Goal: Task Accomplishment & Management: Manage account settings

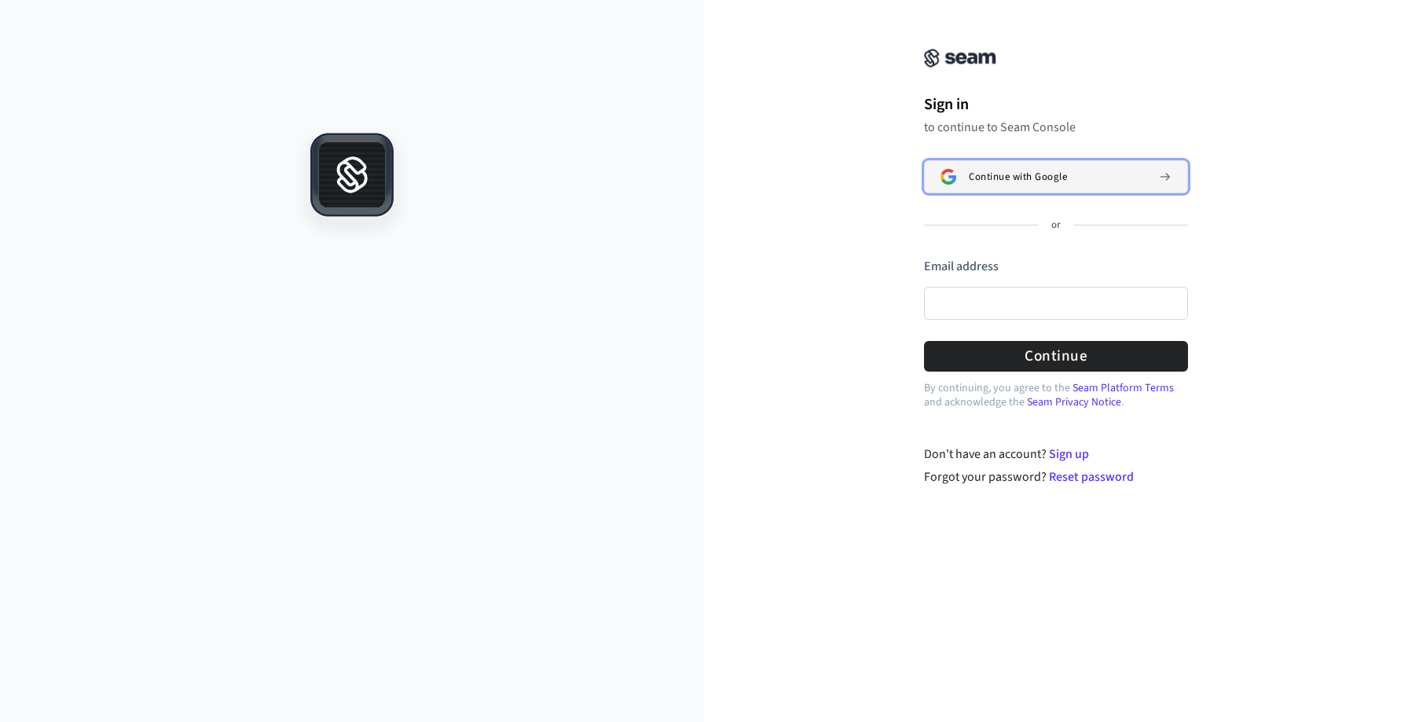
click at [1058, 182] on span "Continue with Google" at bounding box center [1018, 177] width 98 height 13
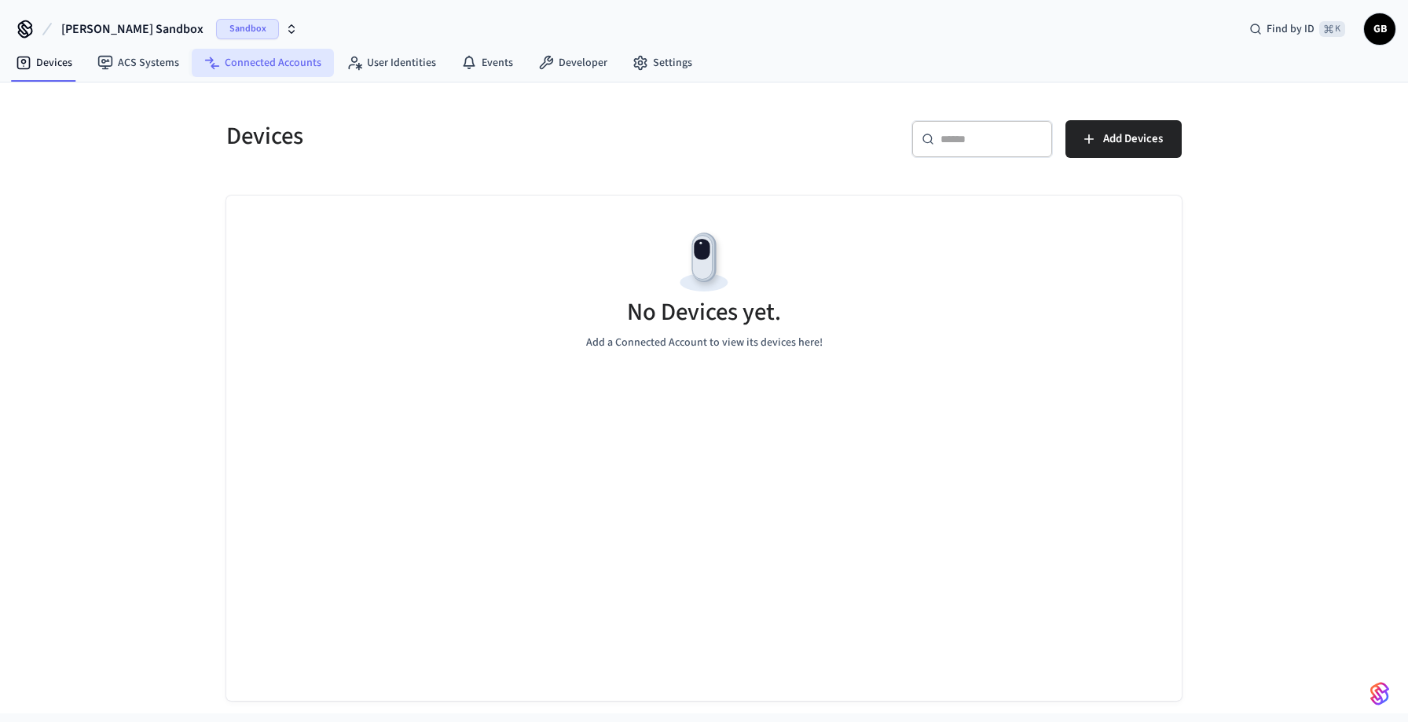
click at [261, 61] on link "Connected Accounts" at bounding box center [263, 63] width 142 height 28
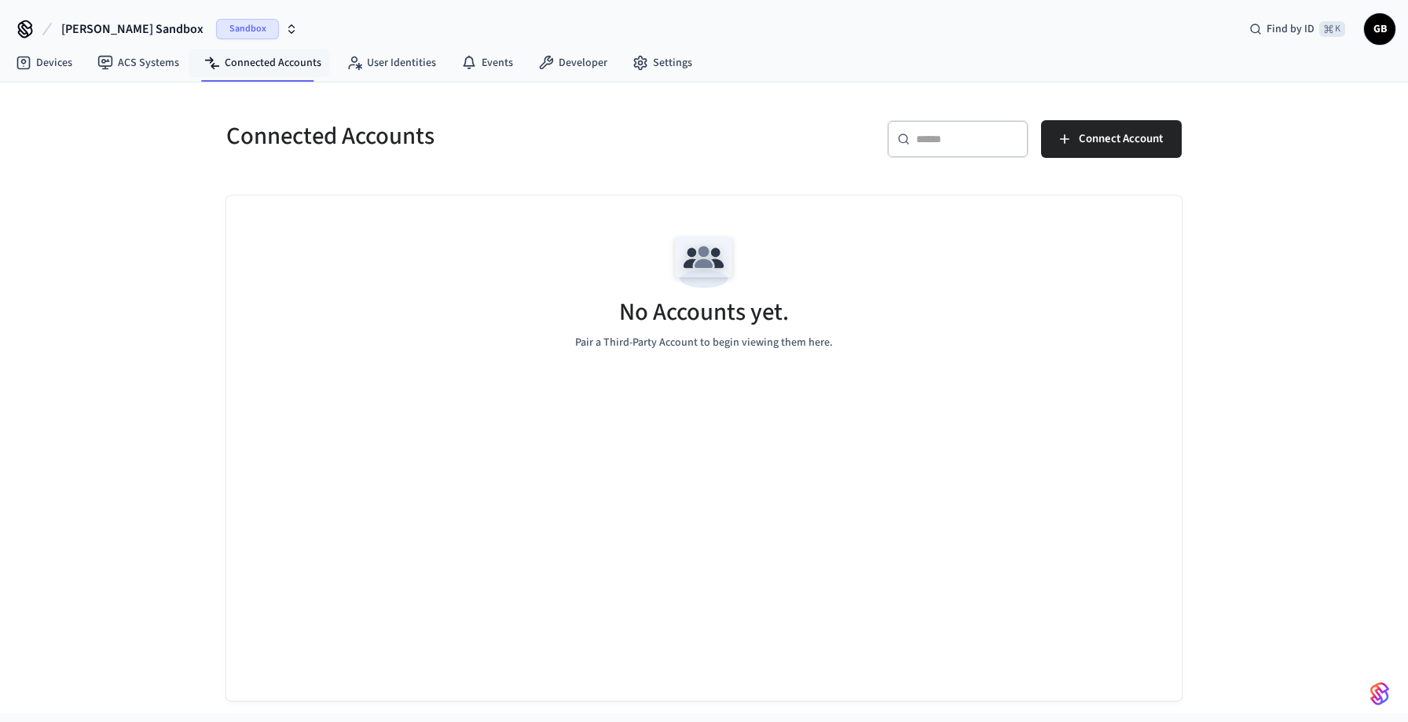
click at [219, 33] on span "Sandbox" at bounding box center [247, 29] width 63 height 20
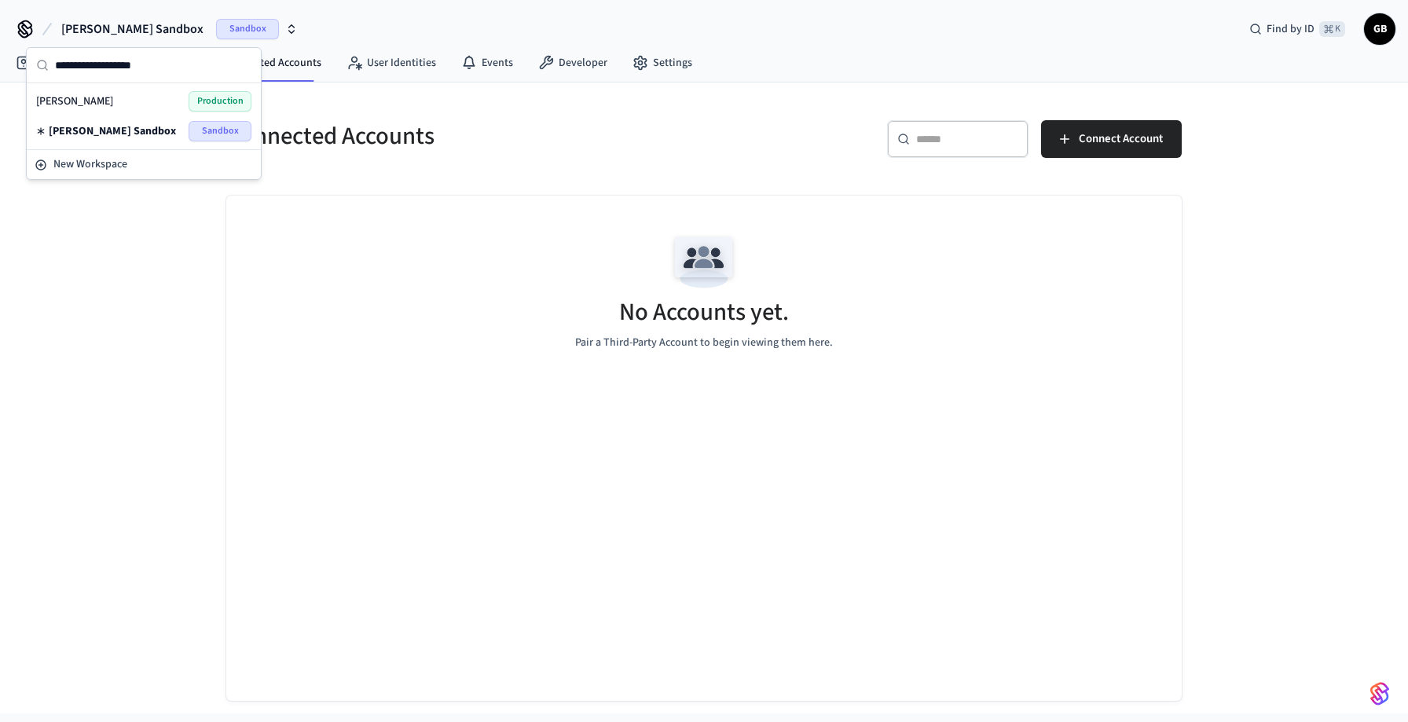
click at [155, 99] on div "Graham Production" at bounding box center [143, 101] width 215 height 20
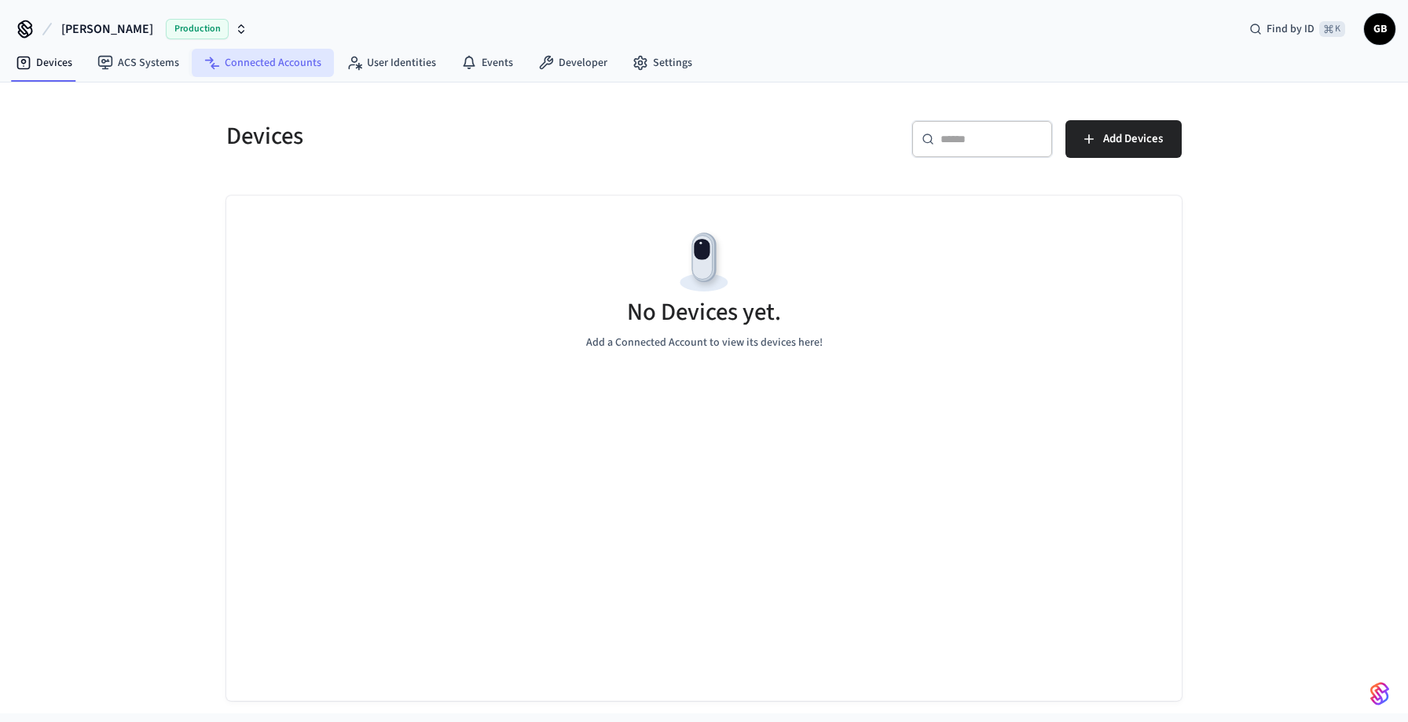
click at [278, 63] on link "Connected Accounts" at bounding box center [263, 63] width 142 height 28
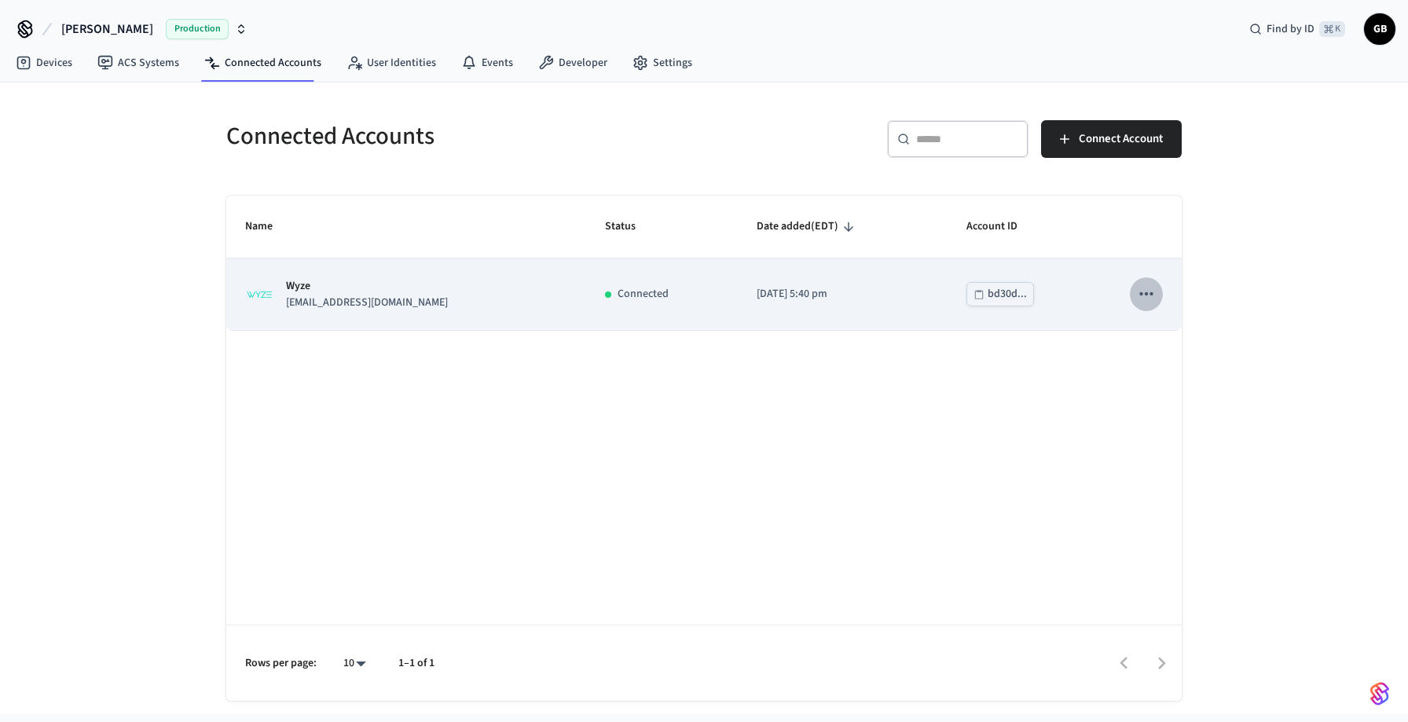
click at [1140, 293] on icon "sticky table" at bounding box center [1145, 293] width 13 height 3
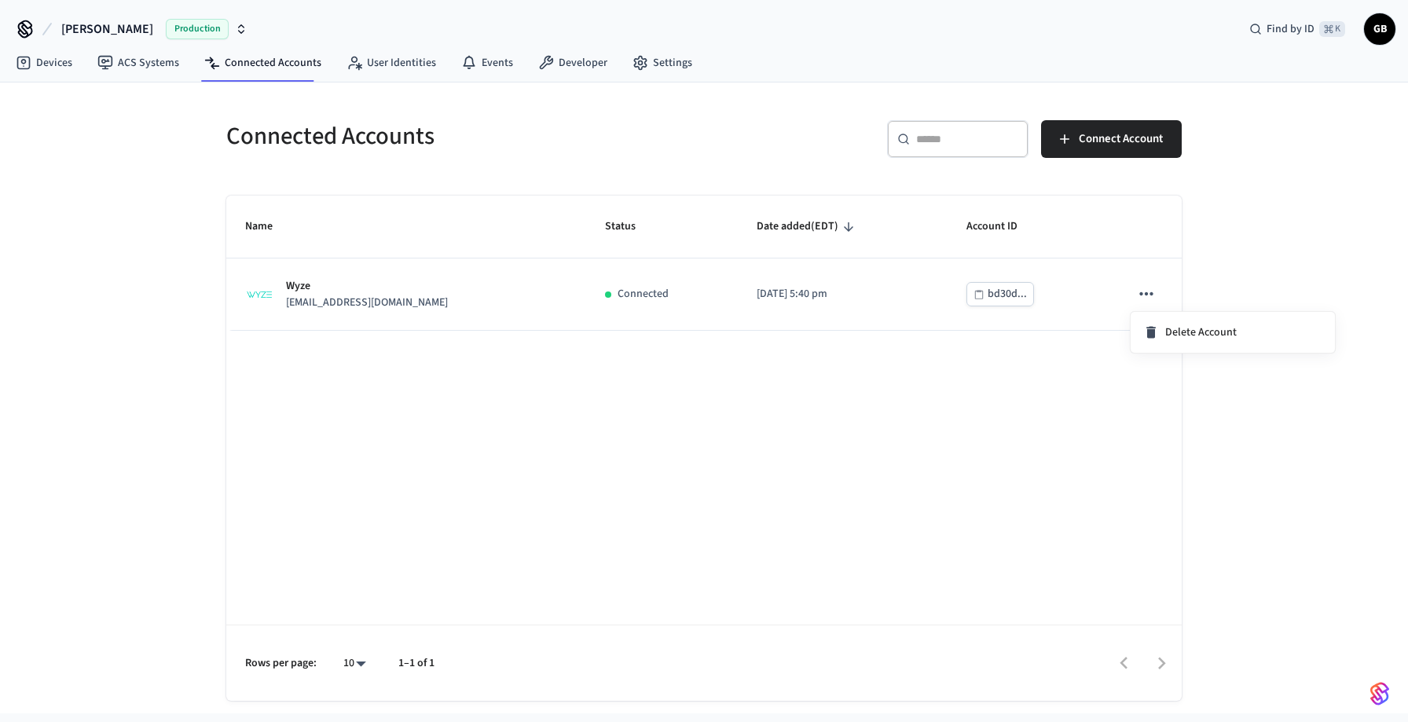
click at [905, 433] on div at bounding box center [704, 361] width 1408 height 722
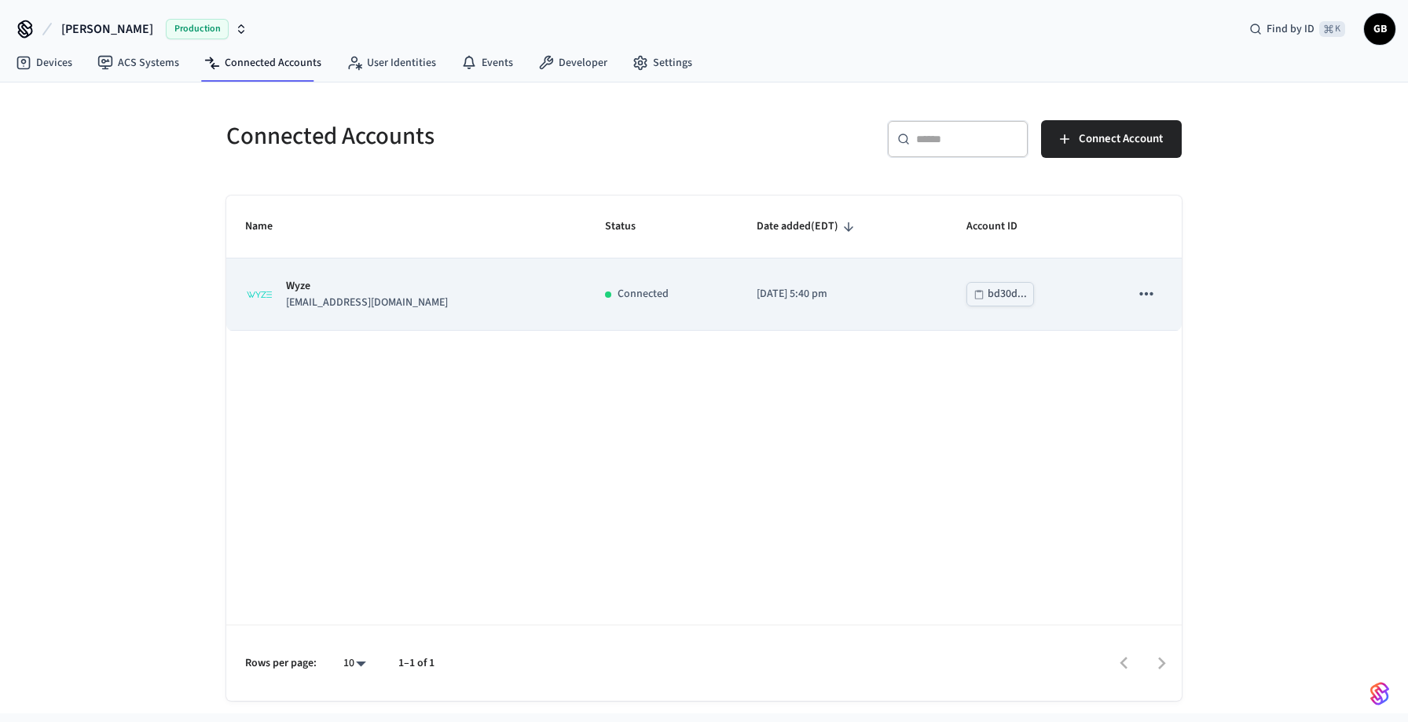
click at [347, 295] on p "[EMAIL_ADDRESS][DOMAIN_NAME]" at bounding box center [367, 303] width 162 height 17
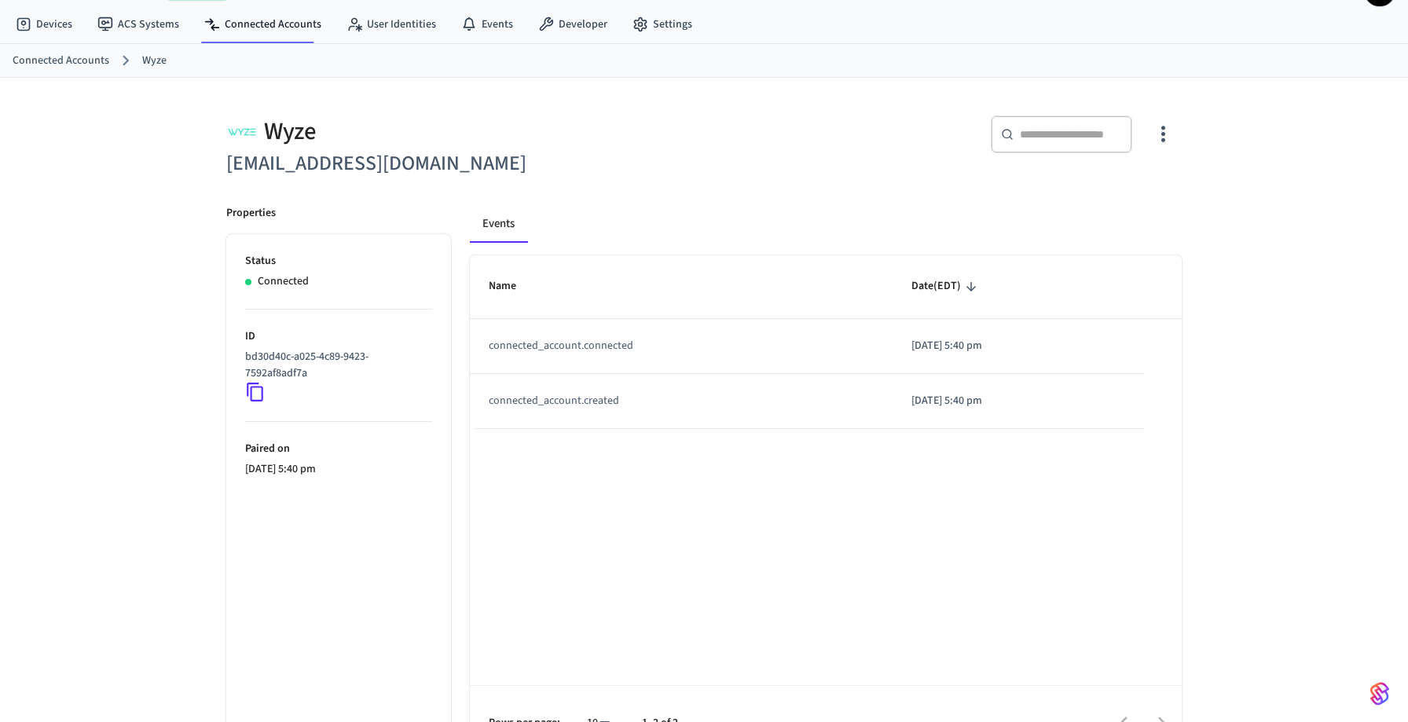
scroll to position [77, 0]
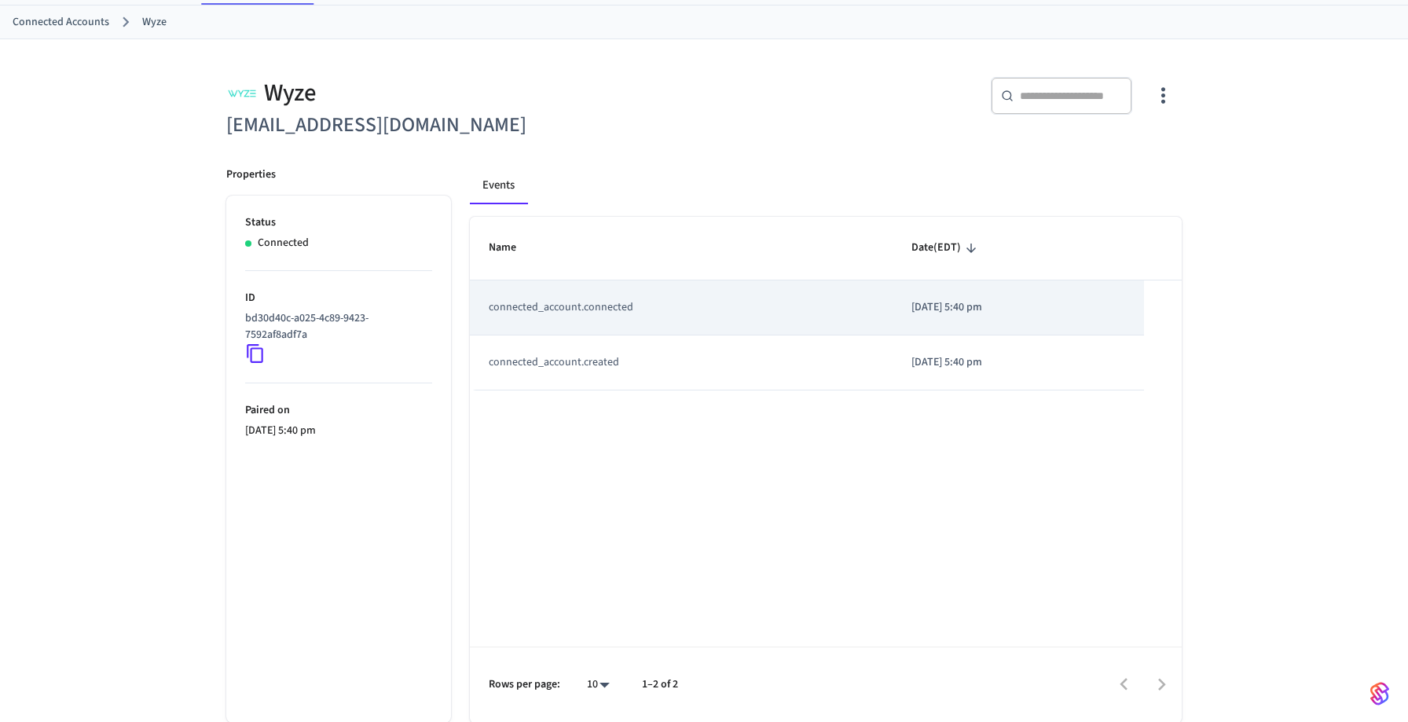
click at [580, 298] on td "connected_account.connected" at bounding box center [681, 308] width 423 height 55
click at [700, 299] on td "connected_account.connected" at bounding box center [681, 308] width 423 height 55
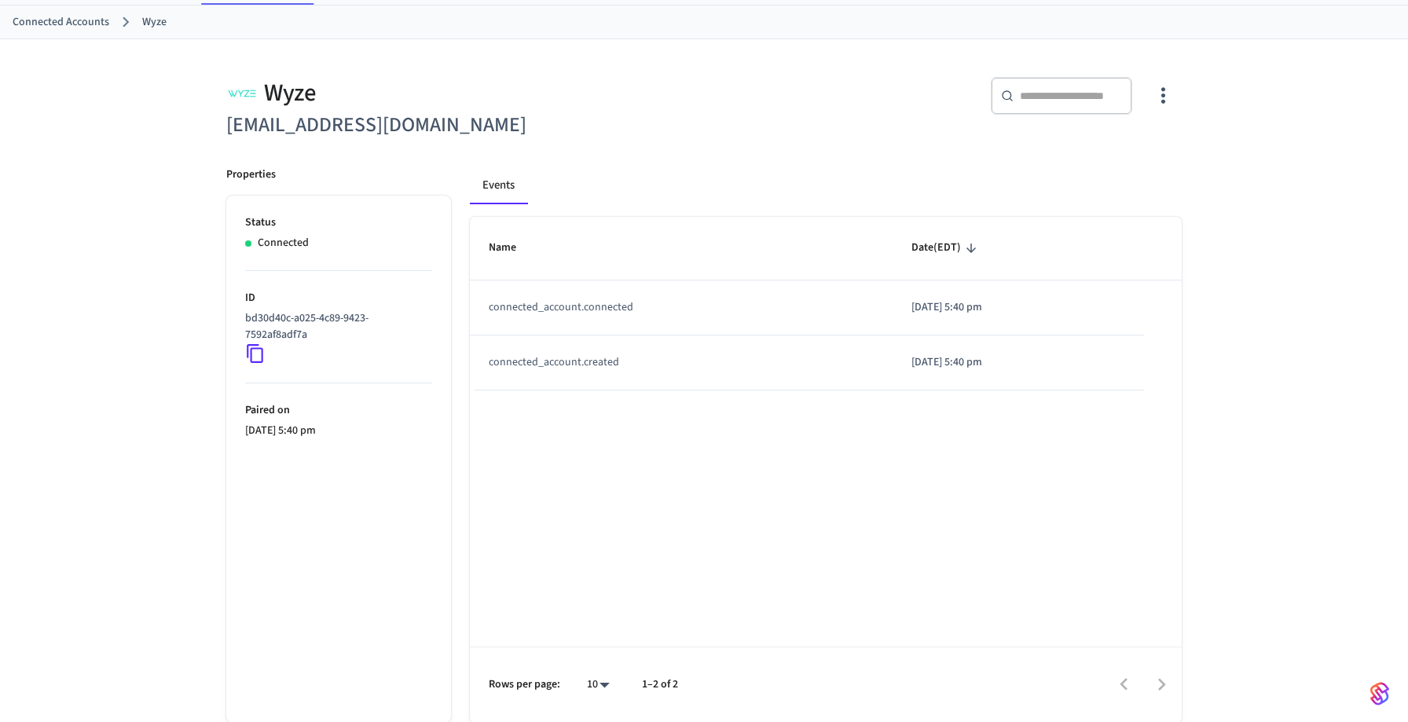
scroll to position [0, 0]
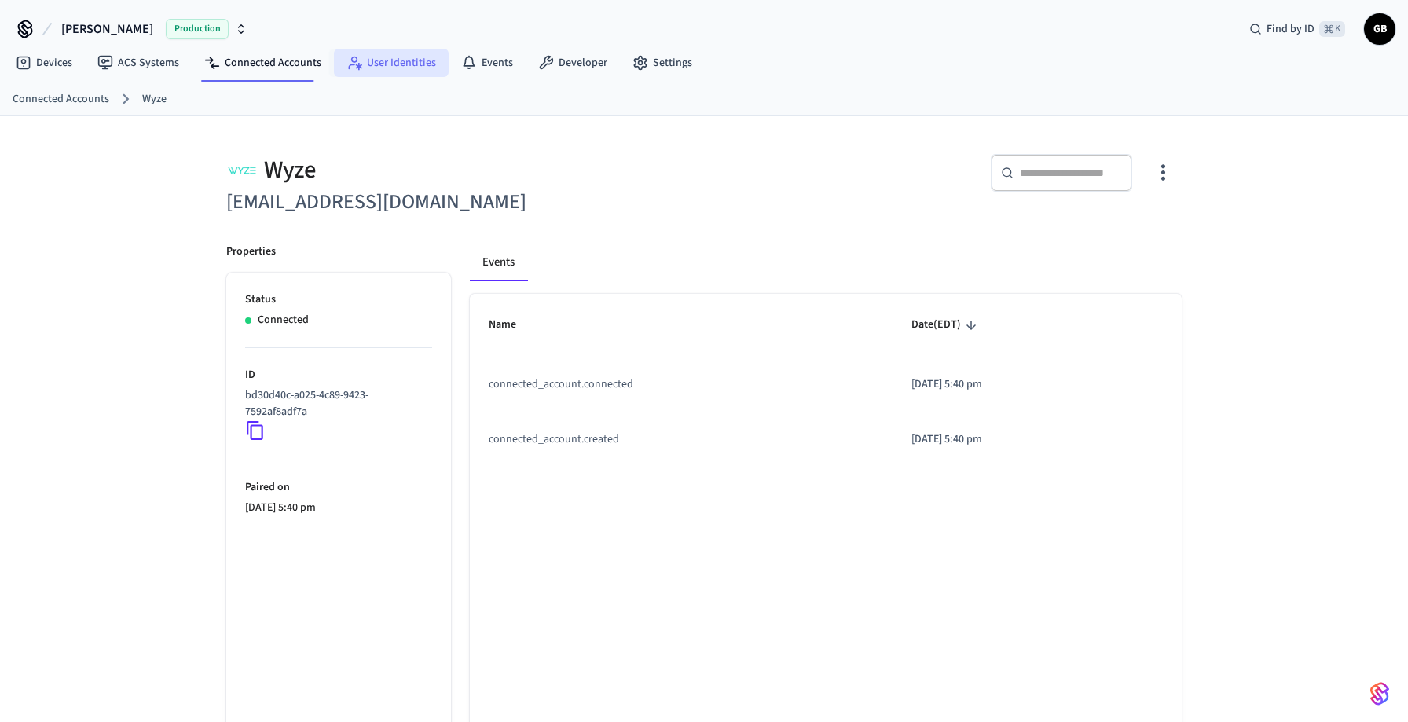
click at [412, 67] on link "User Identities" at bounding box center [391, 63] width 115 height 28
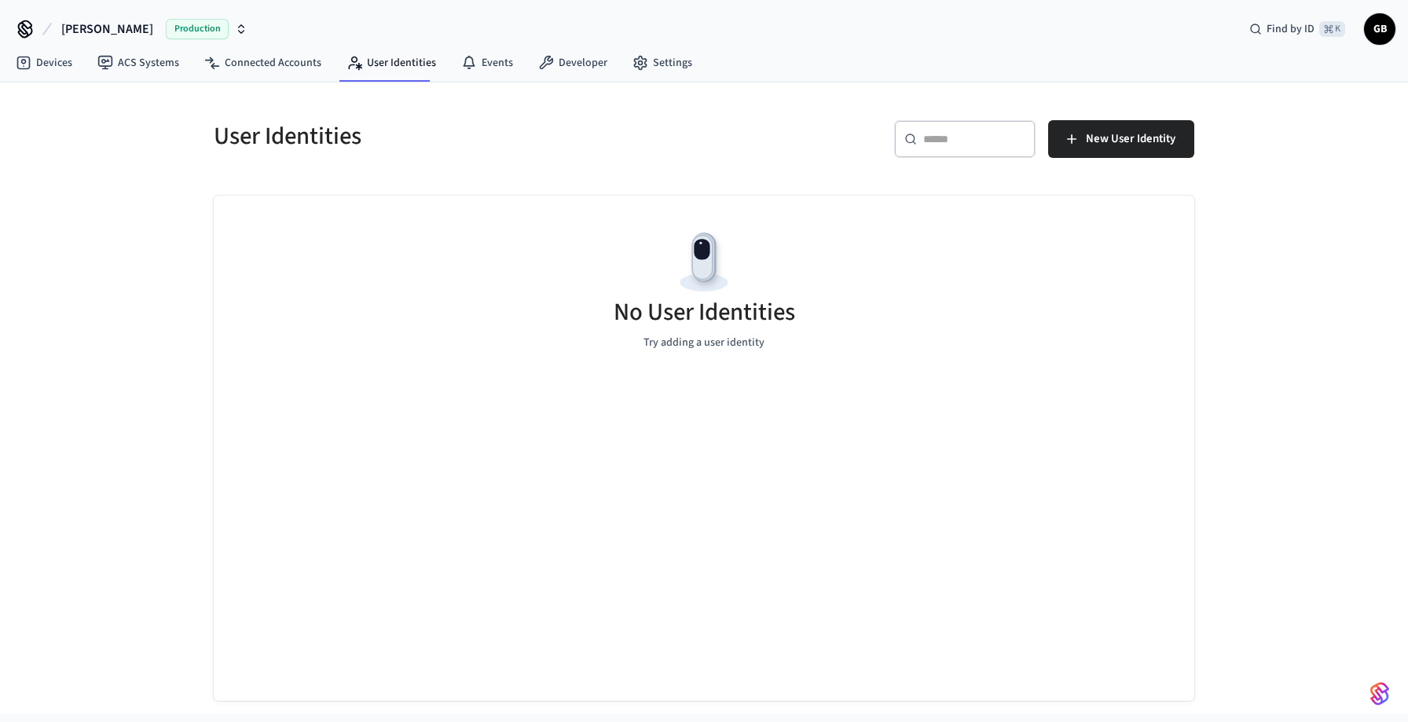
click at [1118, 168] on div "​ ​ New User Identity" at bounding box center [953, 145] width 481 height 50
click at [1118, 148] on span "New User Identity" at bounding box center [1131, 139] width 90 height 20
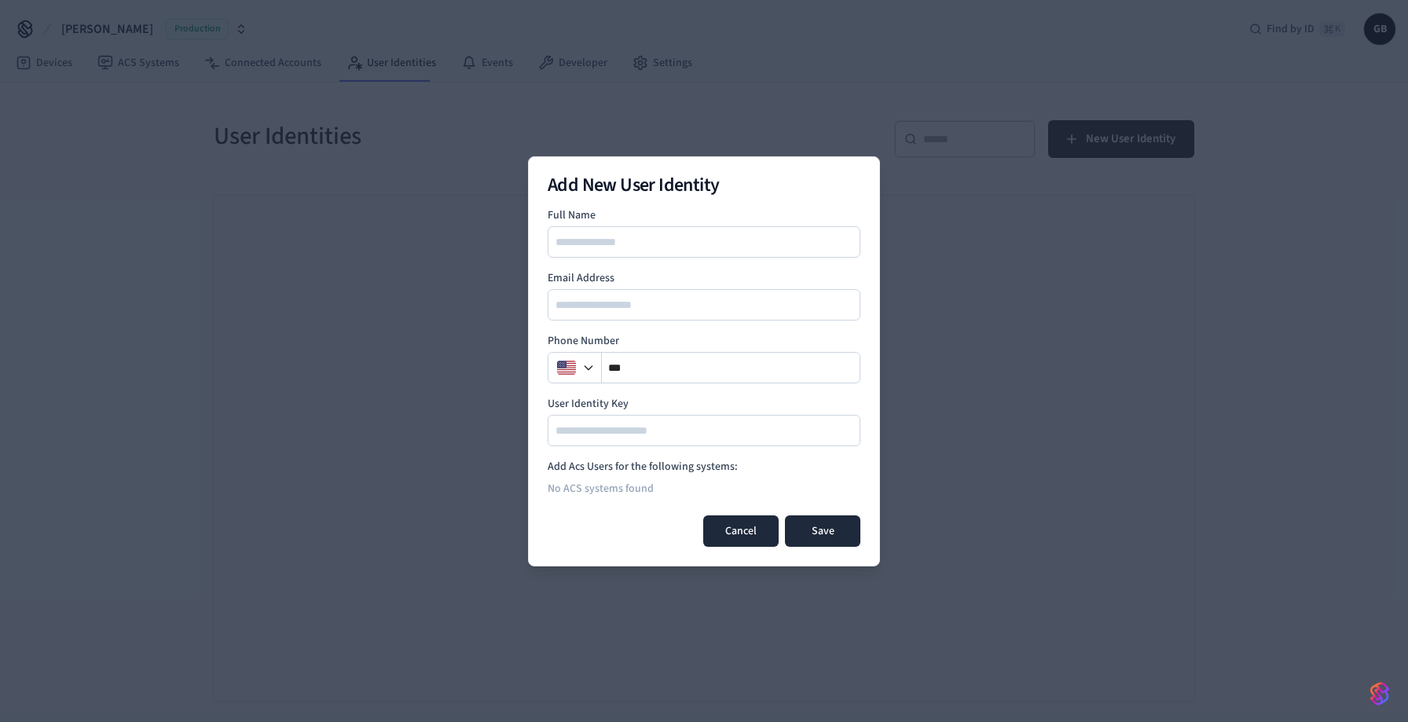
click at [724, 521] on button "Cancel" at bounding box center [740, 530] width 75 height 31
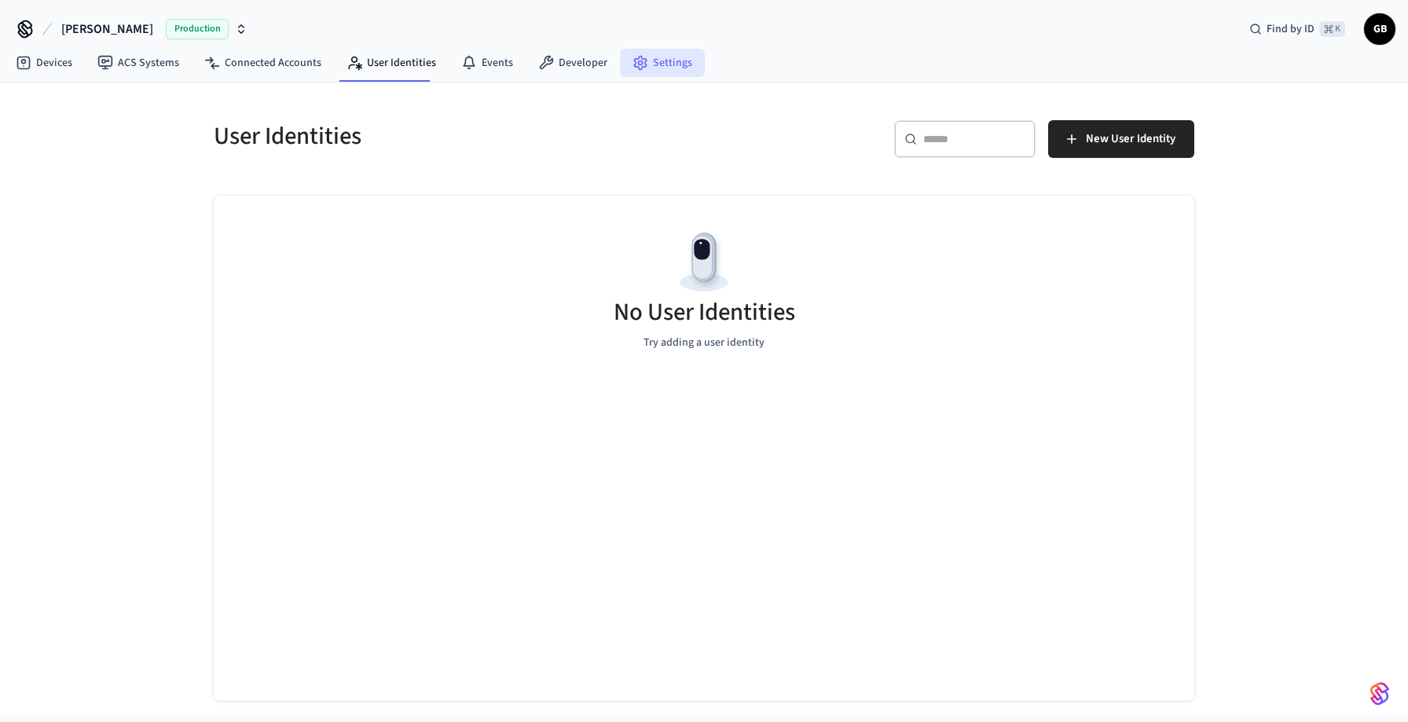
click at [679, 66] on link "Settings" at bounding box center [662, 63] width 85 height 28
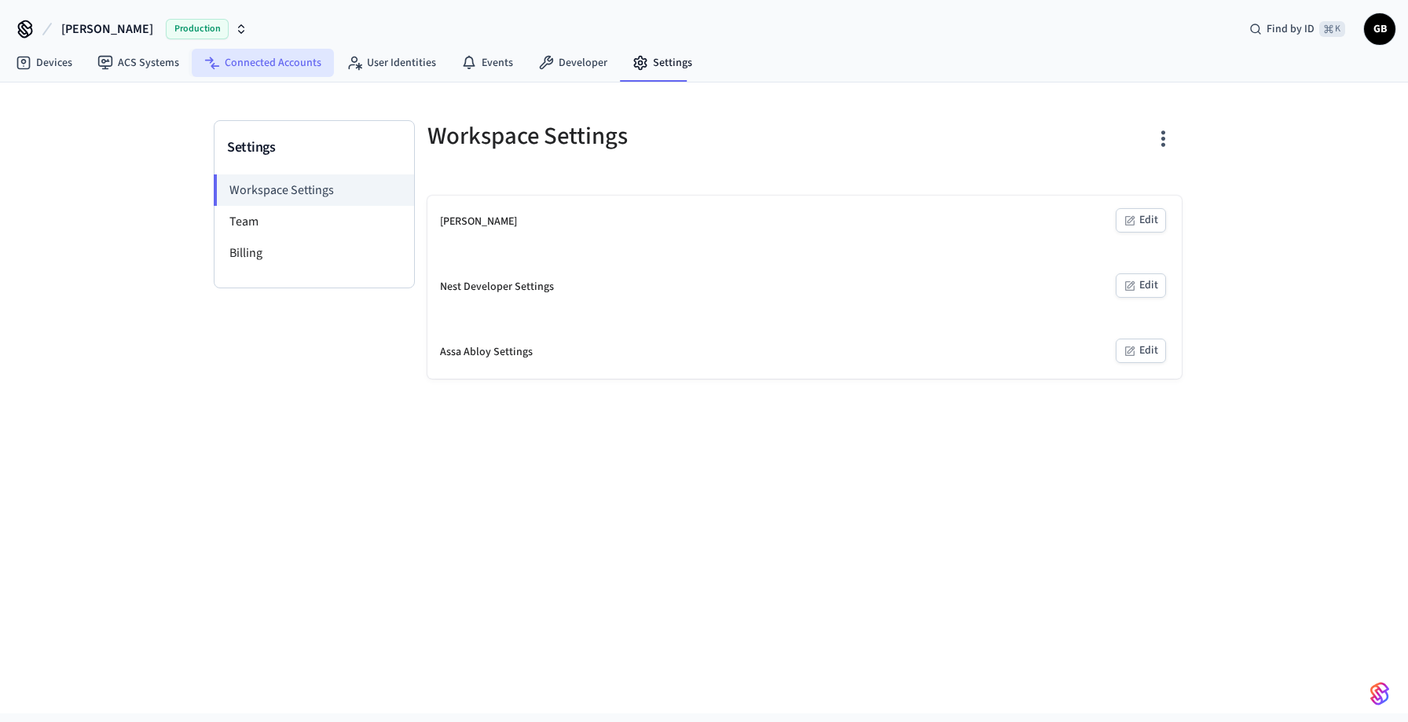
click at [281, 66] on link "Connected Accounts" at bounding box center [263, 63] width 142 height 28
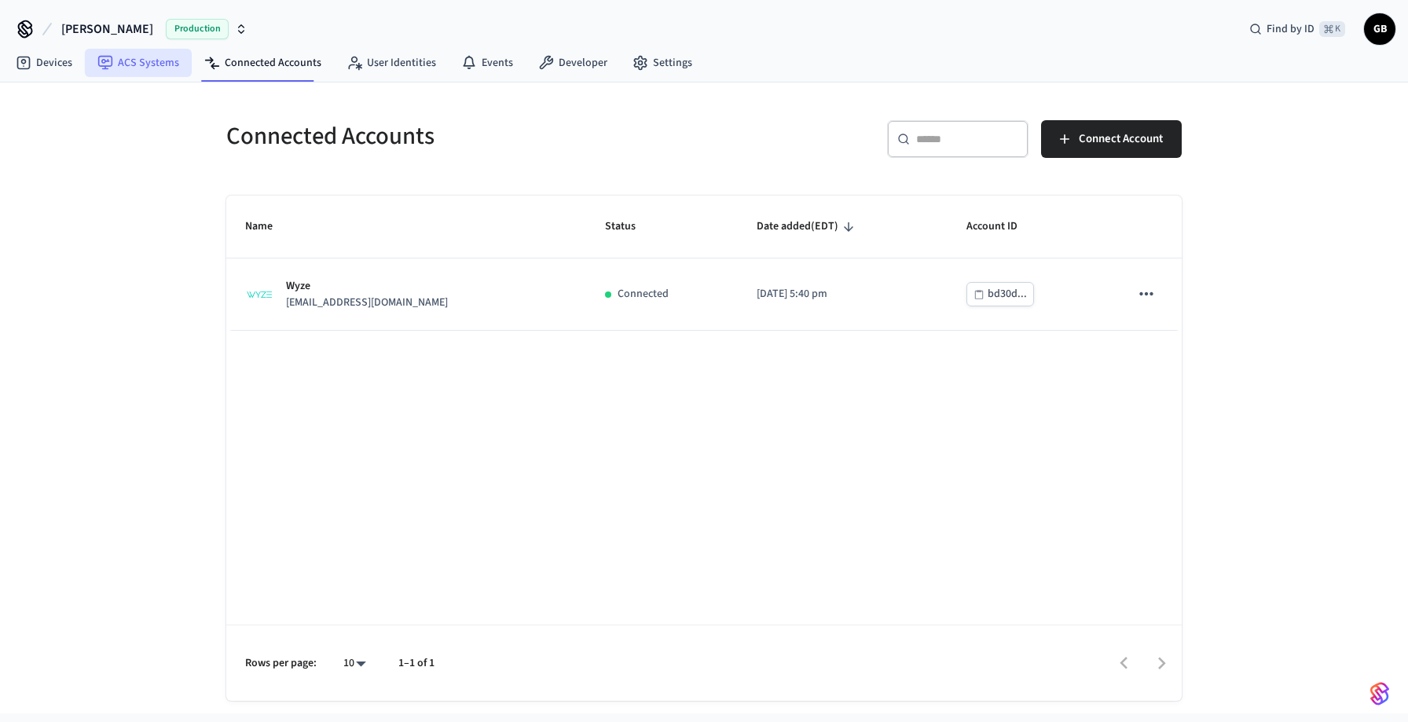
click at [146, 68] on link "ACS Systems" at bounding box center [138, 63] width 107 height 28
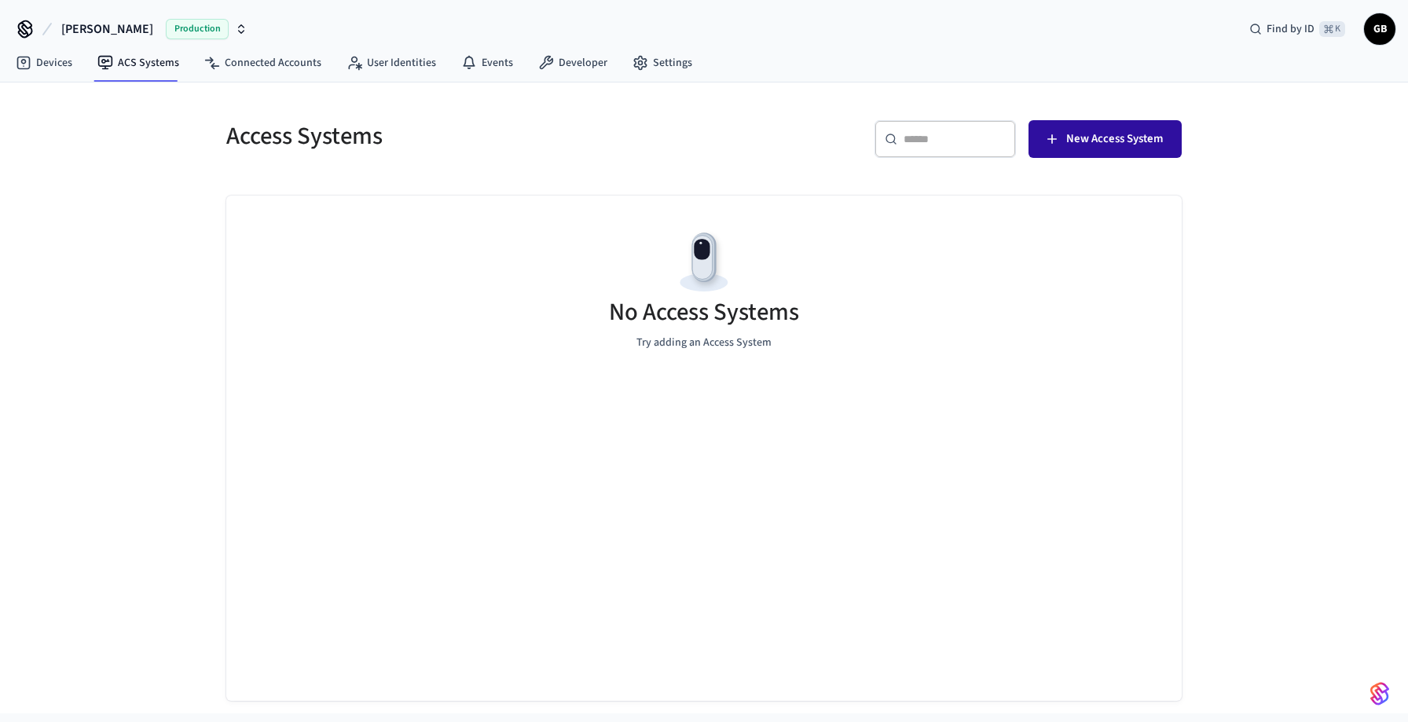
click at [1128, 155] on button "New Access System" at bounding box center [1105, 139] width 153 height 38
click at [45, 68] on link "Devices" at bounding box center [44, 63] width 82 height 28
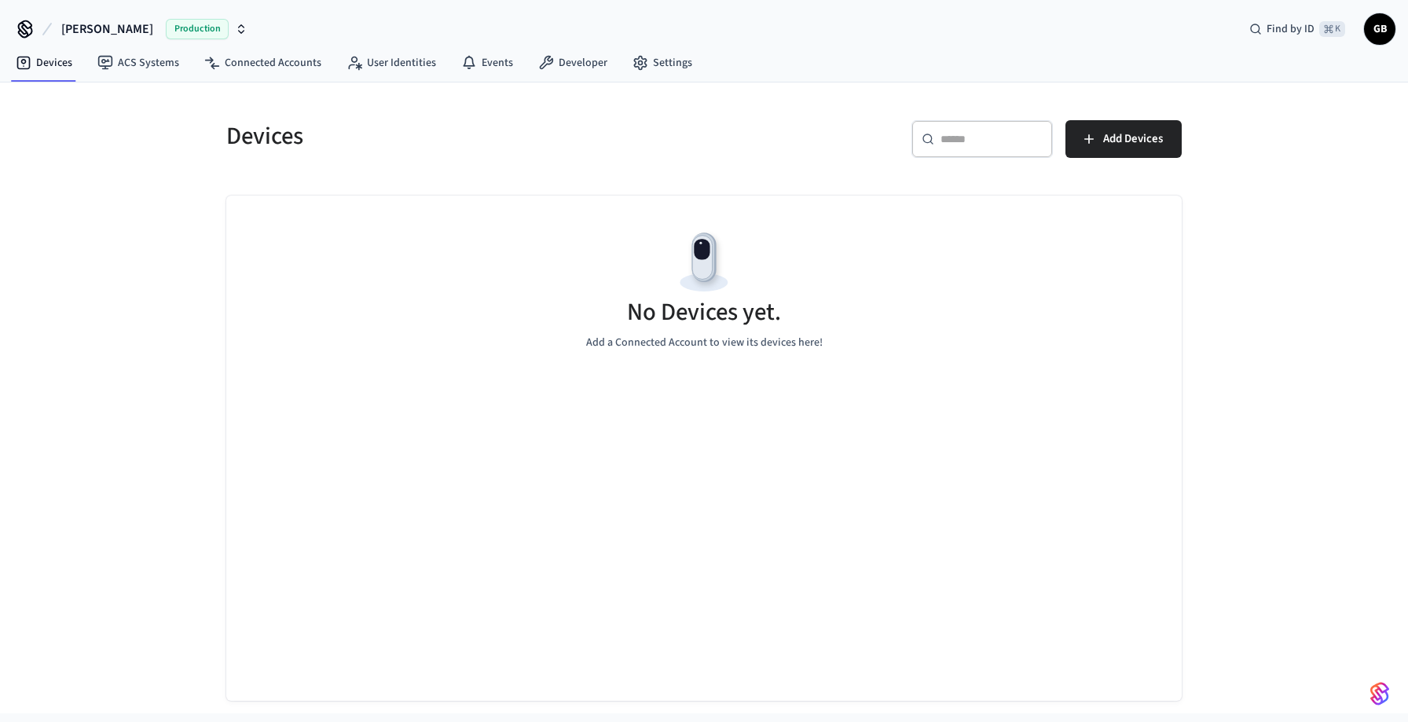
click at [696, 374] on div "No Devices yet. Add a Connected Account to view its devices here!" at bounding box center [703, 289] width 955 height 187
click at [589, 63] on link "Developer" at bounding box center [573, 63] width 94 height 28
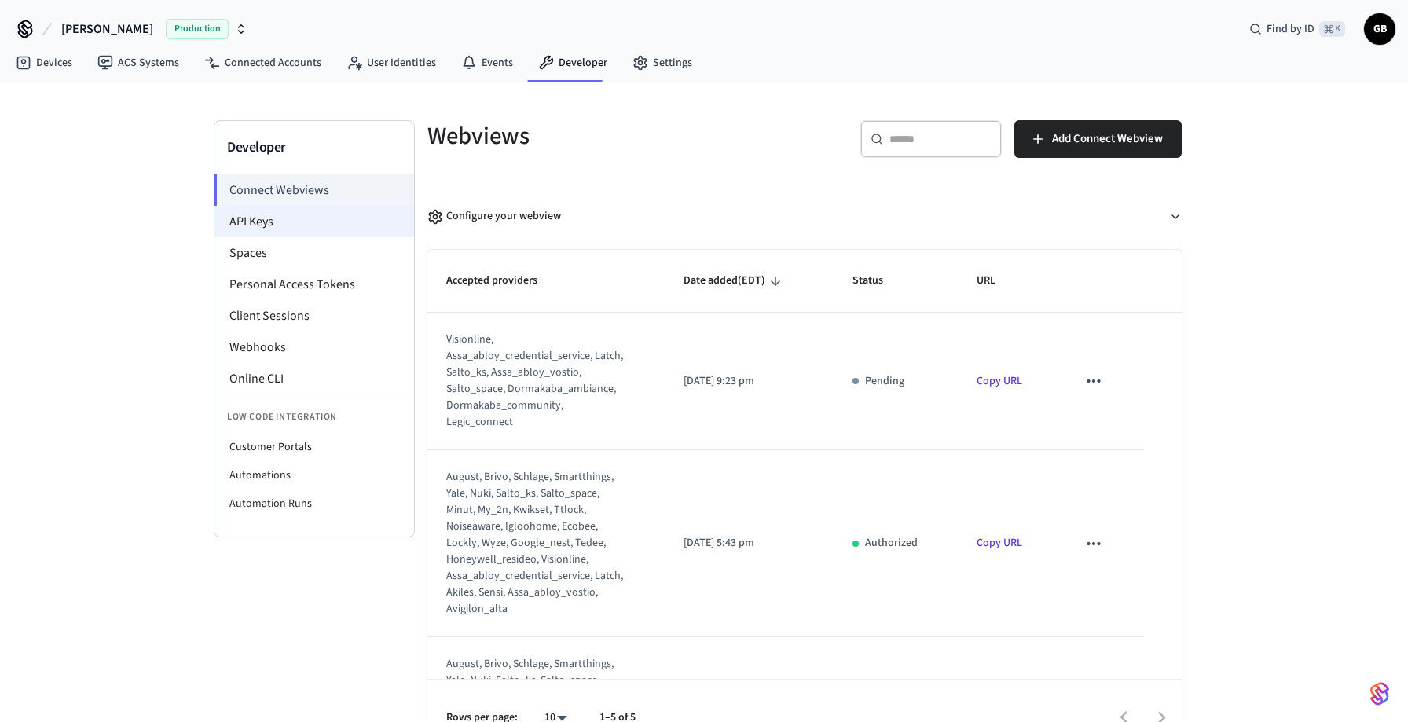
click at [314, 228] on li "API Keys" at bounding box center [315, 221] width 200 height 31
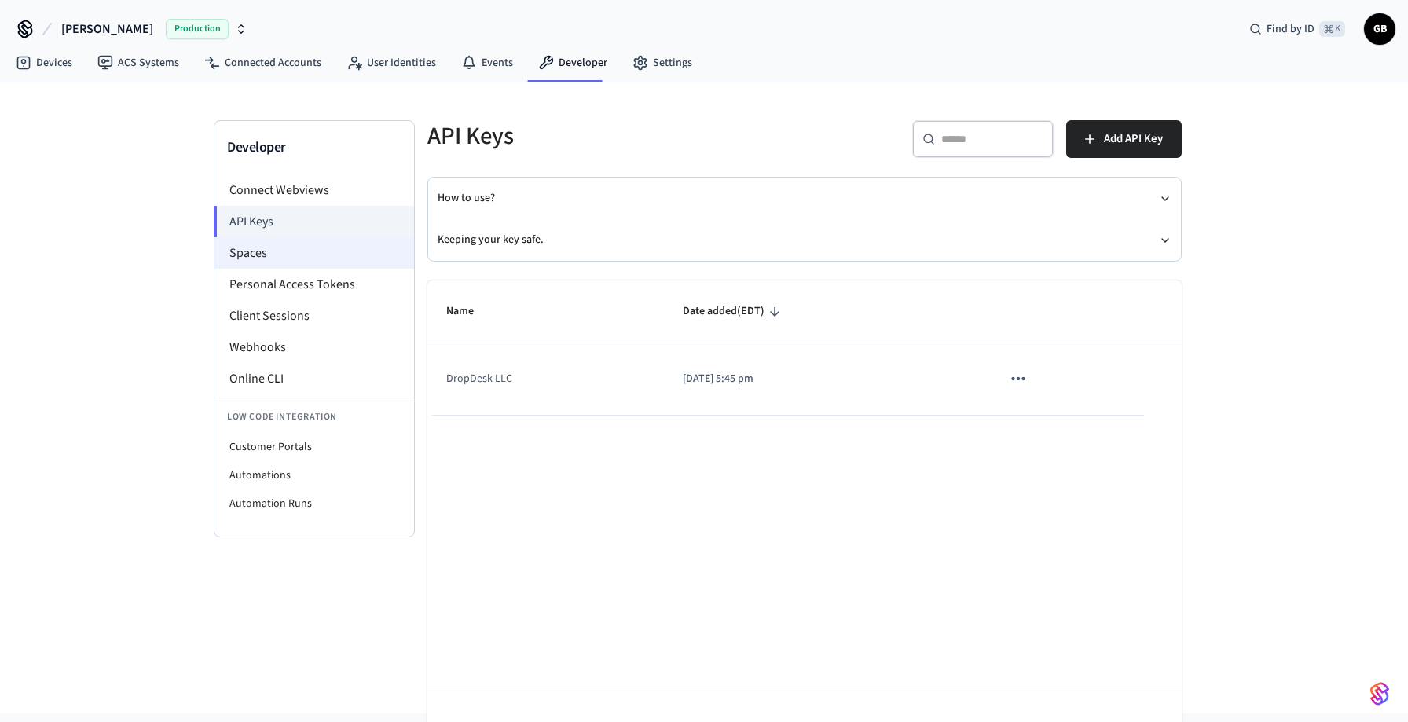
click at [317, 250] on li "Spaces" at bounding box center [315, 252] width 200 height 31
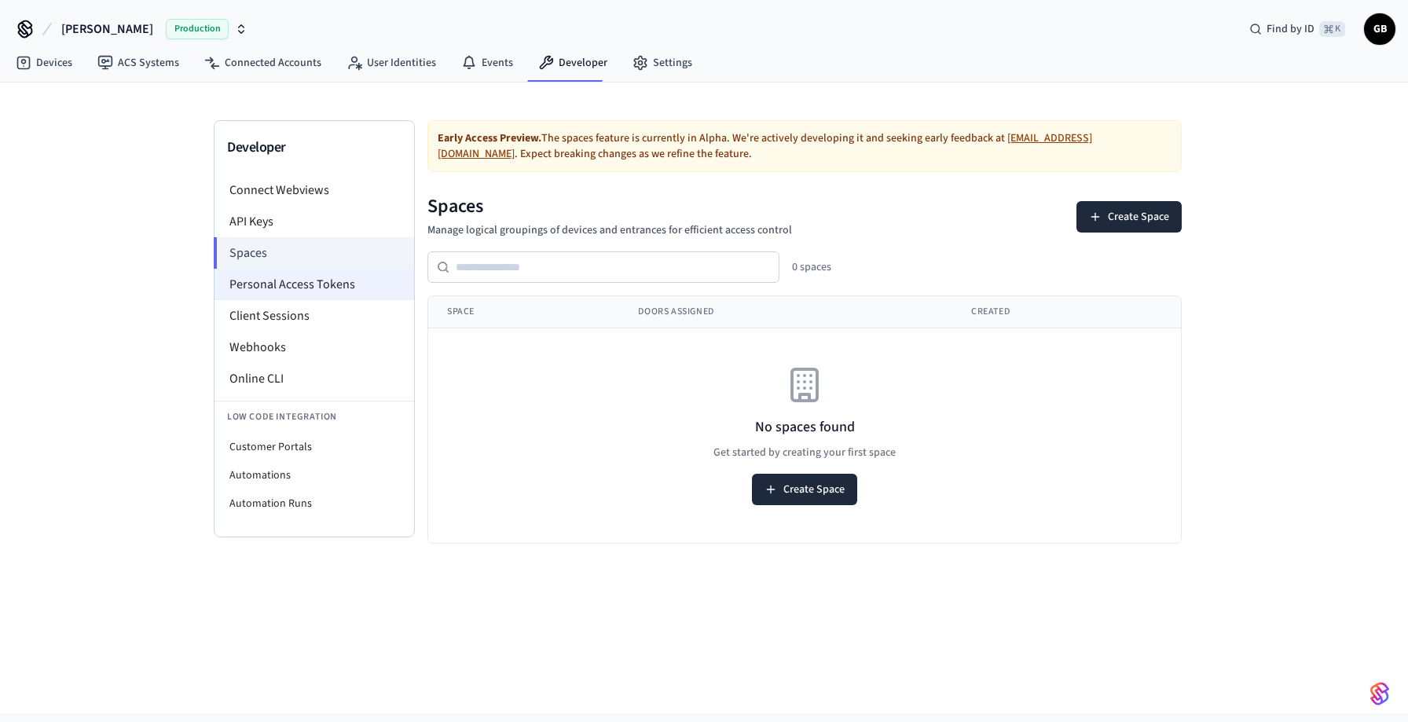
click at [315, 281] on li "Personal Access Tokens" at bounding box center [315, 284] width 200 height 31
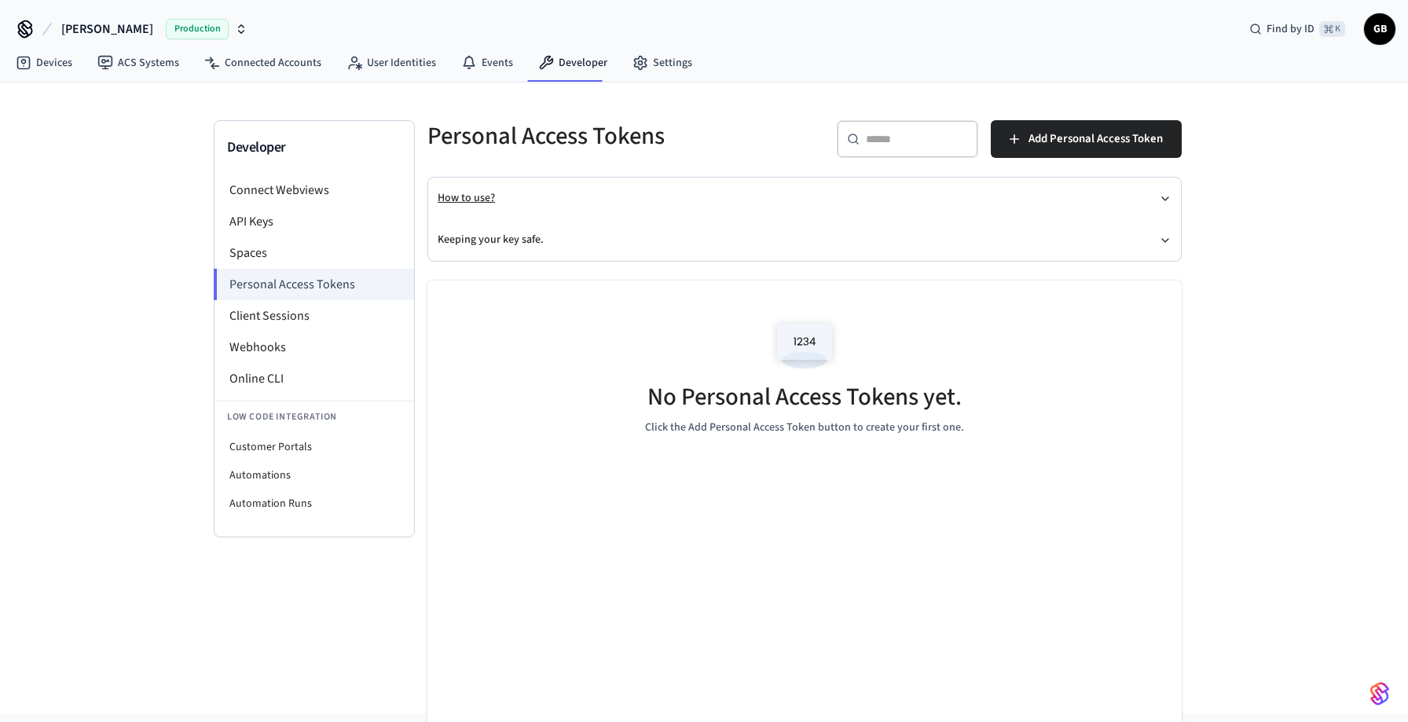
click at [647, 193] on button "How to use?" at bounding box center [805, 199] width 734 height 42
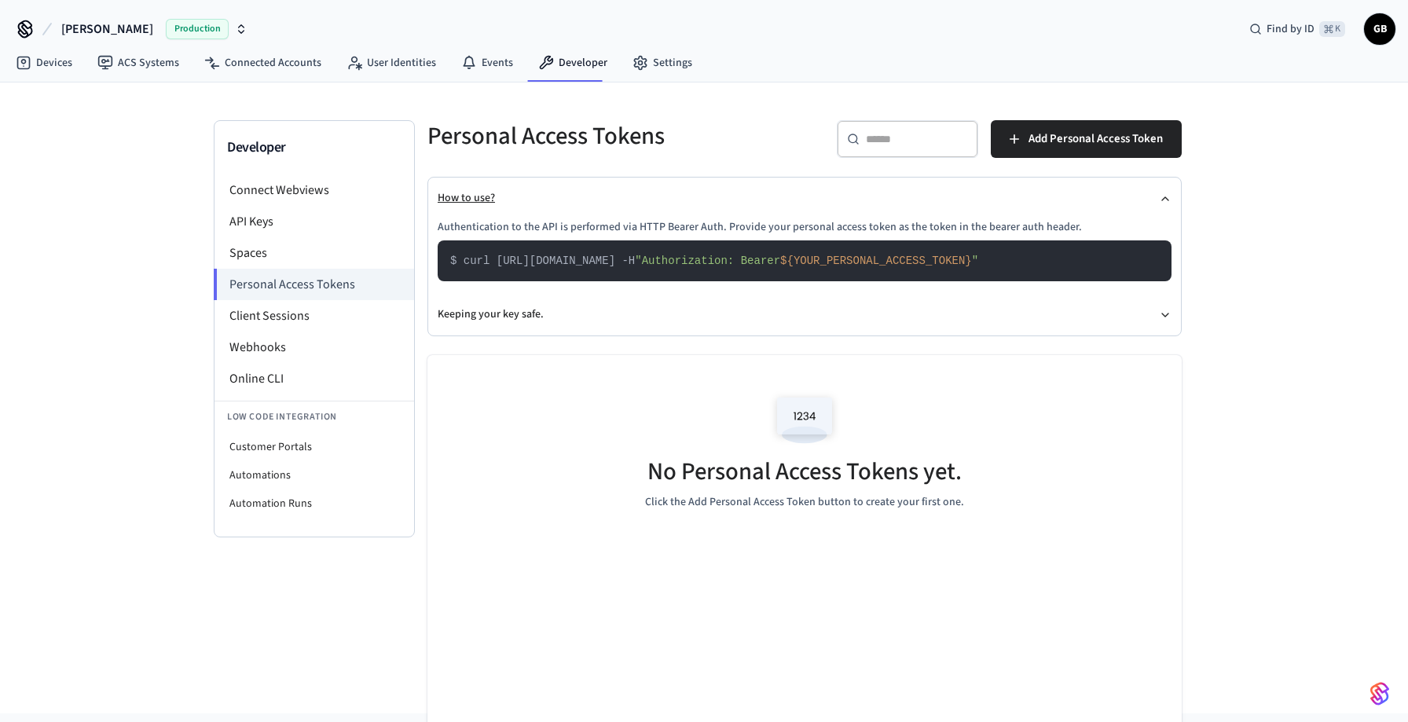
click at [652, 211] on button "How to use?" at bounding box center [805, 199] width 734 height 42
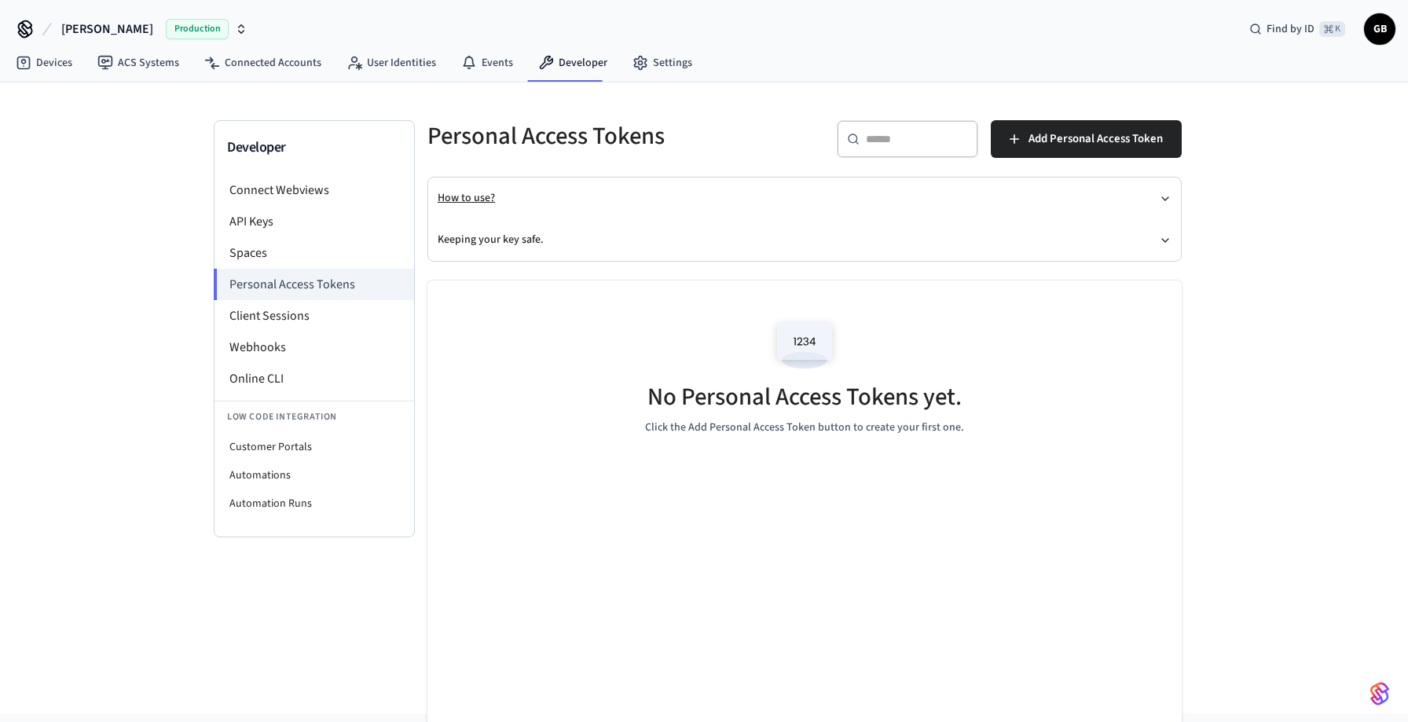
click at [494, 202] on button "How to use?" at bounding box center [805, 199] width 734 height 42
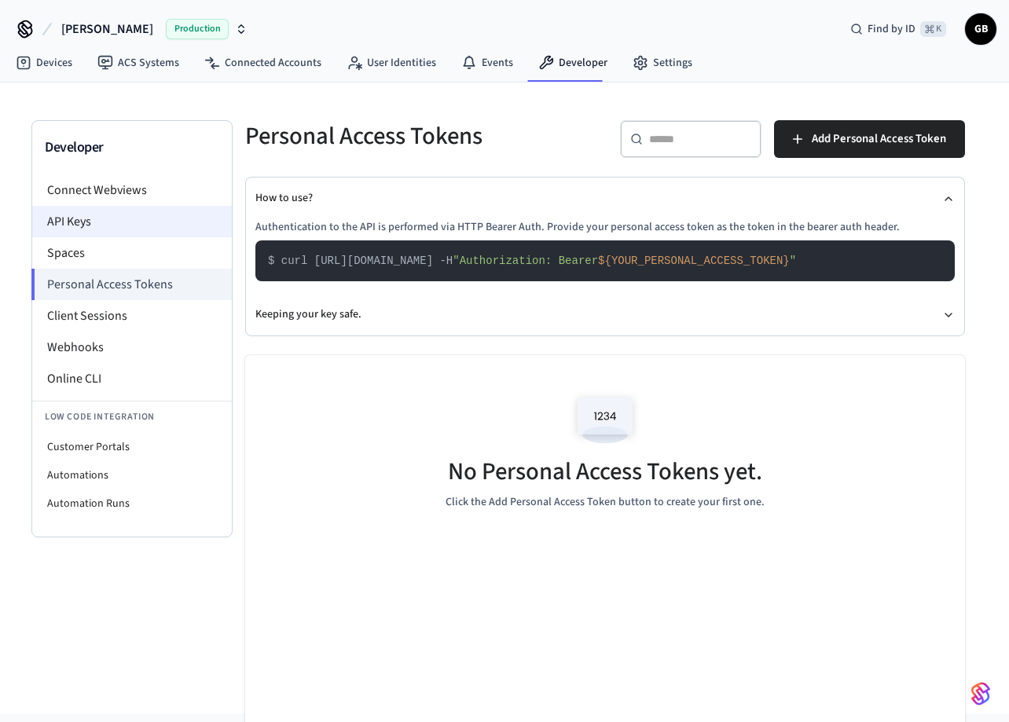
click at [82, 227] on li "API Keys" at bounding box center [132, 221] width 200 height 31
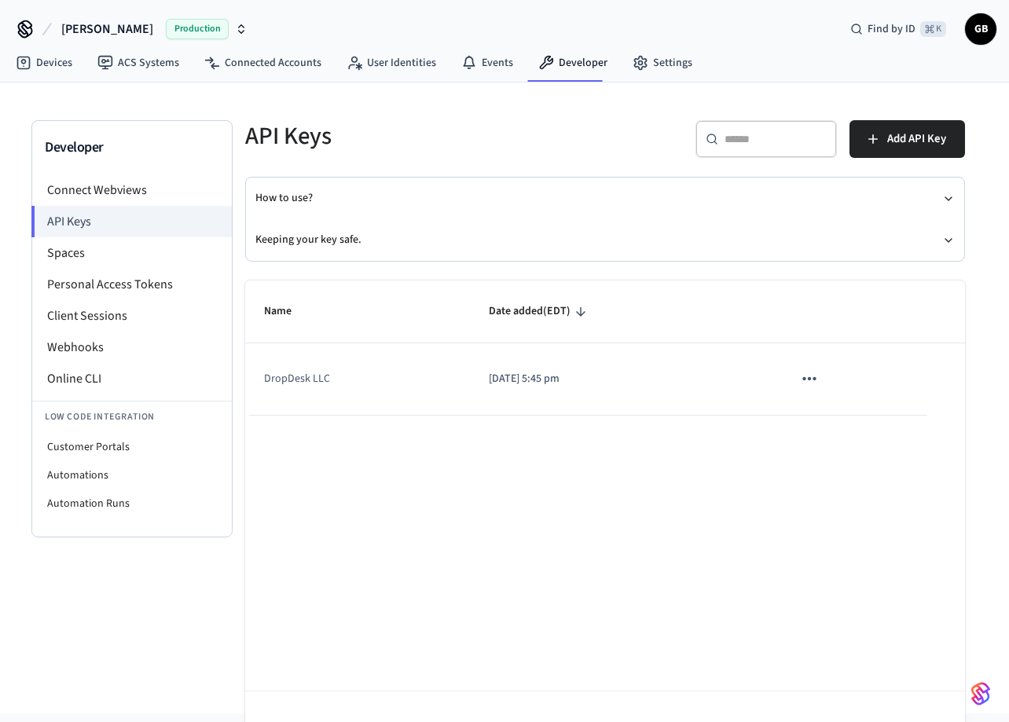
click at [547, 387] on p "[DATE] 5:45 pm" at bounding box center [622, 379] width 266 height 17
click at [149, 286] on li "Personal Access Tokens" at bounding box center [132, 284] width 200 height 31
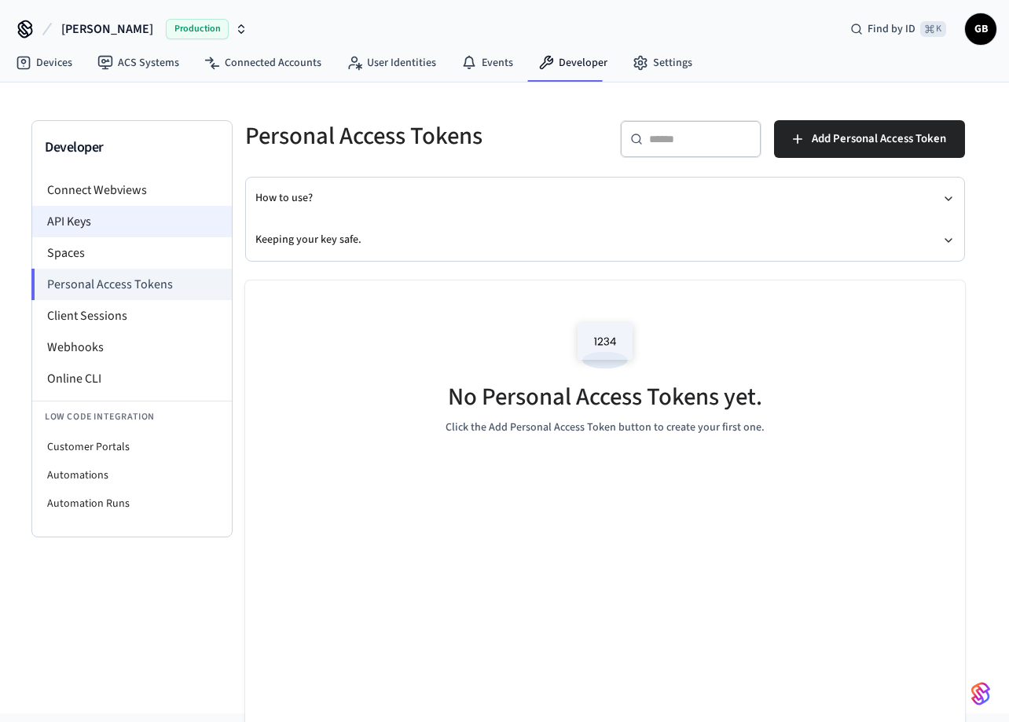
click at [121, 214] on li "API Keys" at bounding box center [132, 221] width 200 height 31
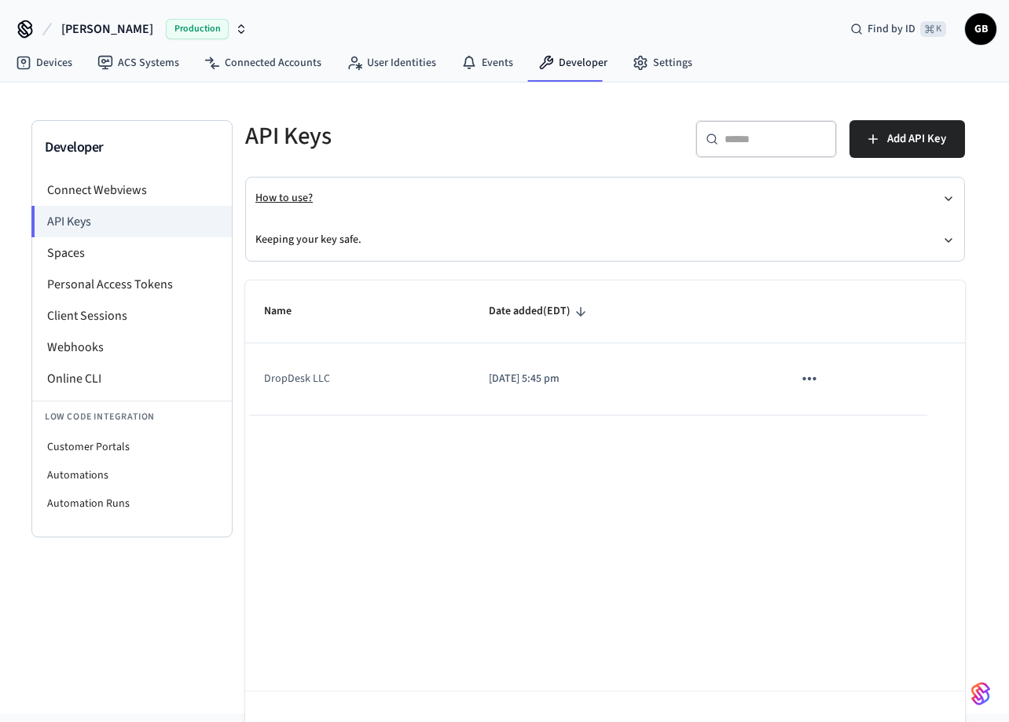
click at [501, 207] on button "How to use?" at bounding box center [604, 199] width 699 height 42
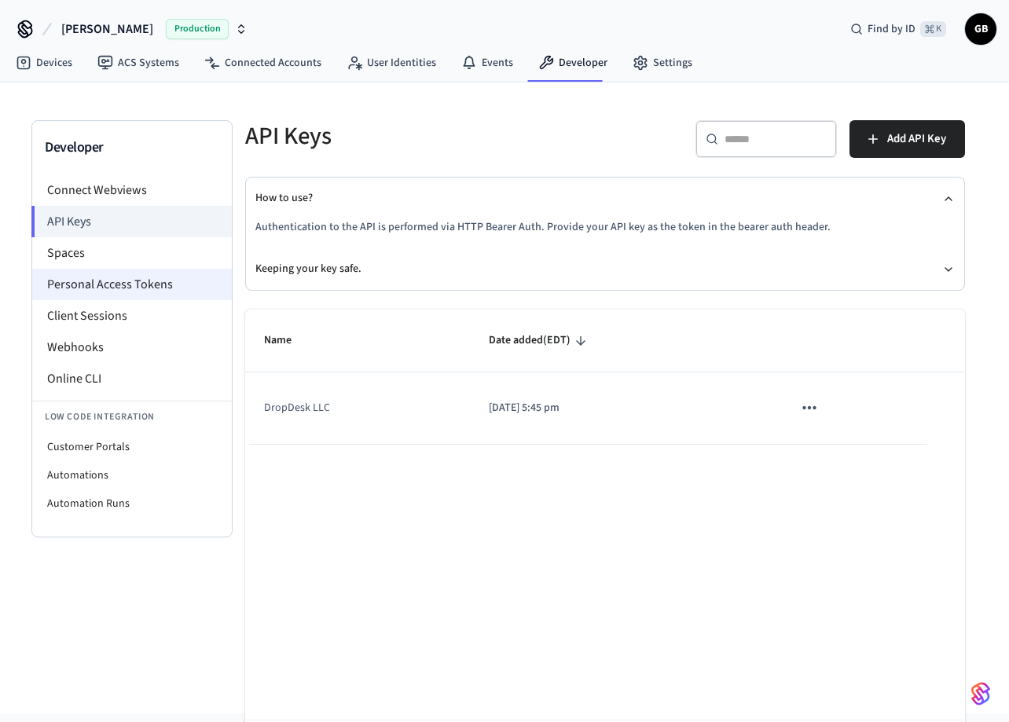
click at [143, 293] on li "Personal Access Tokens" at bounding box center [132, 284] width 200 height 31
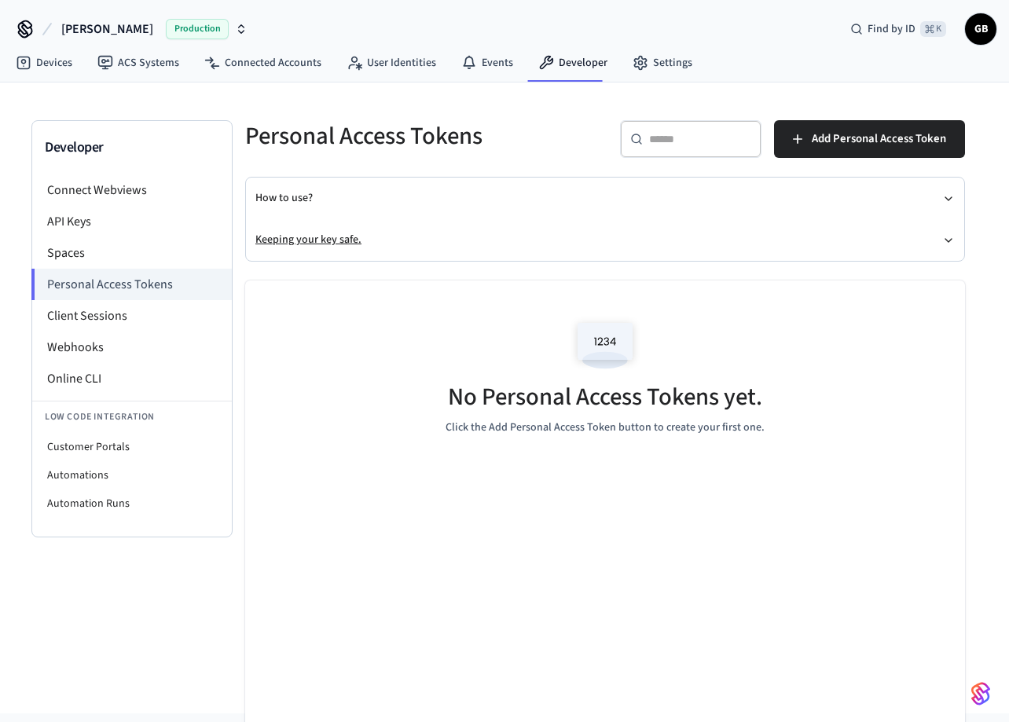
click at [454, 243] on button "Keeping your key safe." at bounding box center [604, 240] width 699 height 42
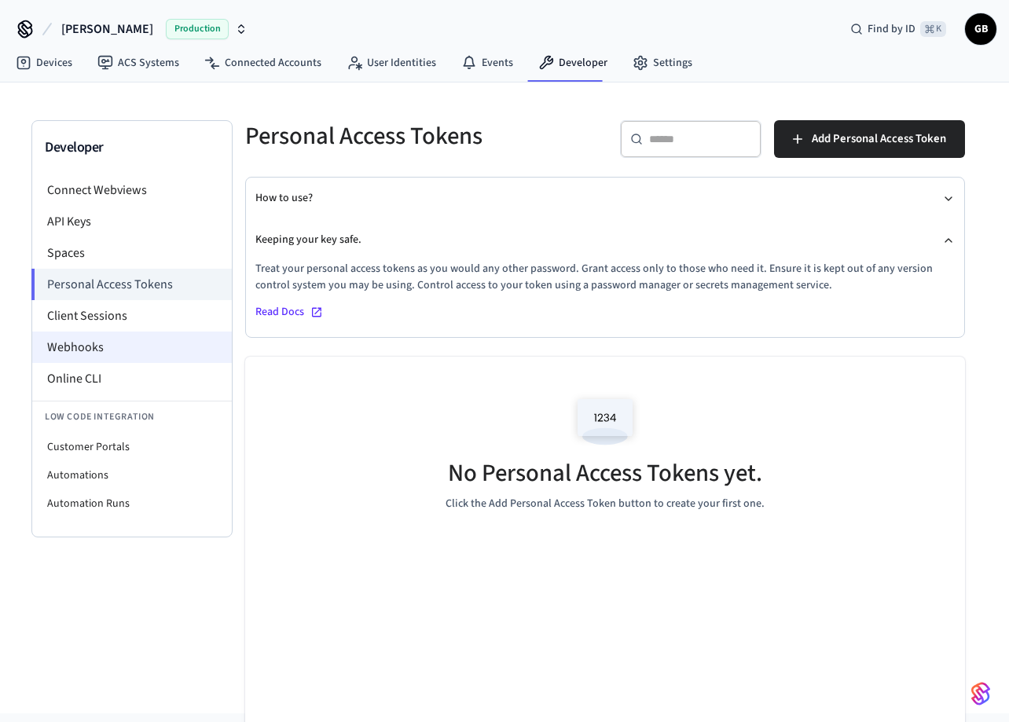
click at [105, 353] on li "Webhooks" at bounding box center [132, 347] width 200 height 31
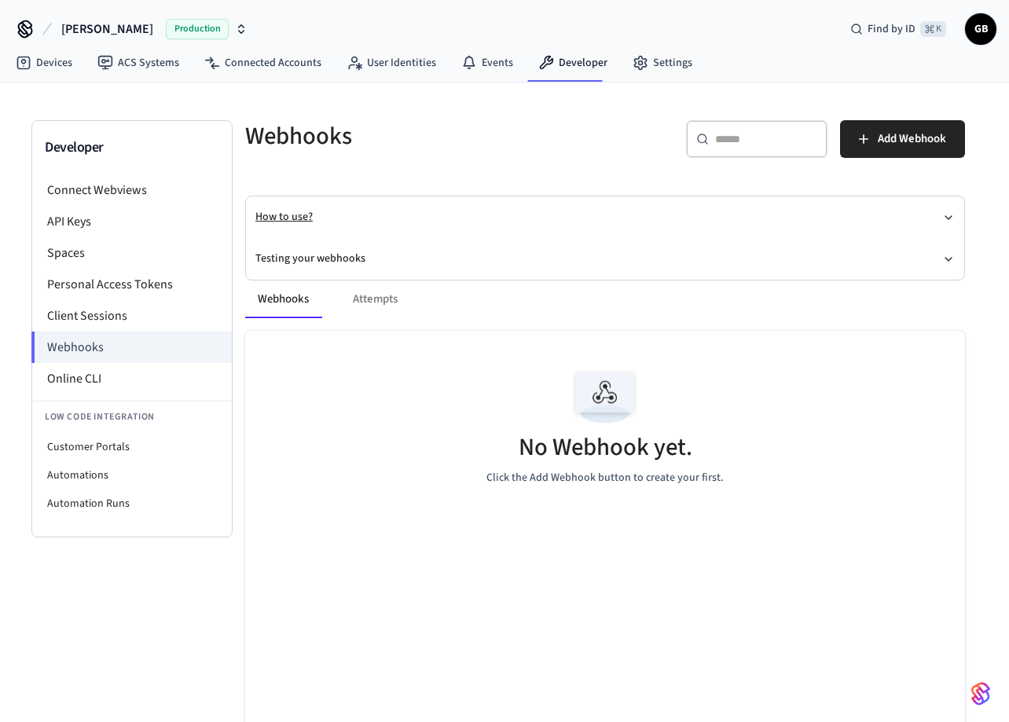
click at [389, 220] on button "How to use?" at bounding box center [604, 217] width 699 height 42
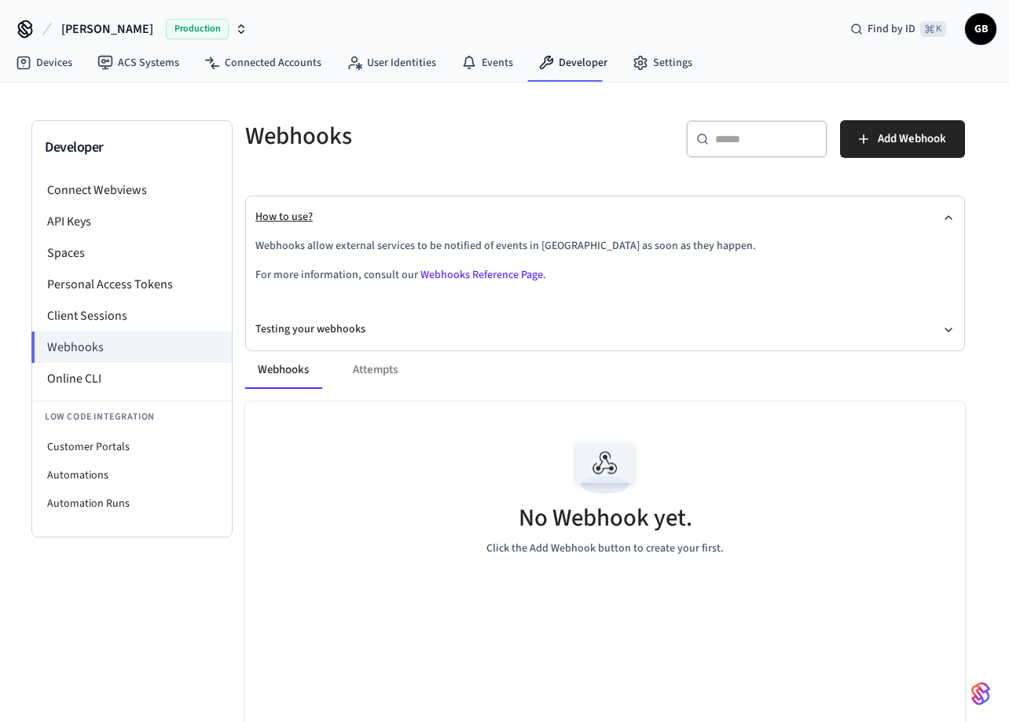
click at [389, 220] on button "How to use?" at bounding box center [604, 217] width 699 height 42
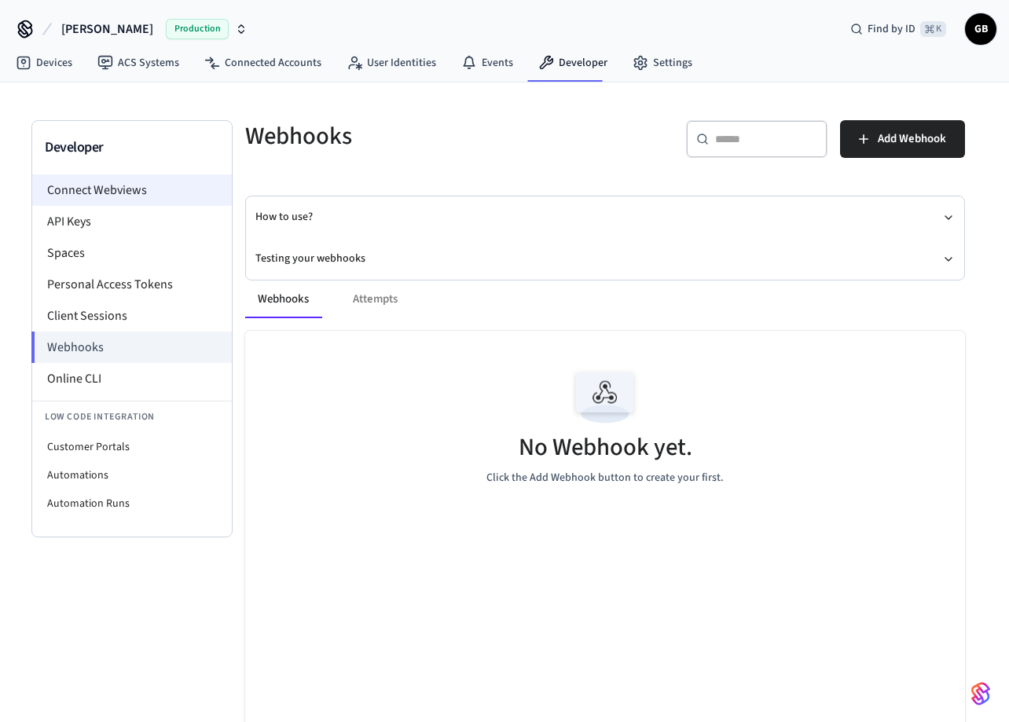
click at [149, 204] on li "Connect Webviews" at bounding box center [132, 189] width 200 height 31
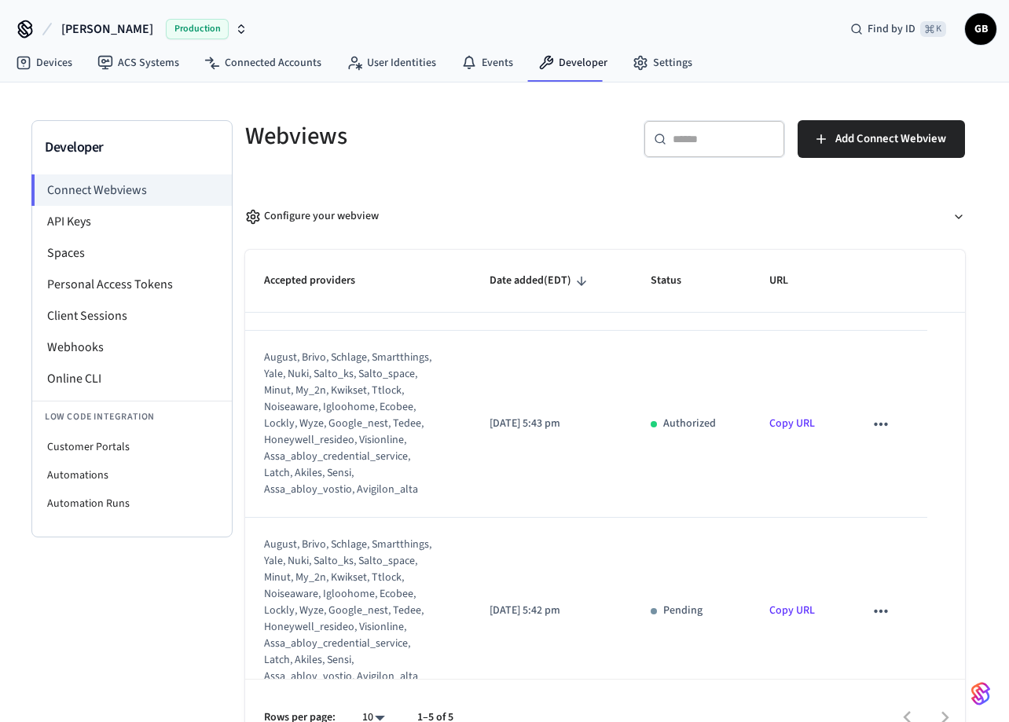
scroll to position [138, 0]
click at [134, 224] on li "API Keys" at bounding box center [132, 221] width 200 height 31
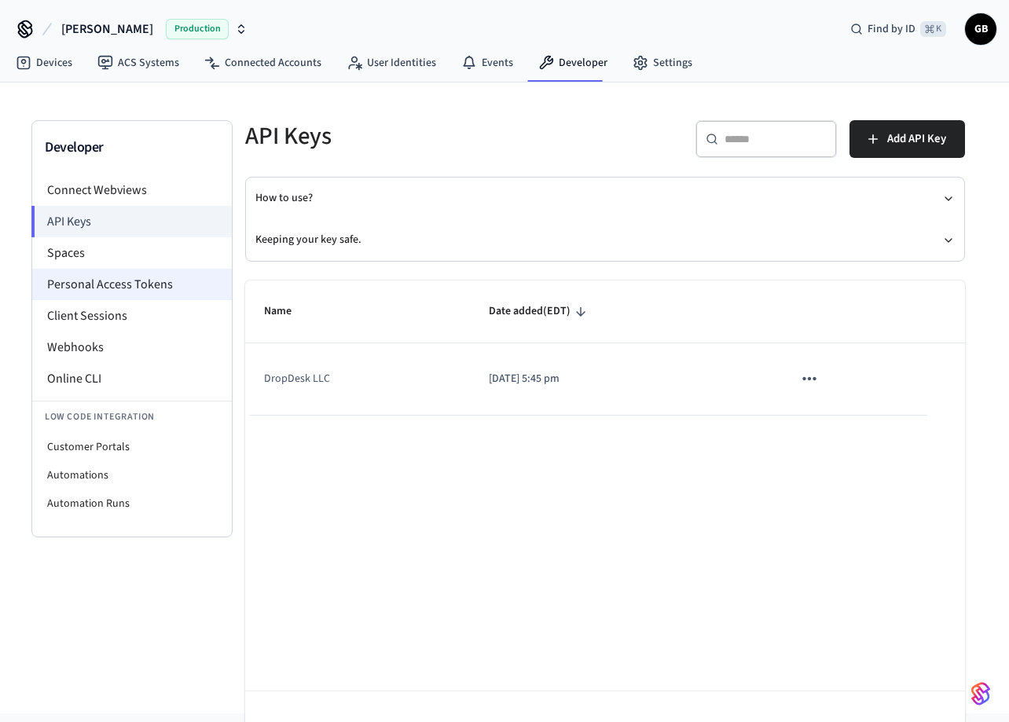
click at [124, 287] on li "Personal Access Tokens" at bounding box center [132, 284] width 200 height 31
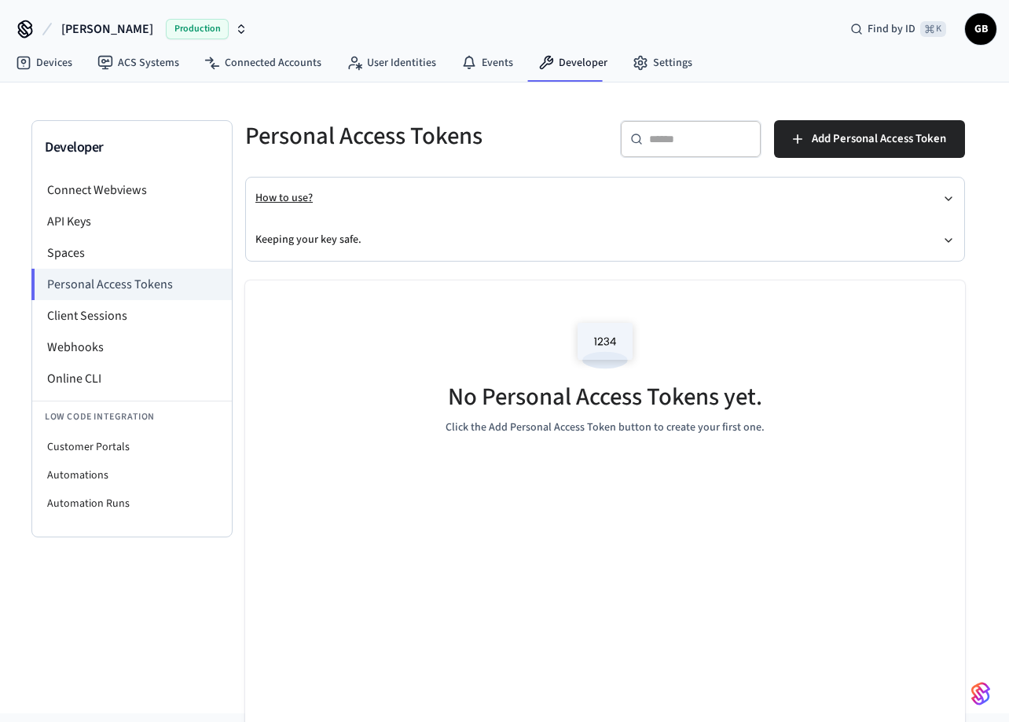
click at [421, 209] on button "How to use?" at bounding box center [604, 199] width 699 height 42
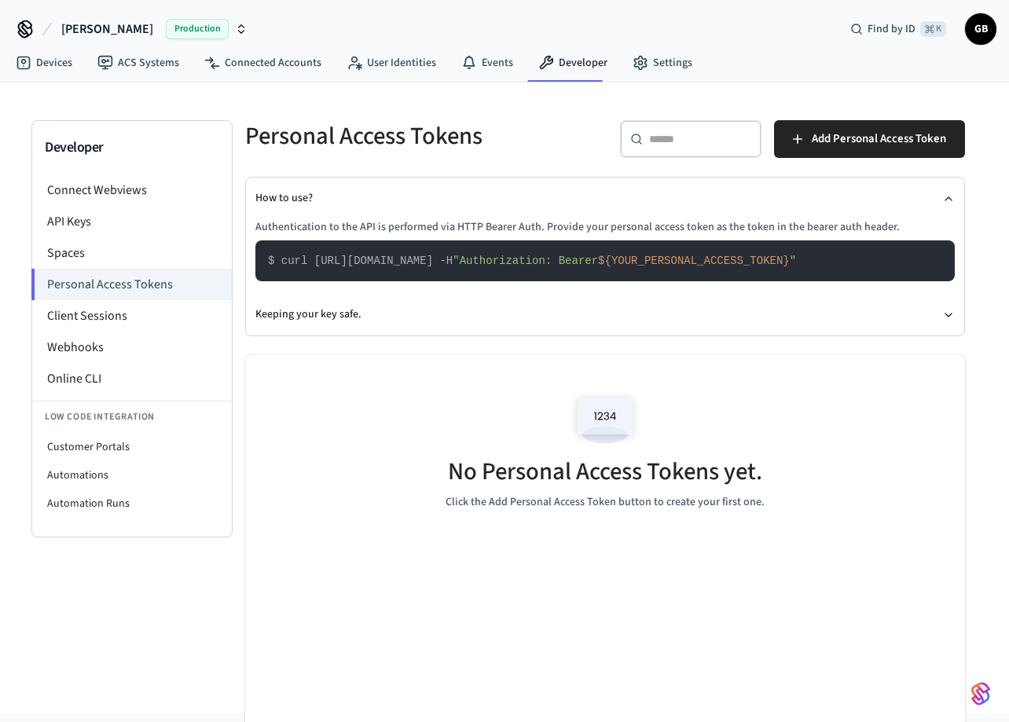
click at [390, 257] on span "$ curl https://api.getseam.com/v1/whoami -H" at bounding box center [360, 261] width 185 height 13
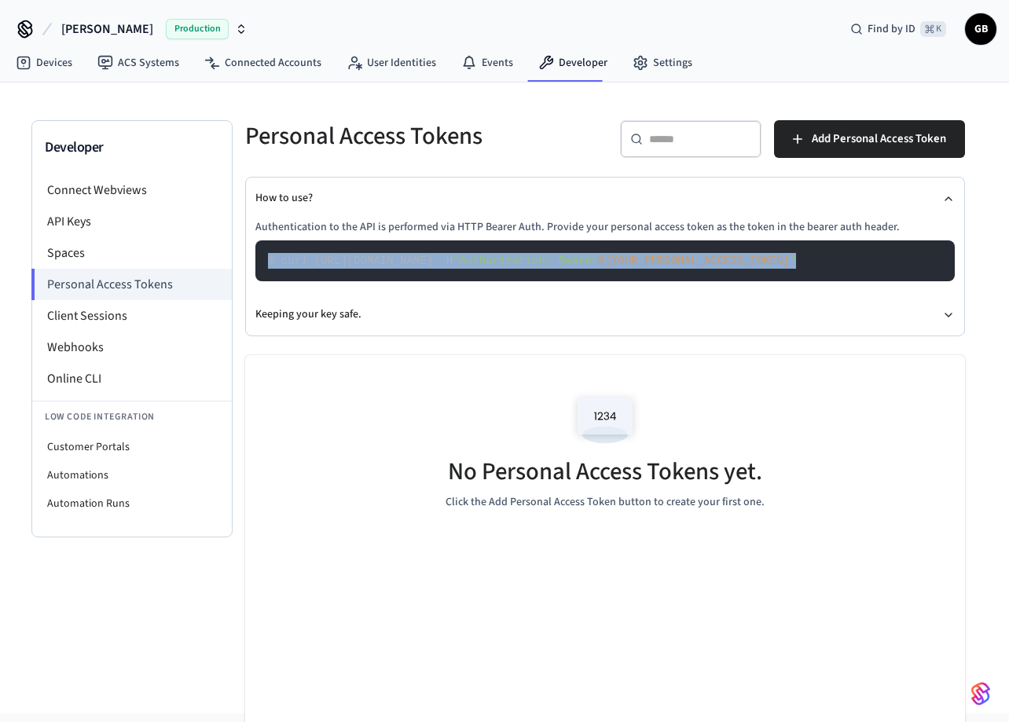
drag, startPoint x: 266, startPoint y: 262, endPoint x: 697, endPoint y: 289, distance: 431.5
click at [697, 289] on div "Authentication to the API is performed via HTTP Bearer Auth. Provide your perso…" at bounding box center [604, 256] width 699 height 75
copy code "$ curl https://api.getseam.com/v1/whoami -H "Authorization: Bearer ${YOUR_PERSO…"
click at [577, 67] on link "Developer" at bounding box center [573, 63] width 94 height 28
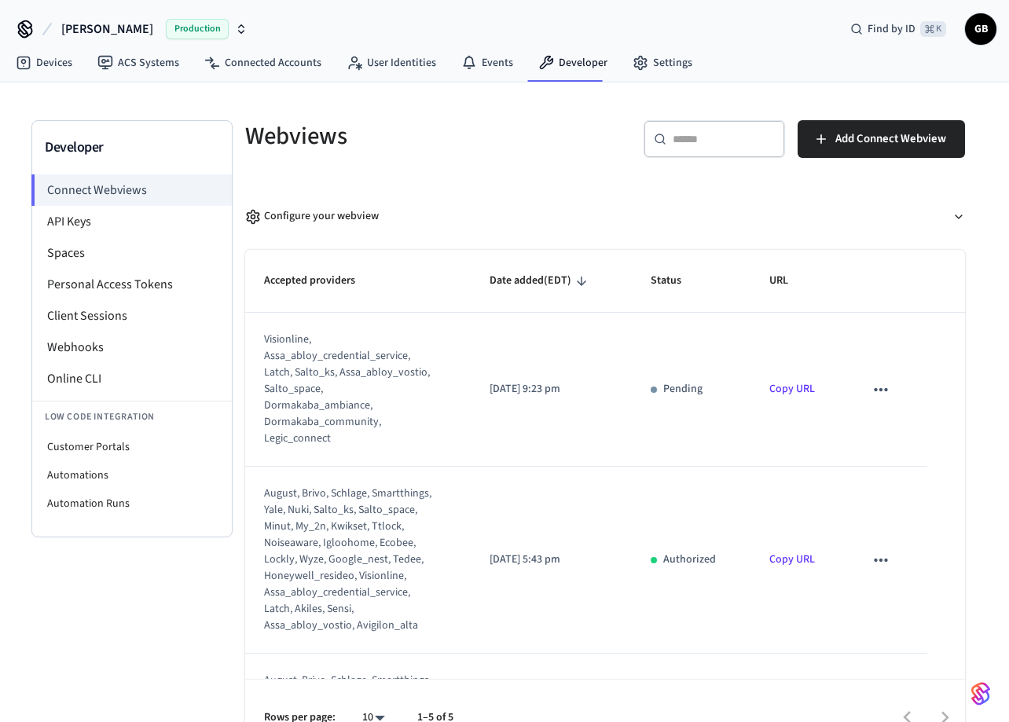
click at [977, 700] on img "button" at bounding box center [980, 693] width 19 height 25
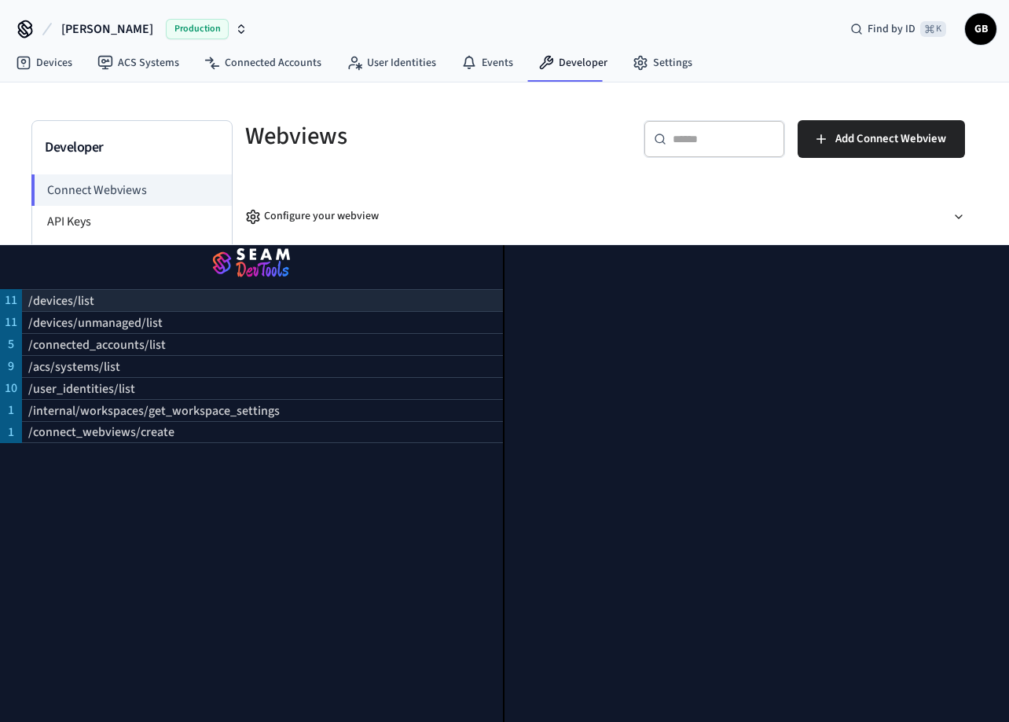
click at [212, 295] on div "/devices/list" at bounding box center [262, 300] width 481 height 22
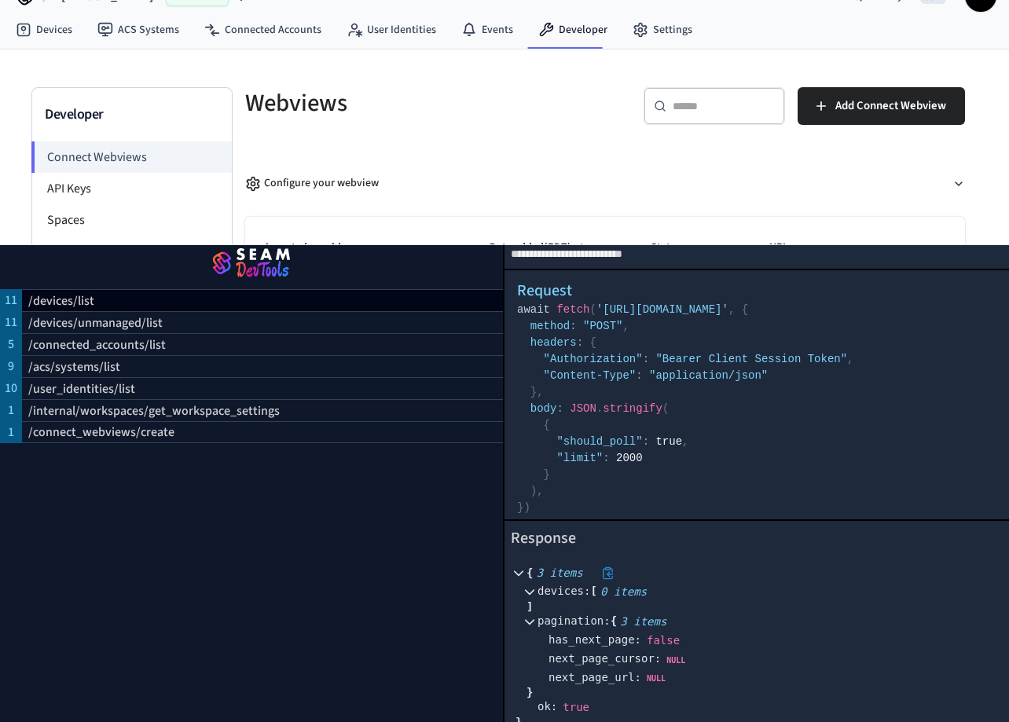
scroll to position [5, 0]
drag, startPoint x: 605, startPoint y: 312, endPoint x: 871, endPoint y: 317, distance: 265.6
click at [728, 317] on span "'[URL][DOMAIN_NAME]'" at bounding box center [662, 310] width 132 height 13
copy span "https://connect.getseam.com/devices/list"
click at [253, 392] on div "/user_identities/list" at bounding box center [262, 388] width 481 height 22
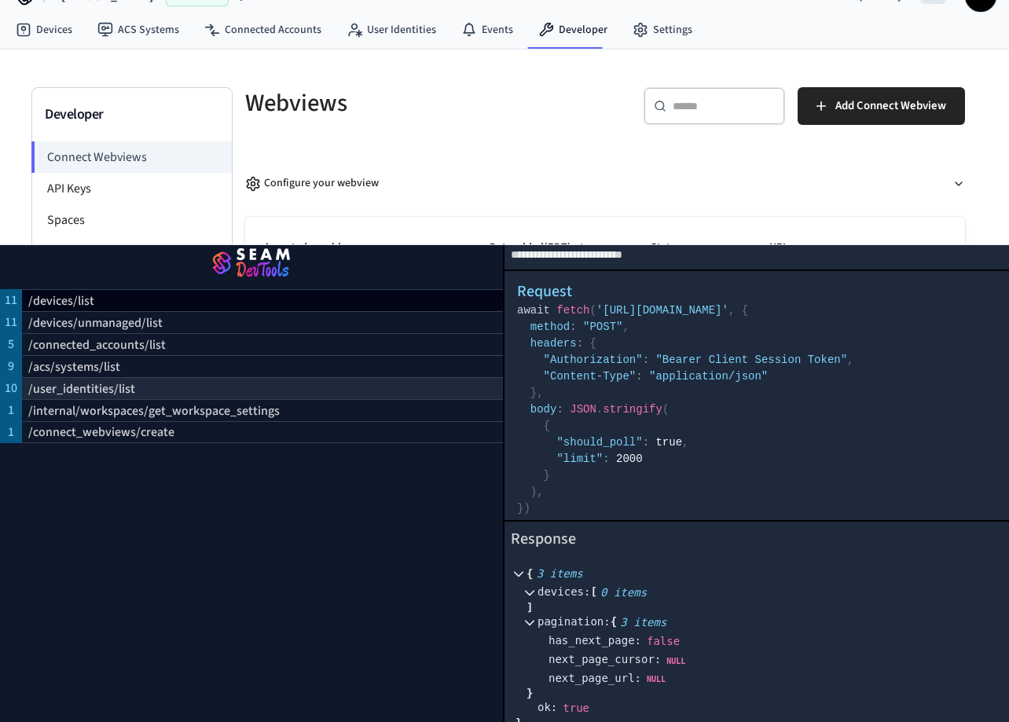
select select "**********"
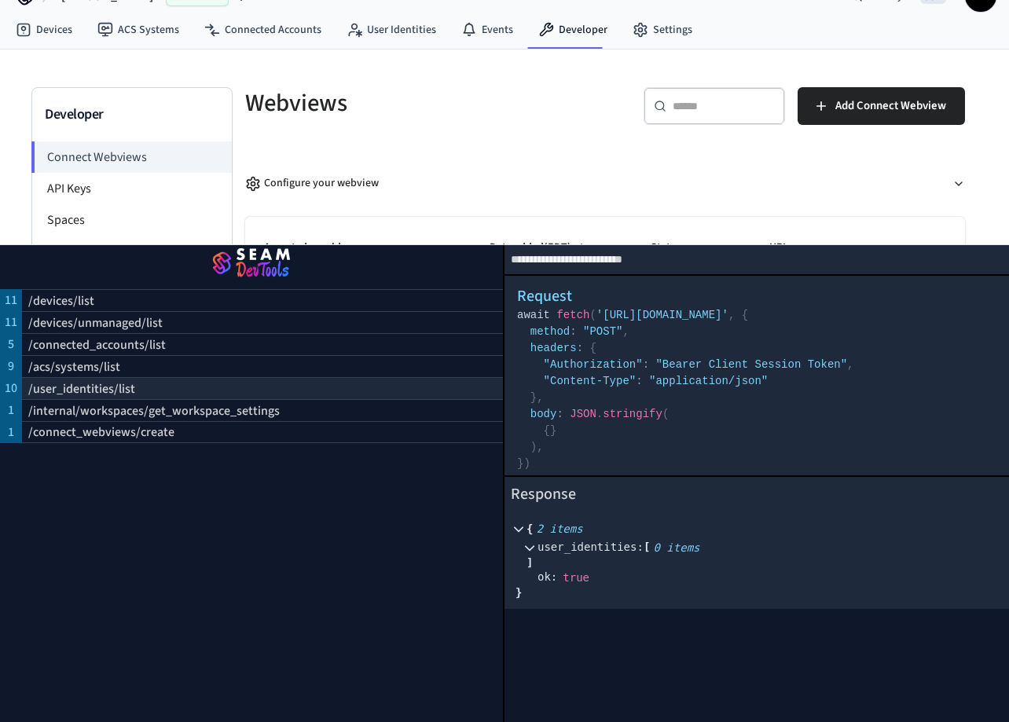
scroll to position [0, 0]
click at [483, 255] on img "button" at bounding box center [251, 264] width 465 height 44
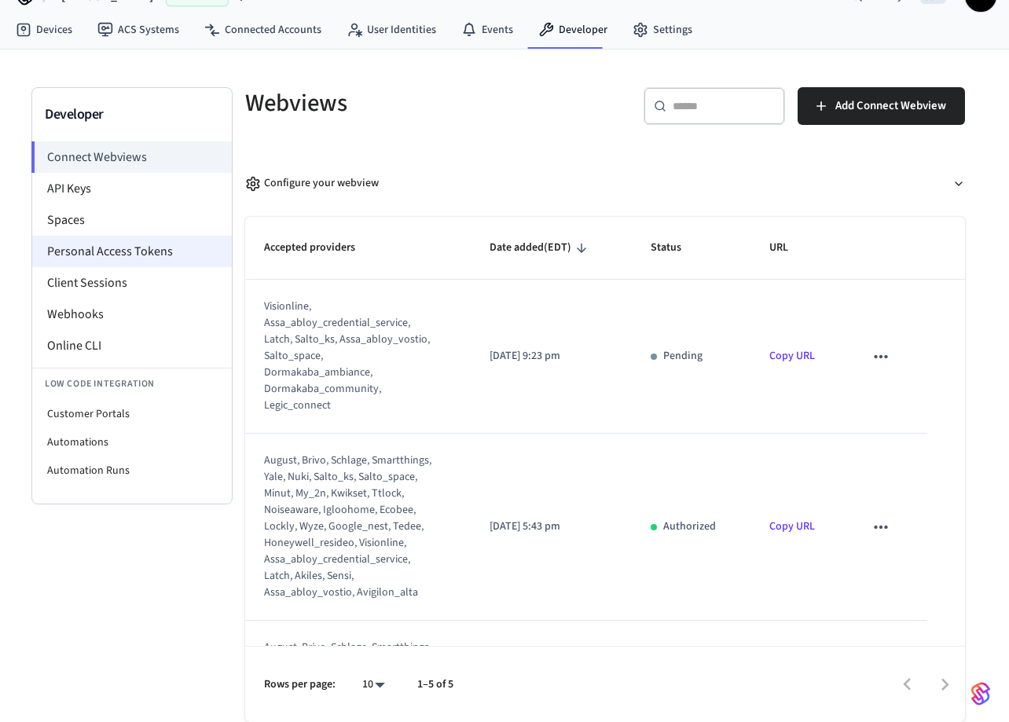
click at [123, 258] on li "Personal Access Tokens" at bounding box center [132, 251] width 200 height 31
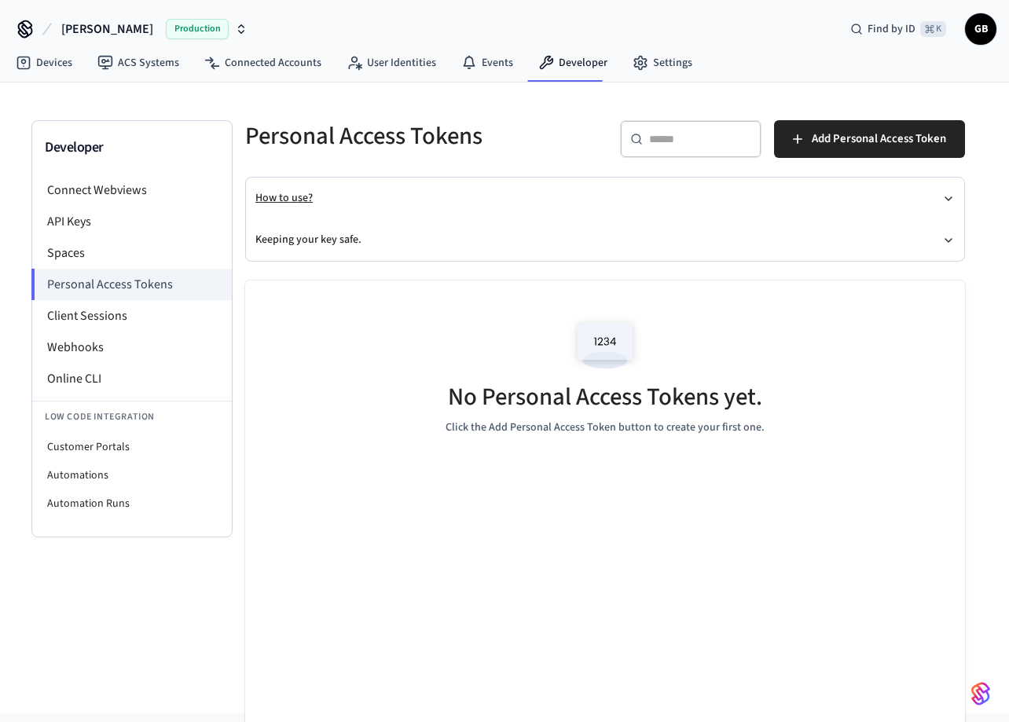
click at [359, 201] on button "How to use?" at bounding box center [604, 199] width 699 height 42
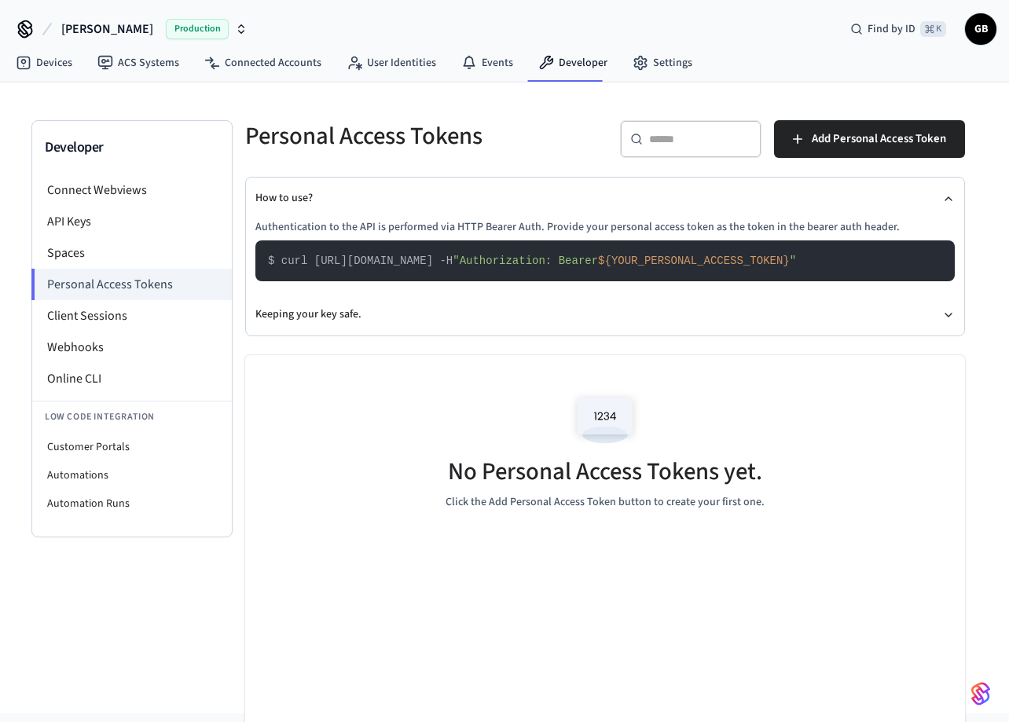
drag, startPoint x: 314, startPoint y: 261, endPoint x: 554, endPoint y: 263, distance: 239.7
click at [453, 263] on span "$ curl https://api.getseam.com/v1/whoami -H" at bounding box center [360, 261] width 185 height 13
copy span "https://api.getseam.com/v1/whoami -H"
click at [446, 250] on pre "$ curl https://api.getseam.com/v1/whoami -H "Authorization: Bearer ${YOUR_PERSO…" at bounding box center [604, 260] width 699 height 41
drag, startPoint x: 317, startPoint y: 264, endPoint x: 533, endPoint y: 262, distance: 216.1
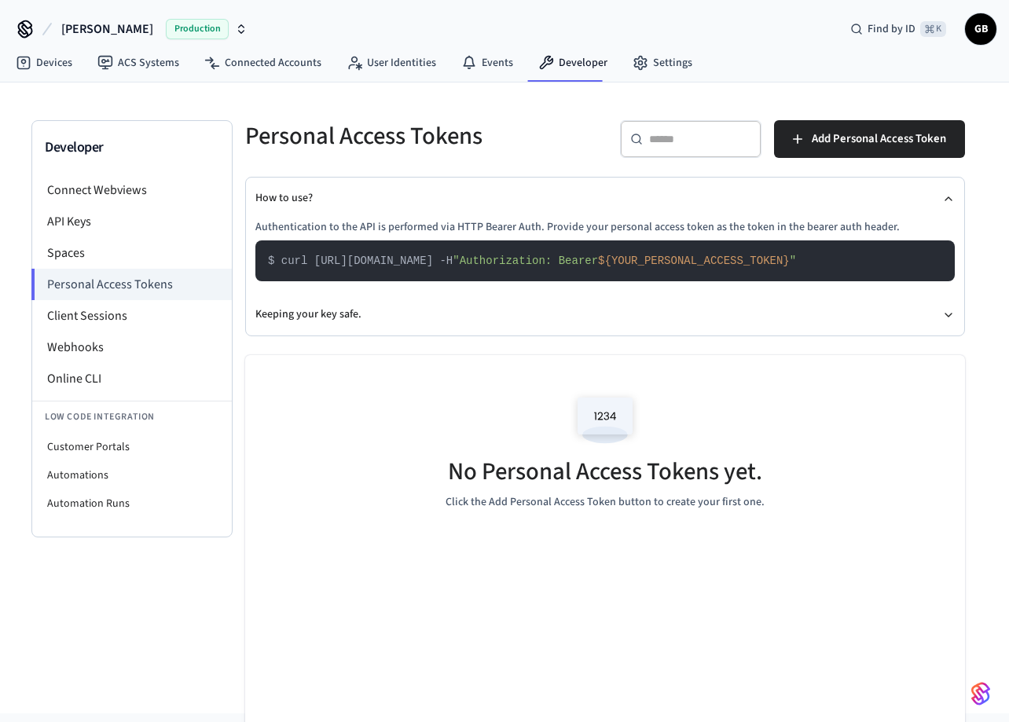
click at [453, 262] on span "$ curl https://api.getseam.com/v1/whoami -H" at bounding box center [360, 261] width 185 height 13
copy span "https://api.getseam.com/v1/whoami"
click at [833, 141] on span "Add Personal Access Token" at bounding box center [879, 139] width 134 height 20
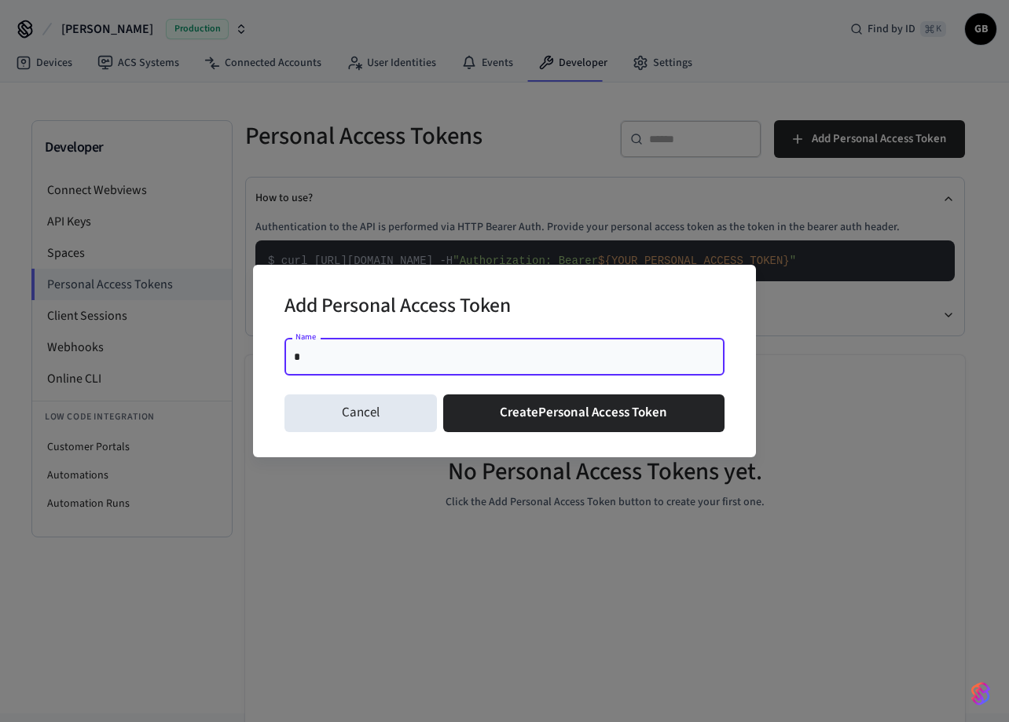
type input "*"
click at [339, 386] on div "Name * Name" at bounding box center [504, 360] width 440 height 57
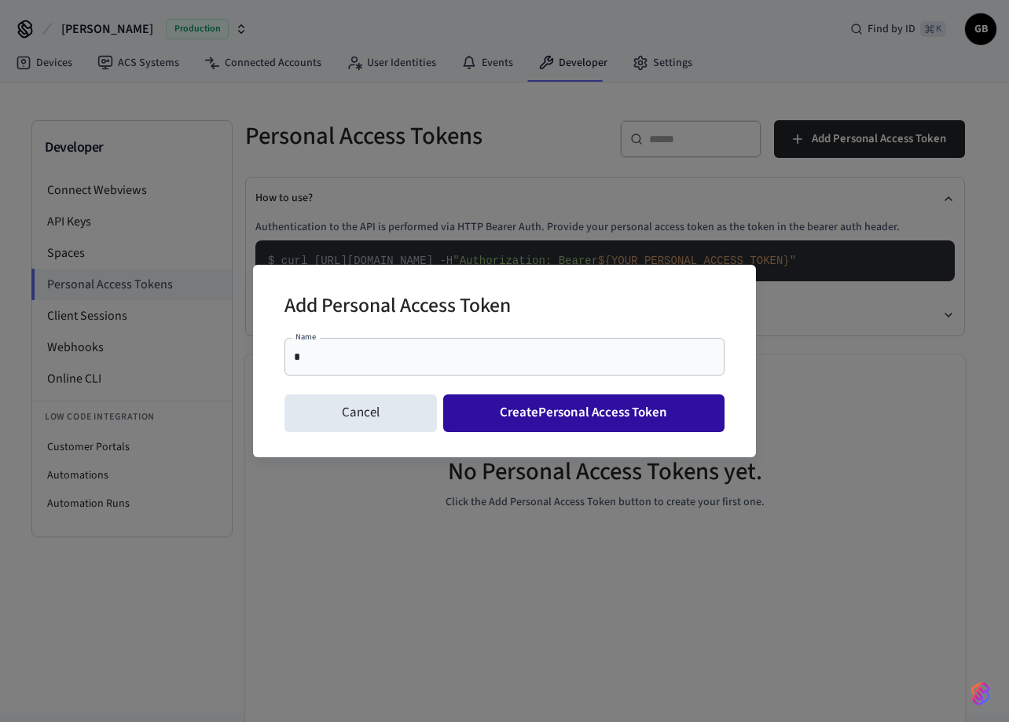
click at [508, 424] on button "Create Personal Access Token" at bounding box center [584, 413] width 282 height 38
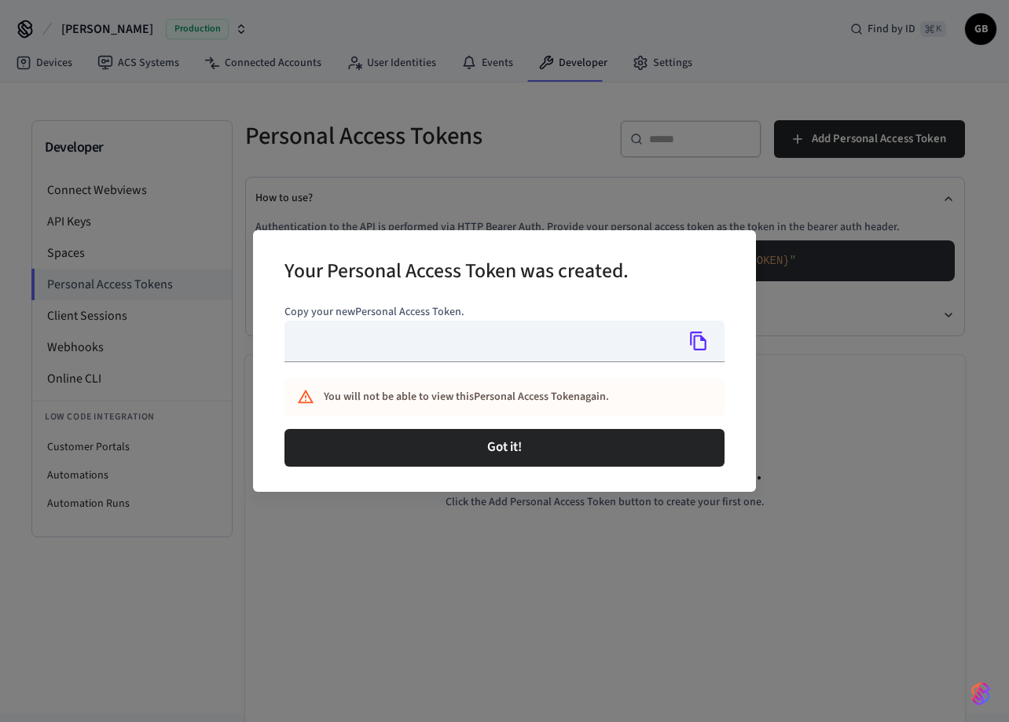
type input "**********"
click at [699, 347] on icon "Copy" at bounding box center [698, 341] width 20 height 20
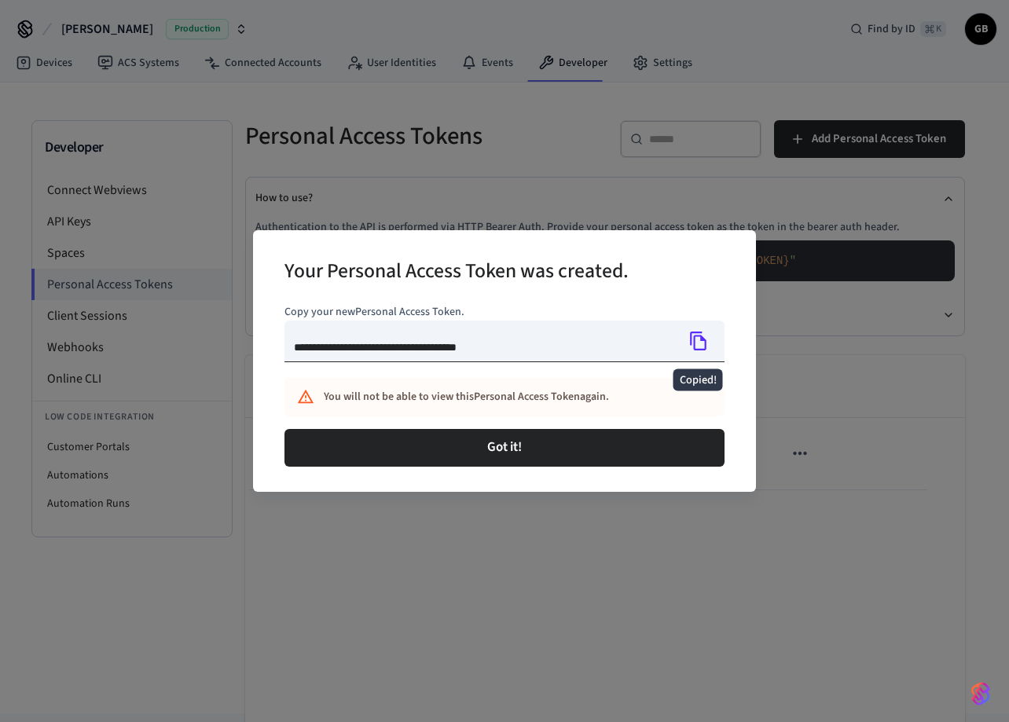
click at [699, 347] on icon "Copied!" at bounding box center [698, 341] width 20 height 20
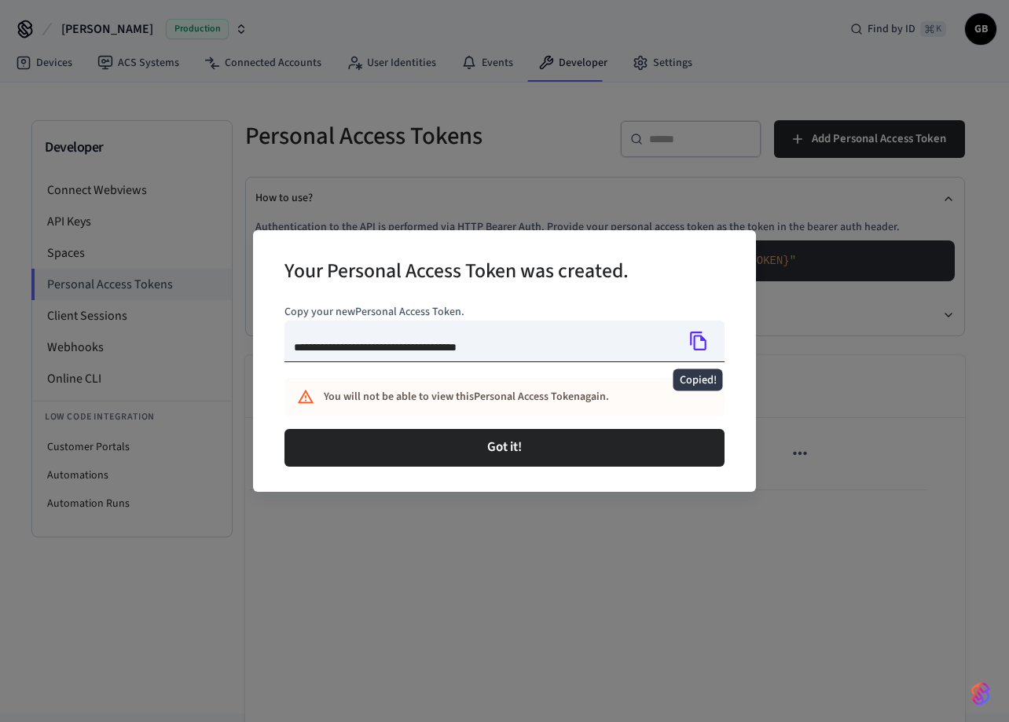
click at [699, 347] on icon "Copied!" at bounding box center [698, 341] width 20 height 20
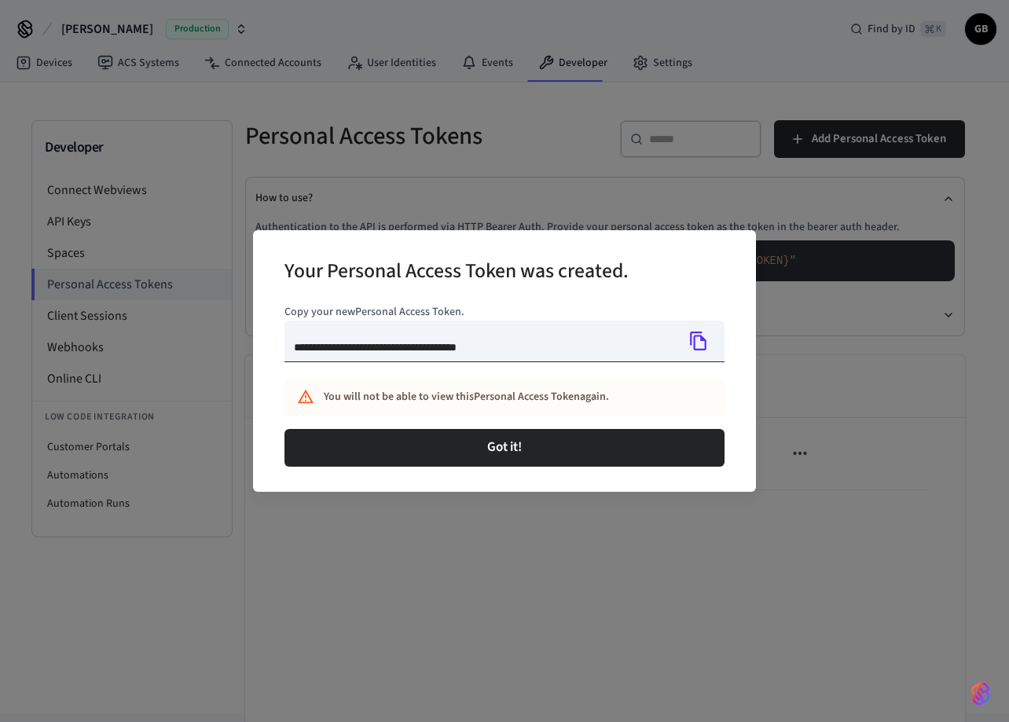
click at [697, 342] on icon "Copy" at bounding box center [698, 341] width 20 height 20
click at [697, 342] on icon "Copied!" at bounding box center [698, 341] width 20 height 20
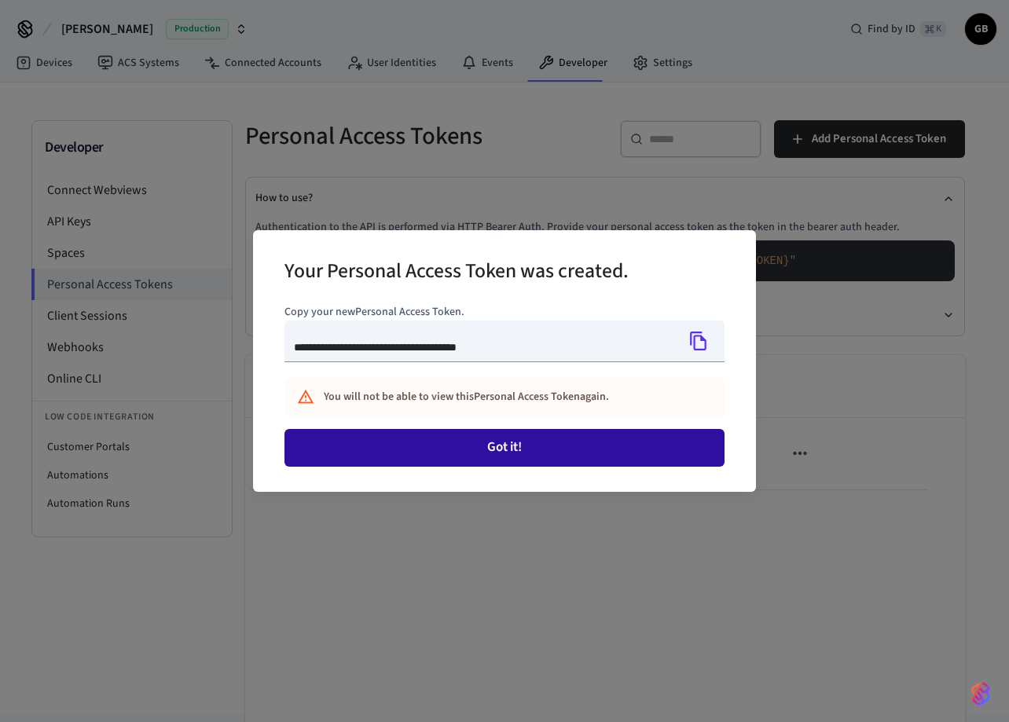
click at [576, 446] on button "Got it!" at bounding box center [504, 448] width 440 height 38
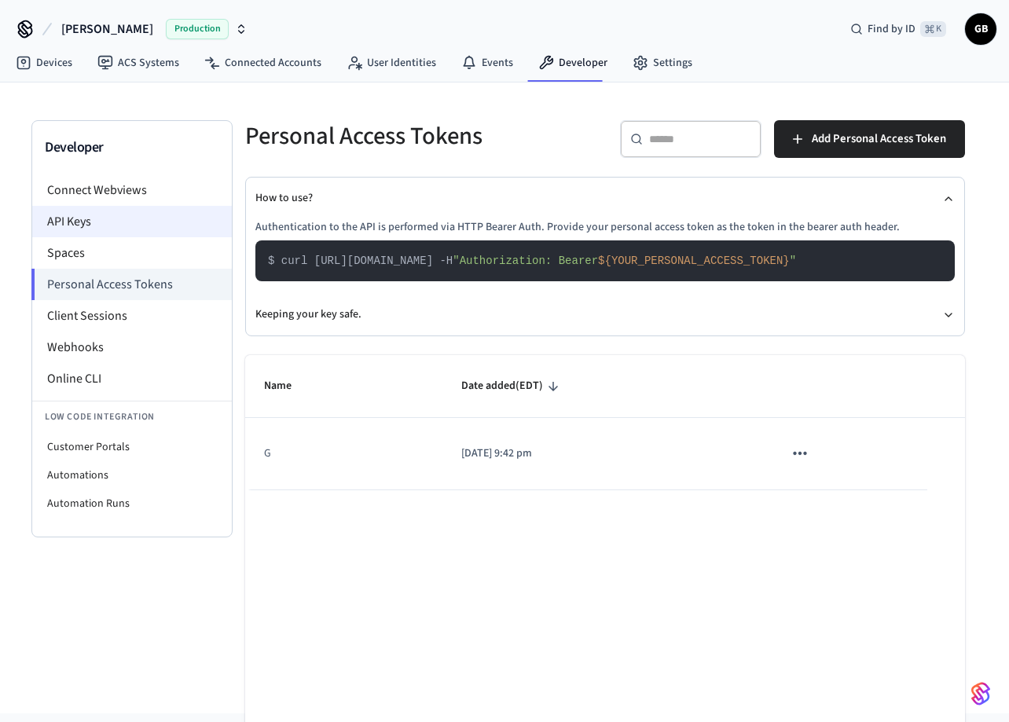
click at [109, 230] on li "API Keys" at bounding box center [132, 221] width 200 height 31
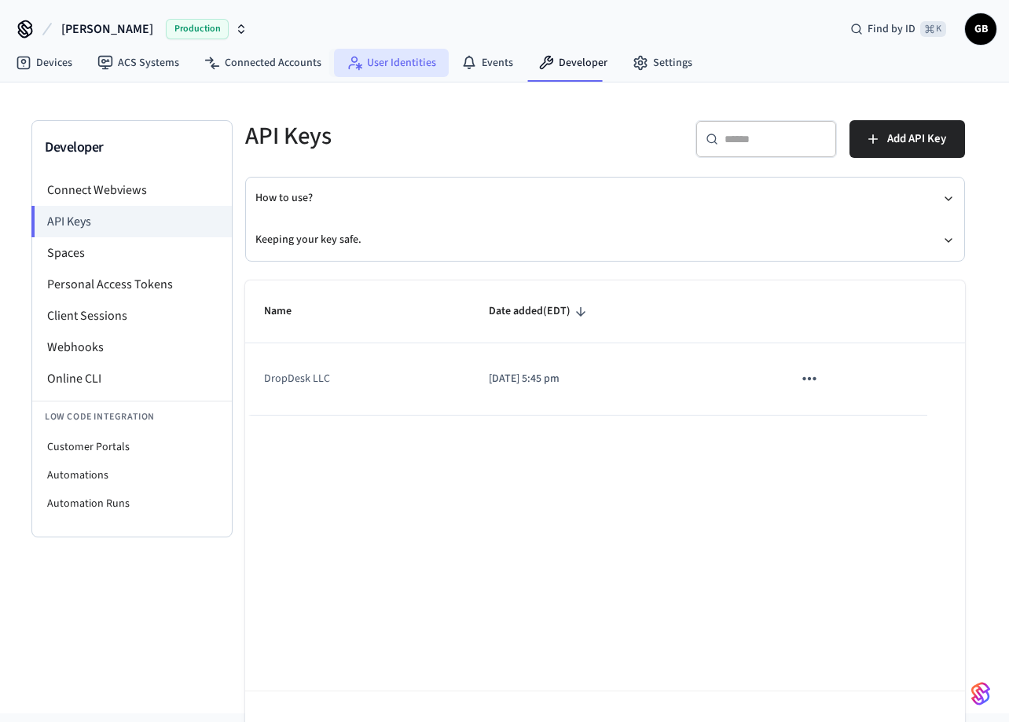
click at [394, 70] on link "User Identities" at bounding box center [391, 63] width 115 height 28
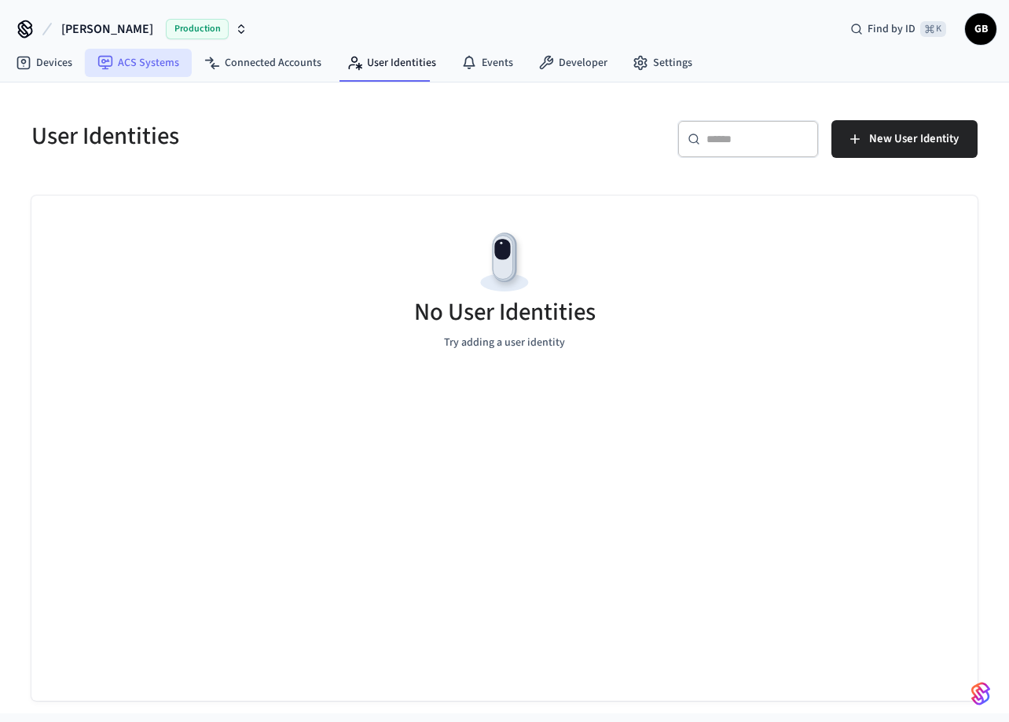
click at [139, 64] on link "ACS Systems" at bounding box center [138, 63] width 107 height 28
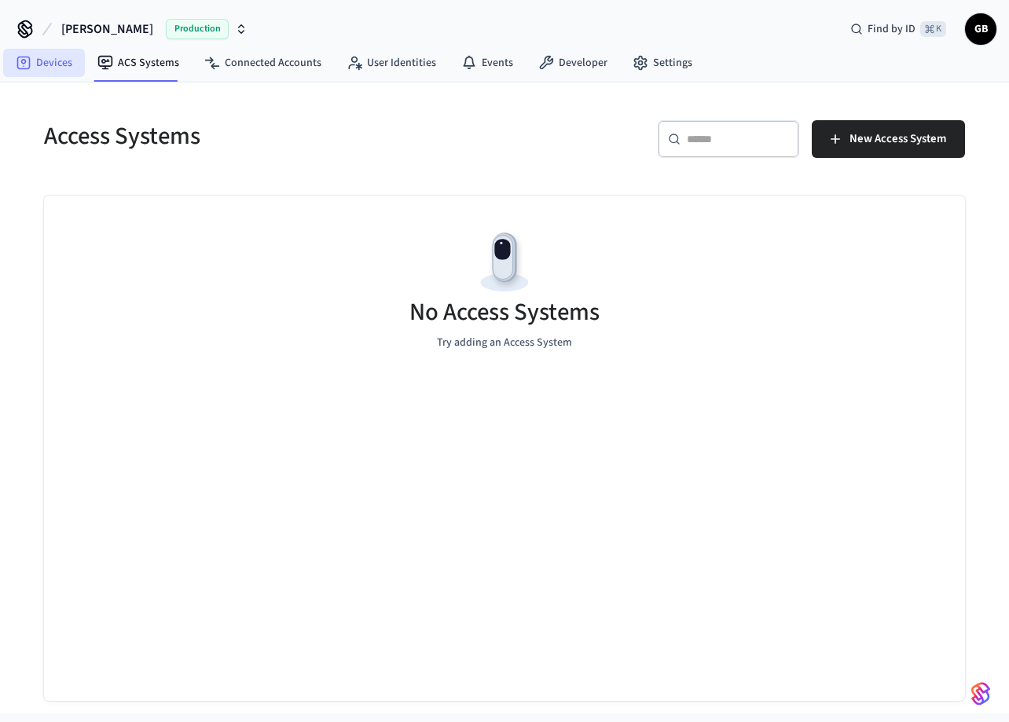
click at [39, 64] on link "Devices" at bounding box center [44, 63] width 82 height 28
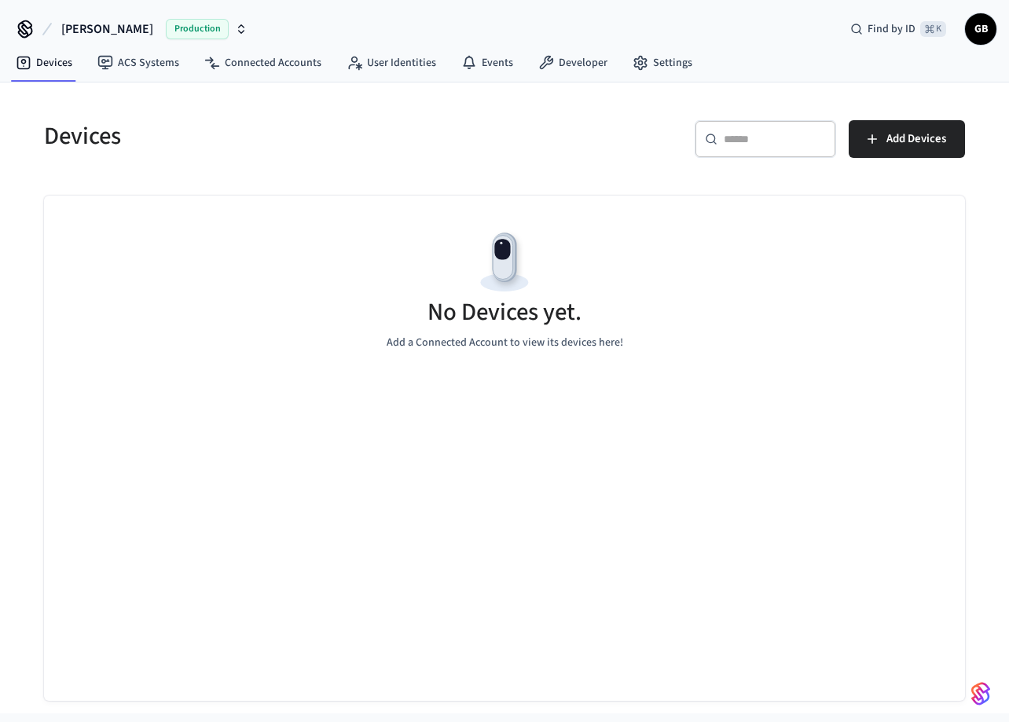
click at [979, 31] on span "GB" at bounding box center [980, 29] width 28 height 28
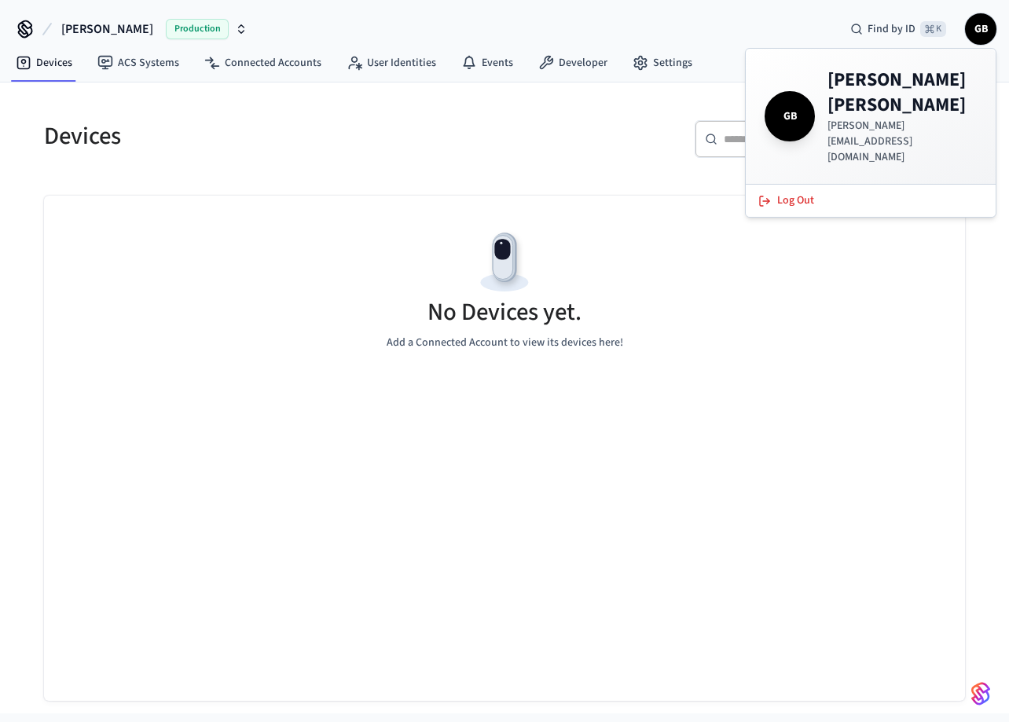
click at [783, 24] on div "Graham Production Find by ID ⌘ K GB" at bounding box center [504, 23] width 1009 height 46
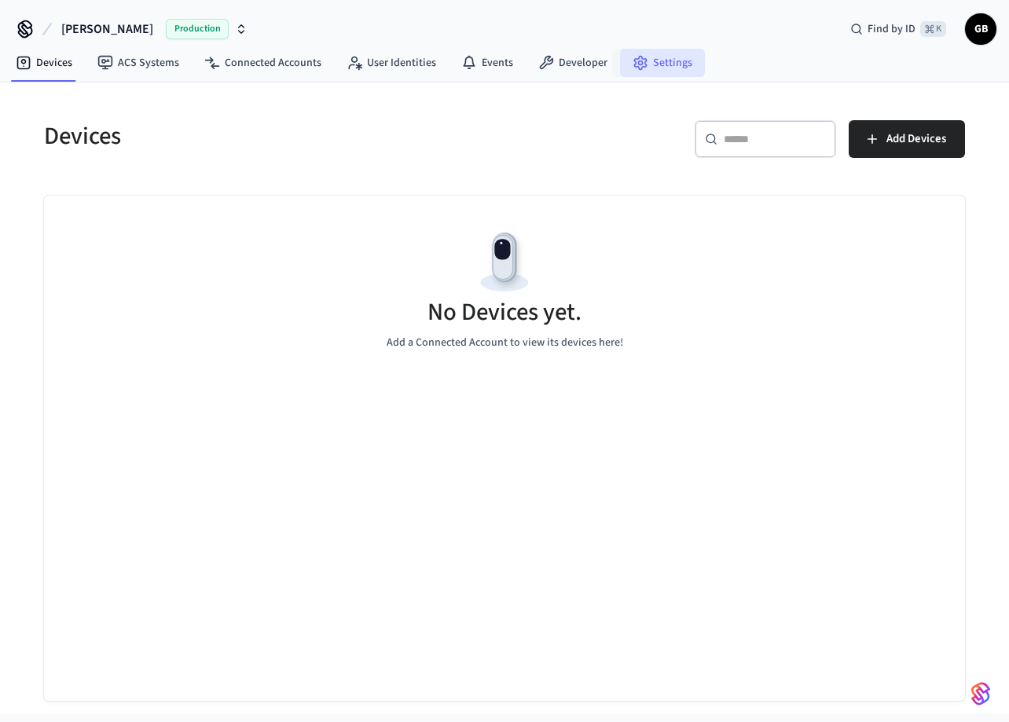
click at [655, 68] on link "Settings" at bounding box center [662, 63] width 85 height 28
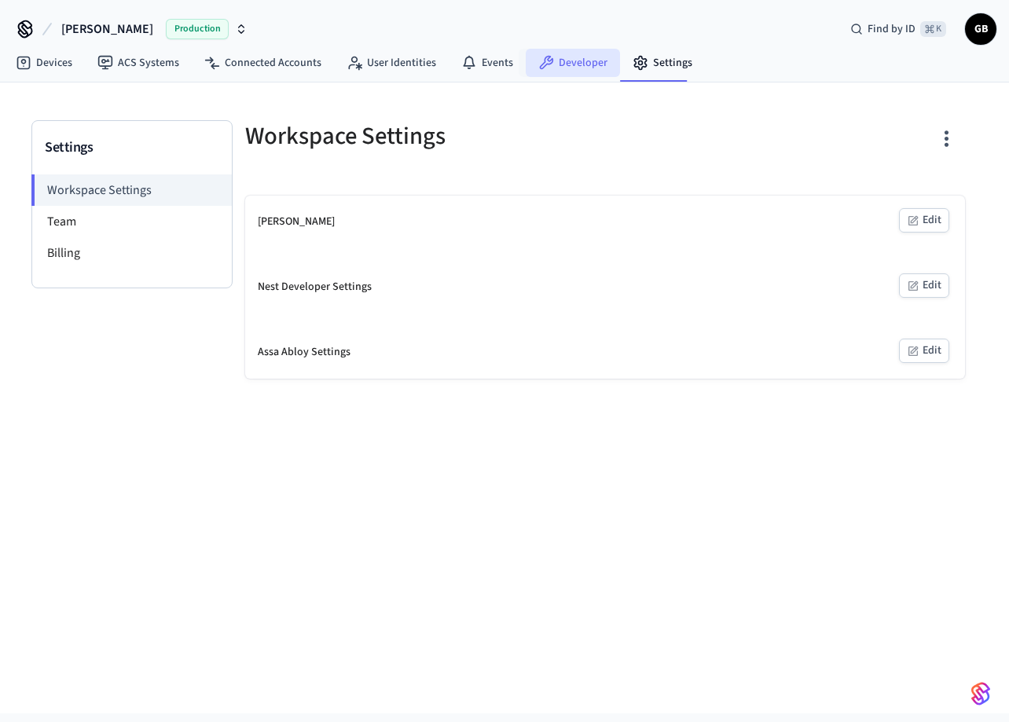
click at [565, 64] on link "Developer" at bounding box center [573, 63] width 94 height 28
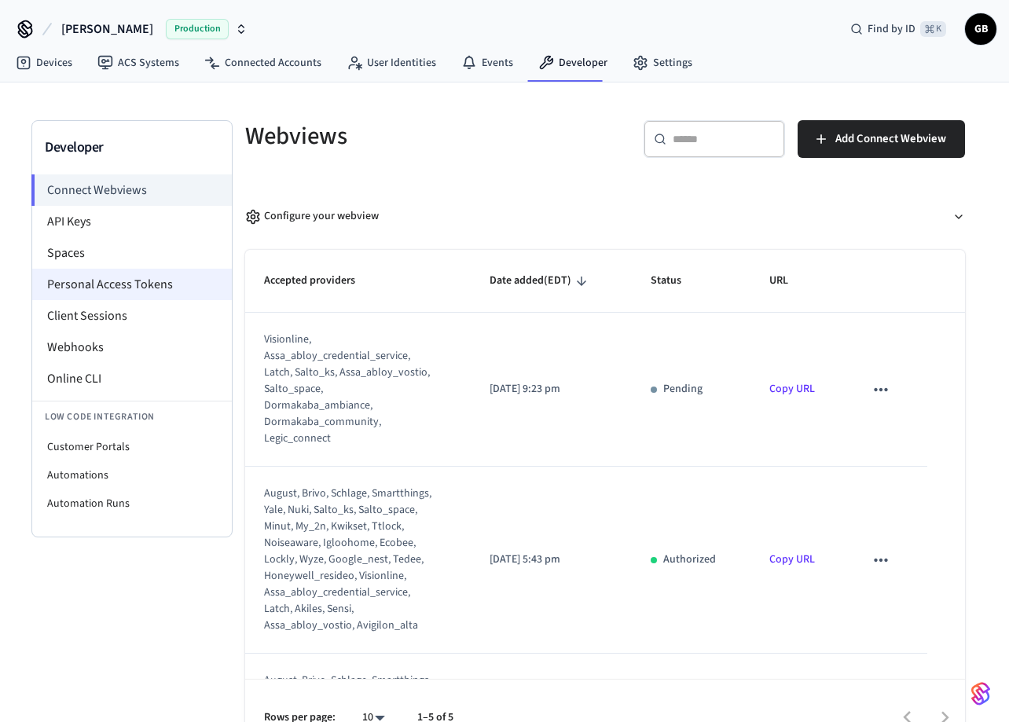
click at [130, 287] on li "Personal Access Tokens" at bounding box center [132, 284] width 200 height 31
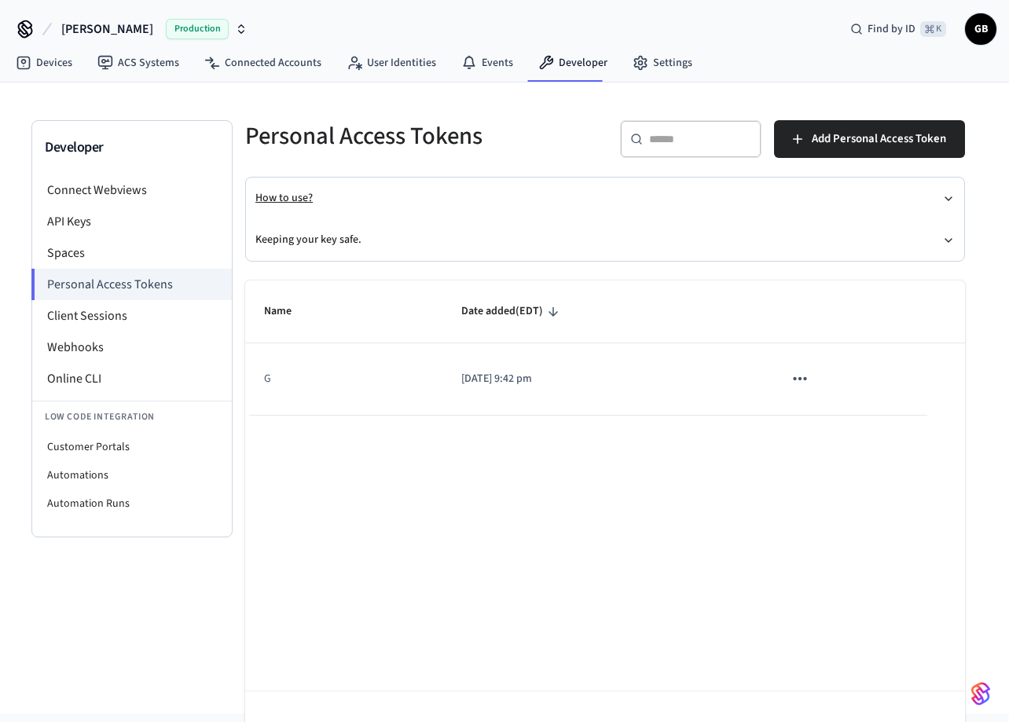
click at [433, 198] on button "How to use?" at bounding box center [604, 199] width 699 height 42
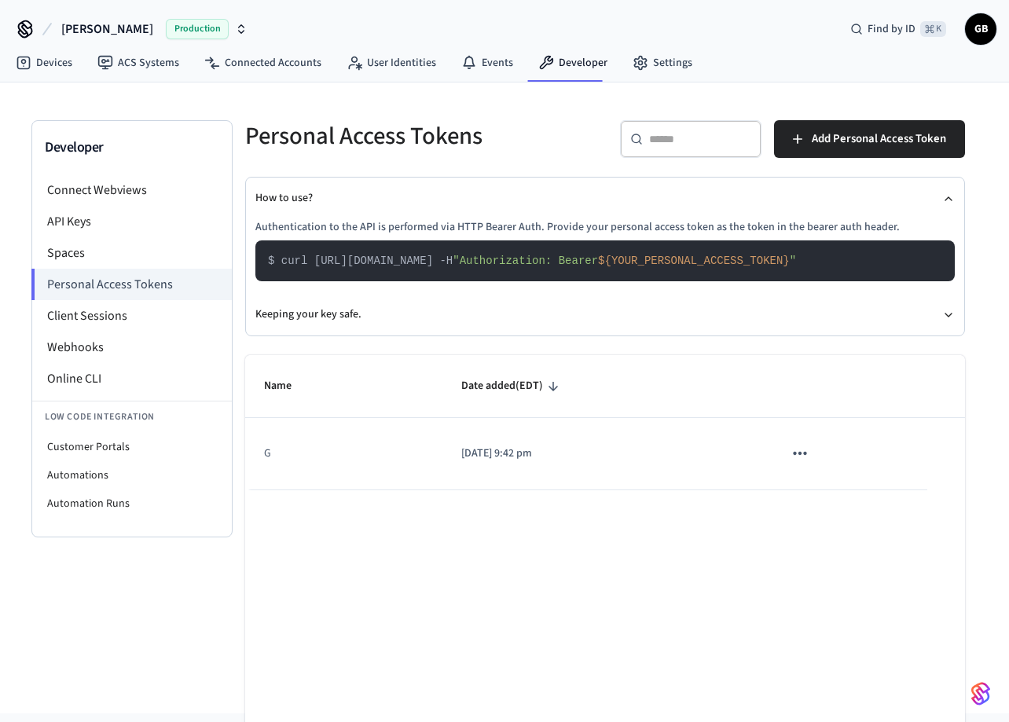
drag, startPoint x: 489, startPoint y: 262, endPoint x: 533, endPoint y: 262, distance: 44.0
click at [453, 262] on span "$ curl https://api.getseam.com/v1/whoami -H" at bounding box center [360, 261] width 185 height 13
drag, startPoint x: 476, startPoint y: 262, endPoint x: 535, endPoint y: 262, distance: 58.9
click at [453, 262] on span "$ curl https://api.getseam.com/v1/whoami -H" at bounding box center [360, 261] width 185 height 13
drag, startPoint x: 466, startPoint y: 262, endPoint x: 530, endPoint y: 265, distance: 64.5
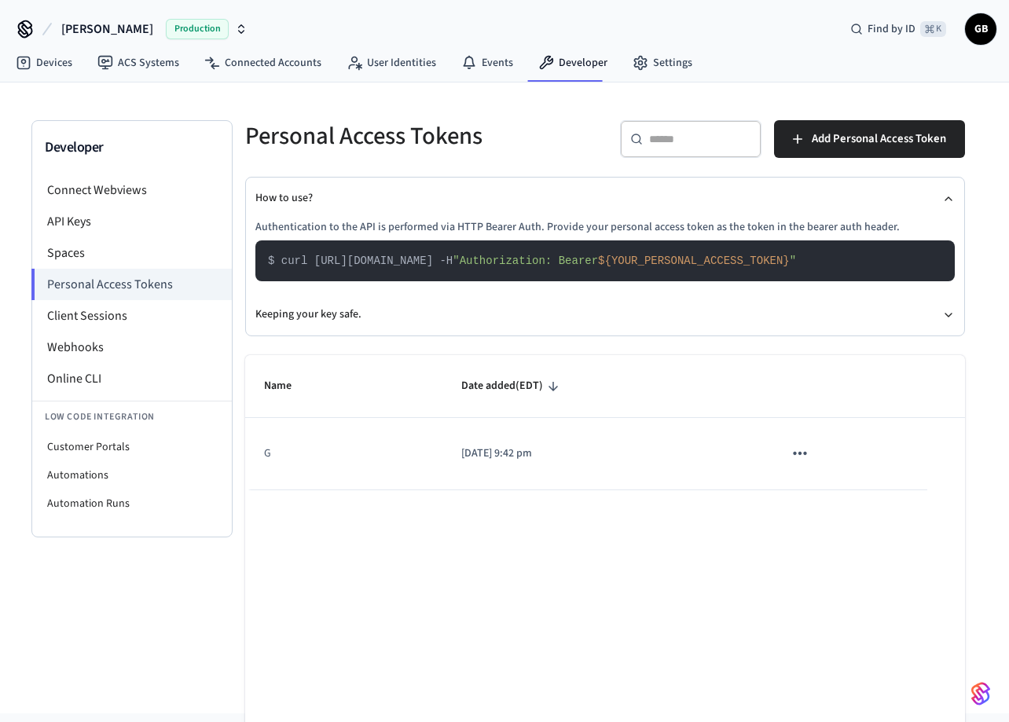
click at [453, 265] on span "$ curl https://api.getseam.com/v1/whoami -H" at bounding box center [360, 261] width 185 height 13
copy span "/v1/whoami"
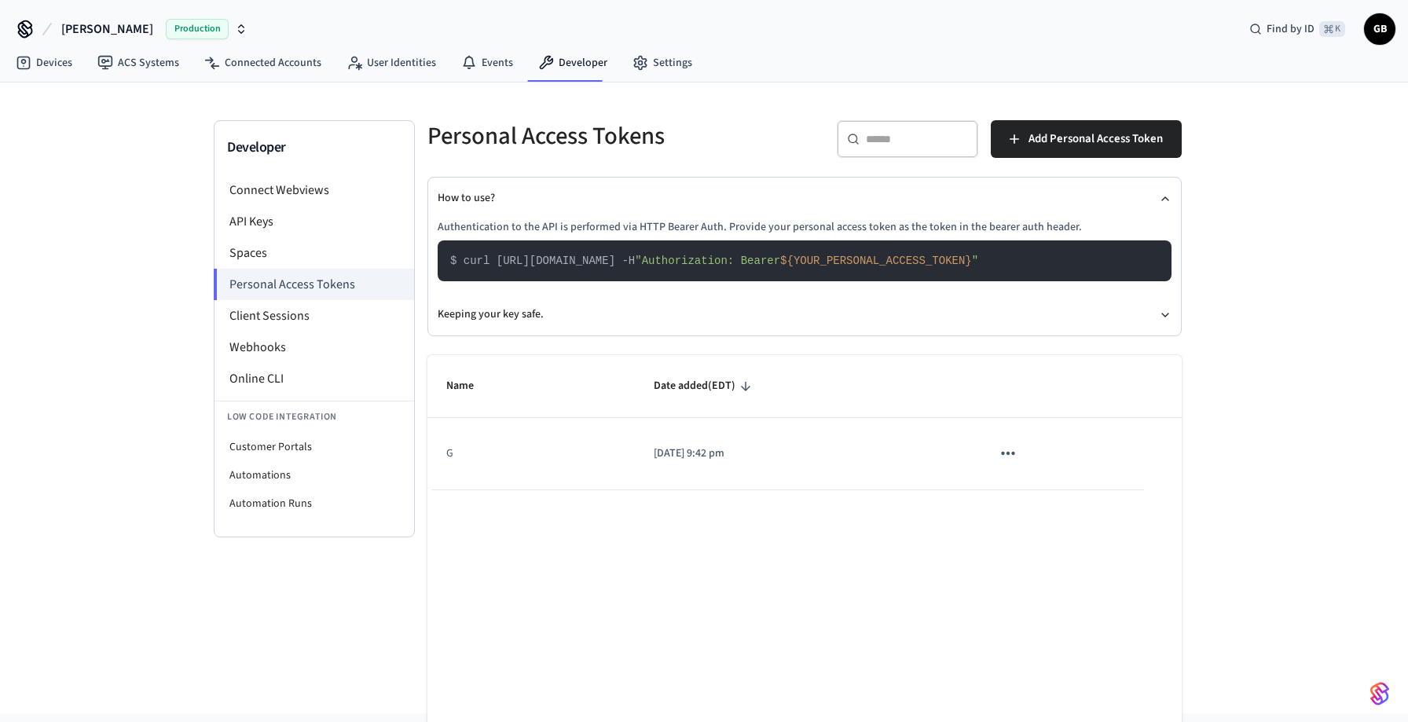
click at [1228, 149] on div "Developer Connect Webviews API Keys Spaces Personal Access Tokens Client Sessio…" at bounding box center [704, 398] width 1408 height 631
click at [49, 72] on link "Devices" at bounding box center [44, 63] width 82 height 28
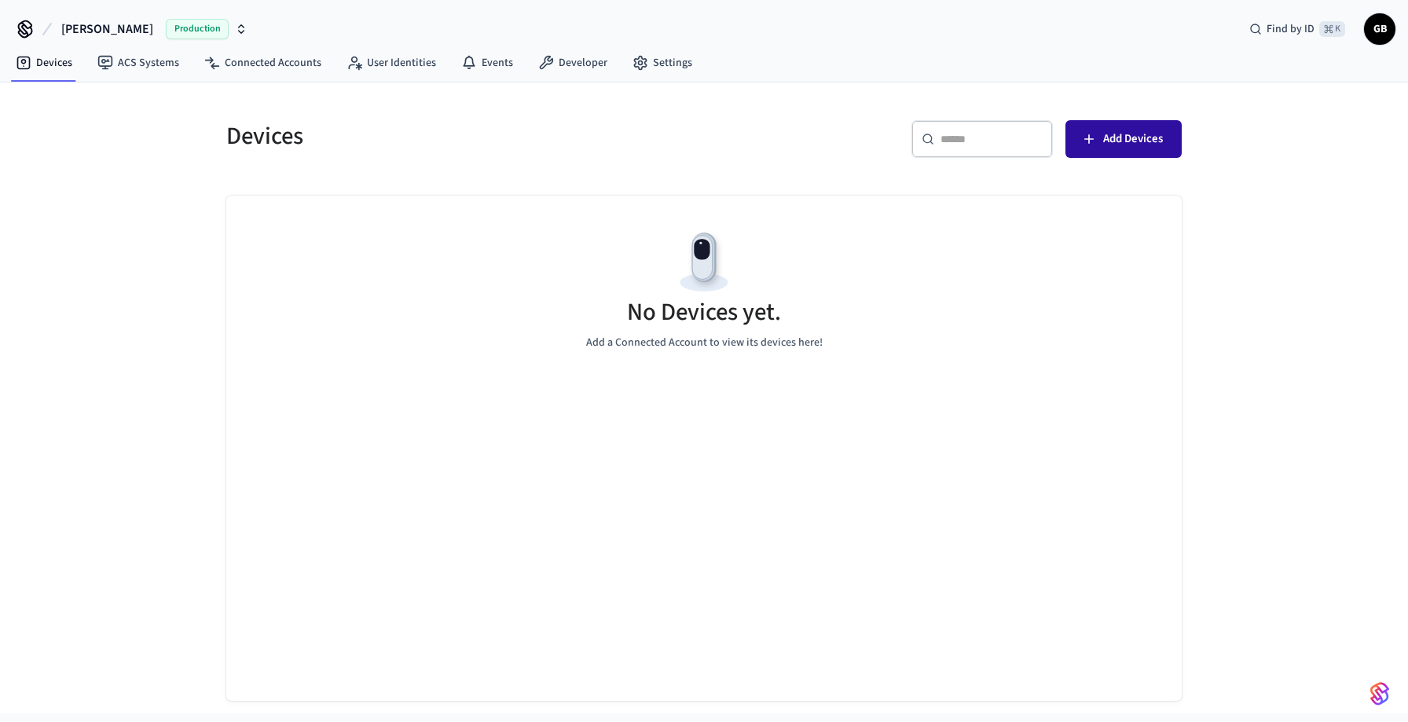
click at [1164, 126] on button "Add Devices" at bounding box center [1123, 139] width 116 height 38
click at [1375, 699] on img "button" at bounding box center [1379, 693] width 19 height 25
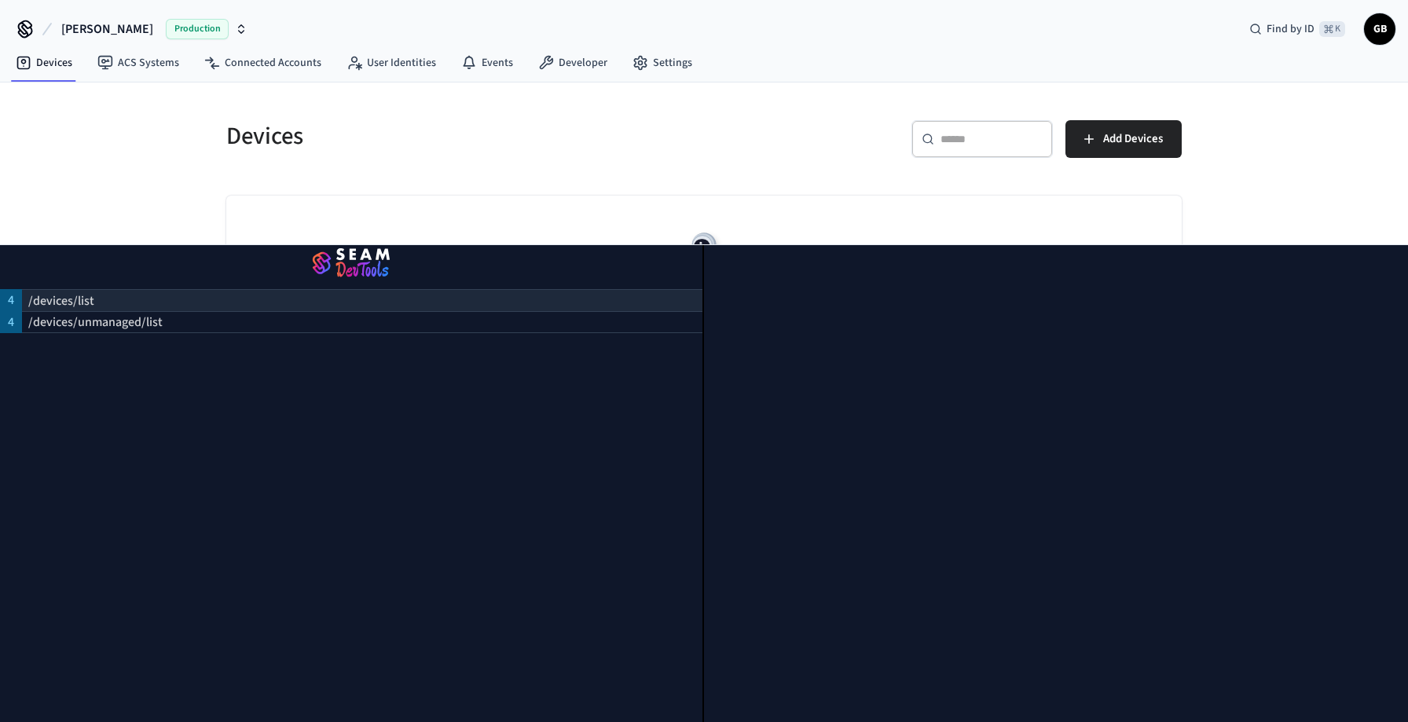
click at [163, 306] on div "/devices/list" at bounding box center [362, 300] width 680 height 22
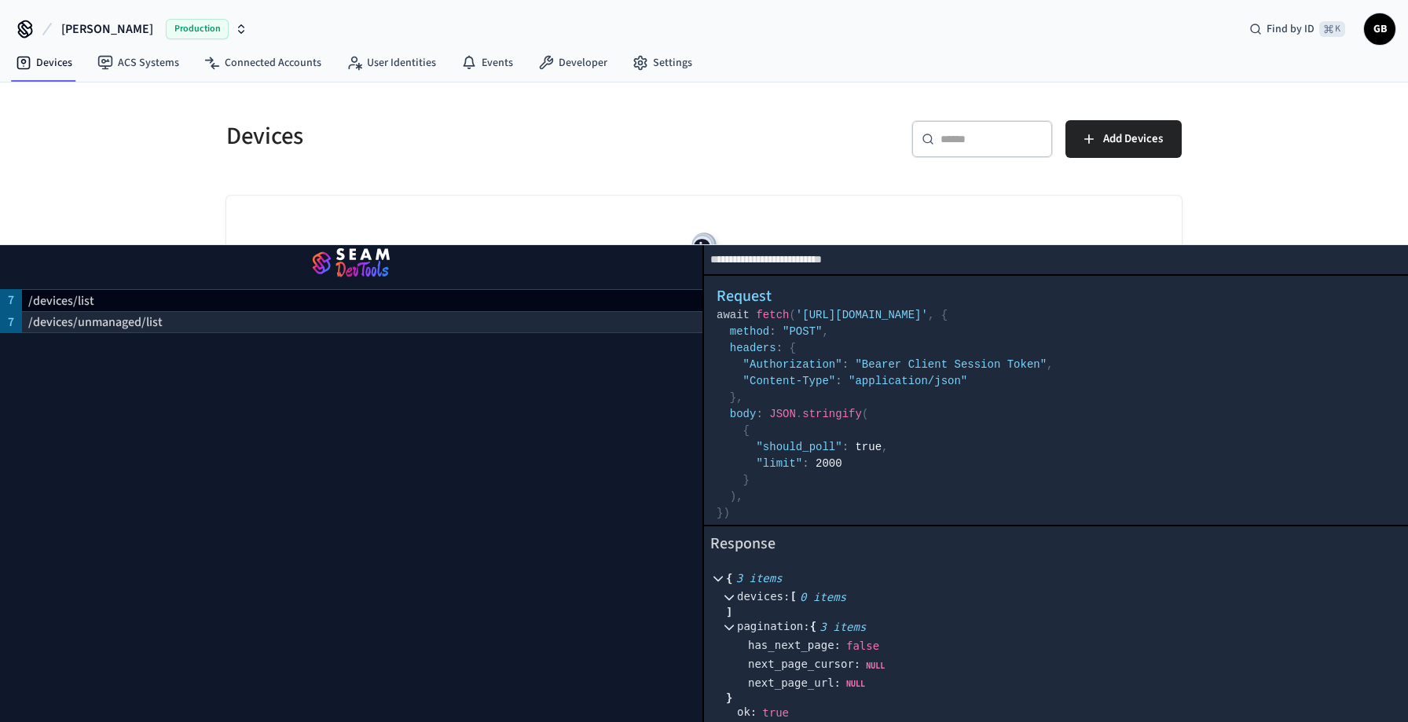
click at [344, 323] on div "/devices/unmanaged/list" at bounding box center [362, 322] width 680 height 22
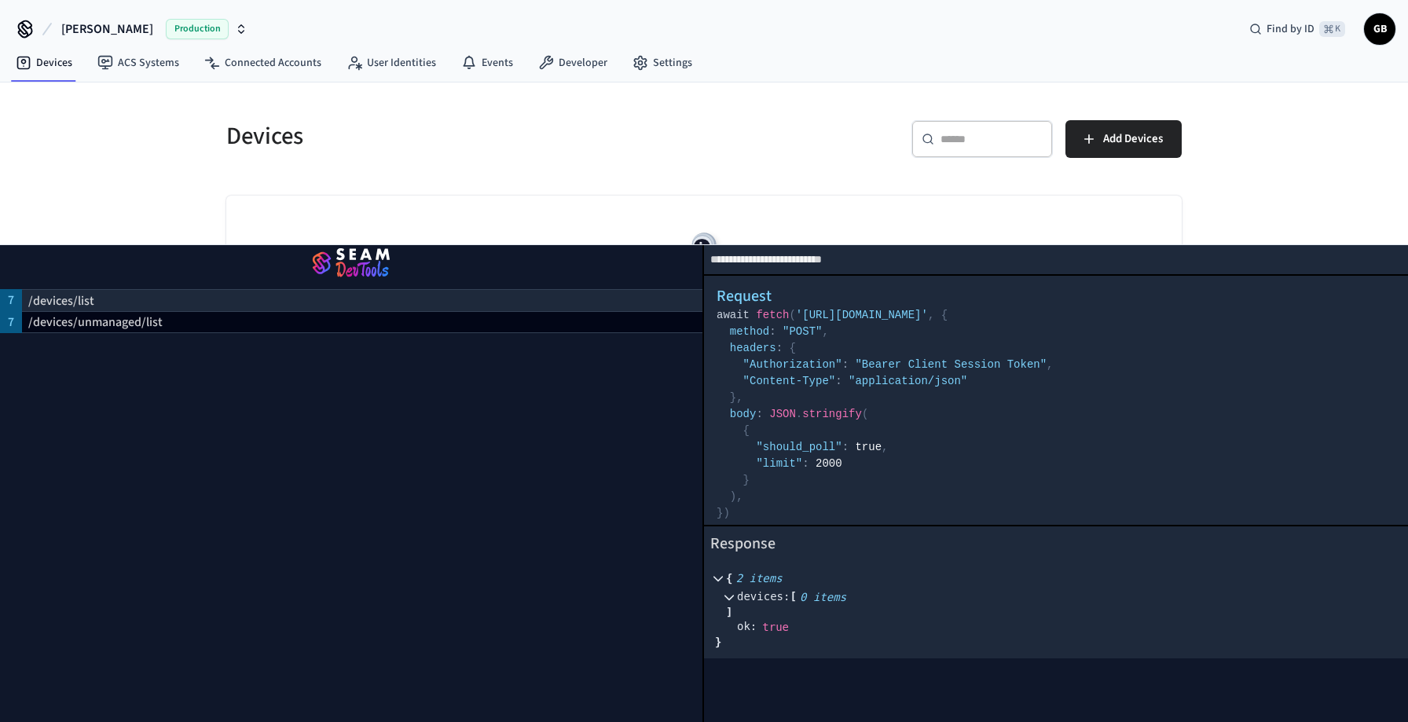
click at [330, 303] on div "/devices/list" at bounding box center [362, 300] width 680 height 22
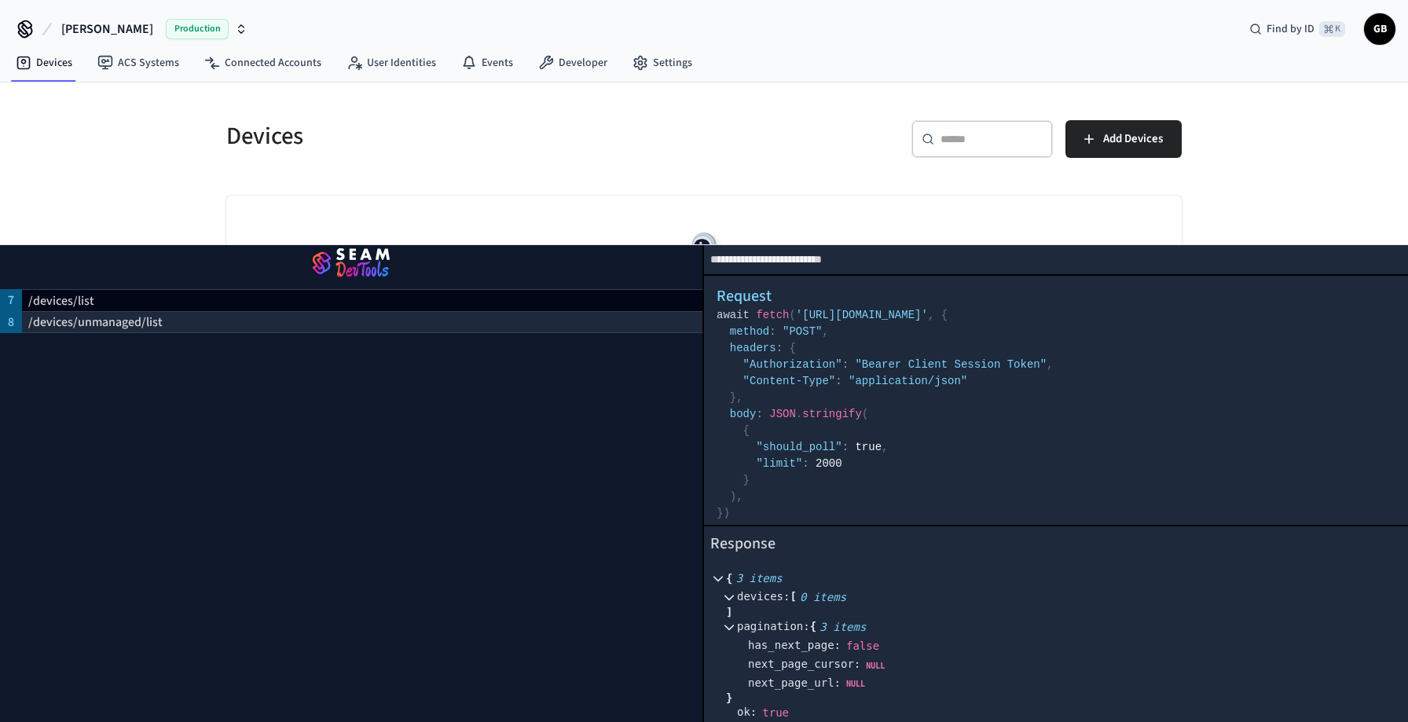
click at [329, 326] on div "/devices/unmanaged/list" at bounding box center [362, 322] width 680 height 22
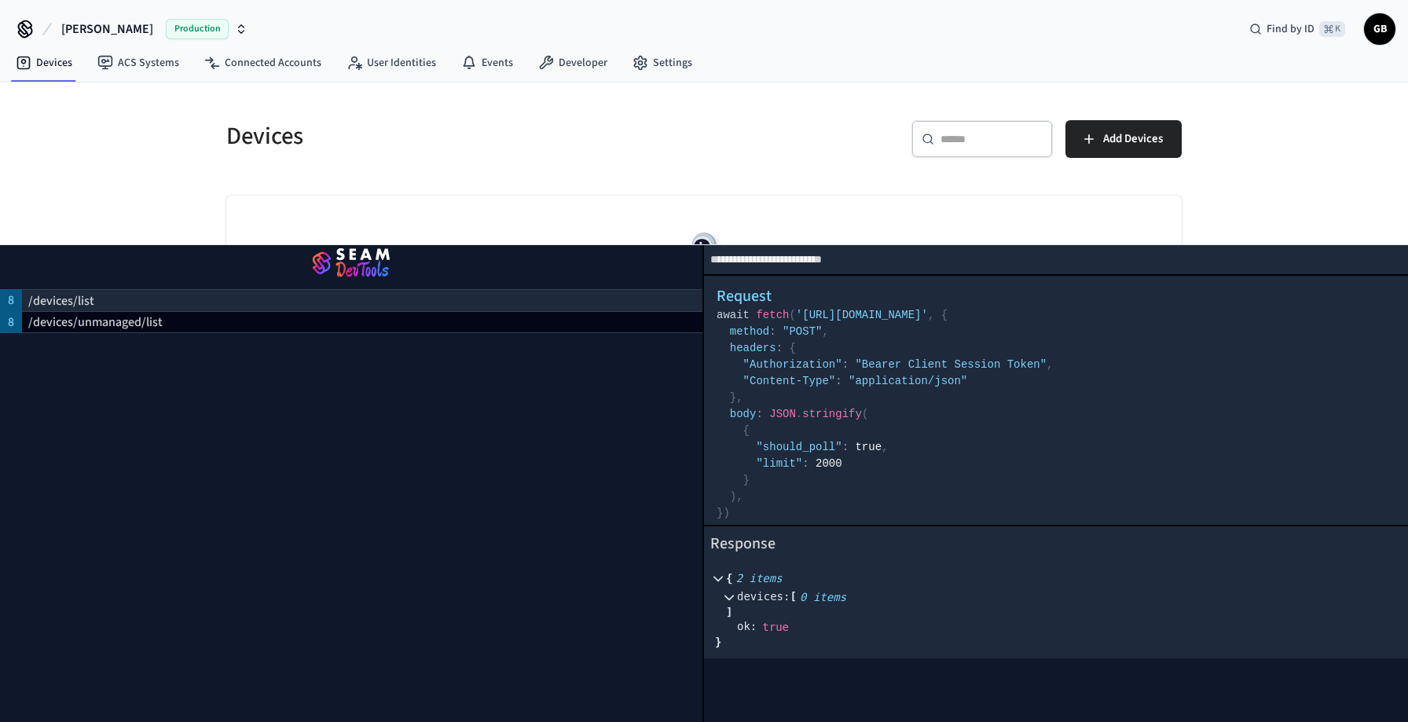
click at [323, 294] on div "/devices/list" at bounding box center [362, 300] width 680 height 22
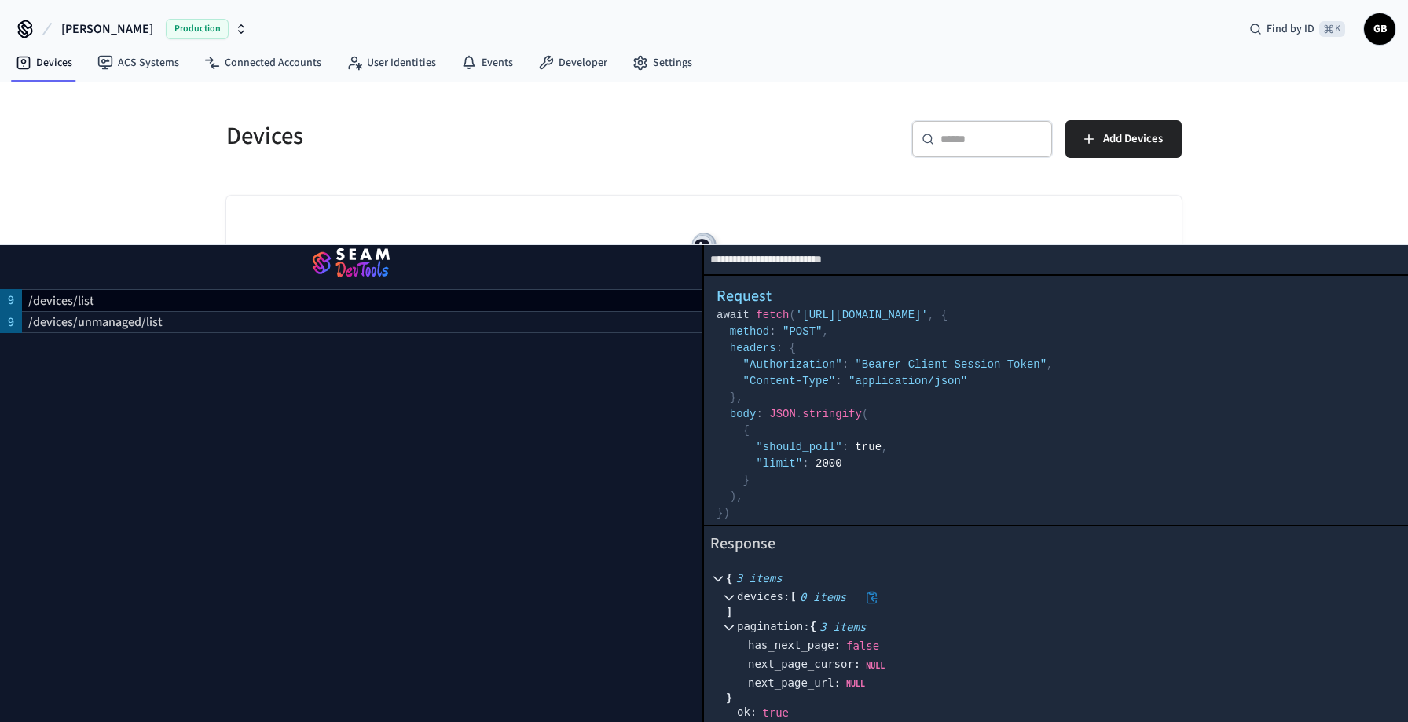
click at [724, 596] on icon at bounding box center [728, 599] width 9 height 6
click at [724, 595] on icon at bounding box center [729, 597] width 11 height 11
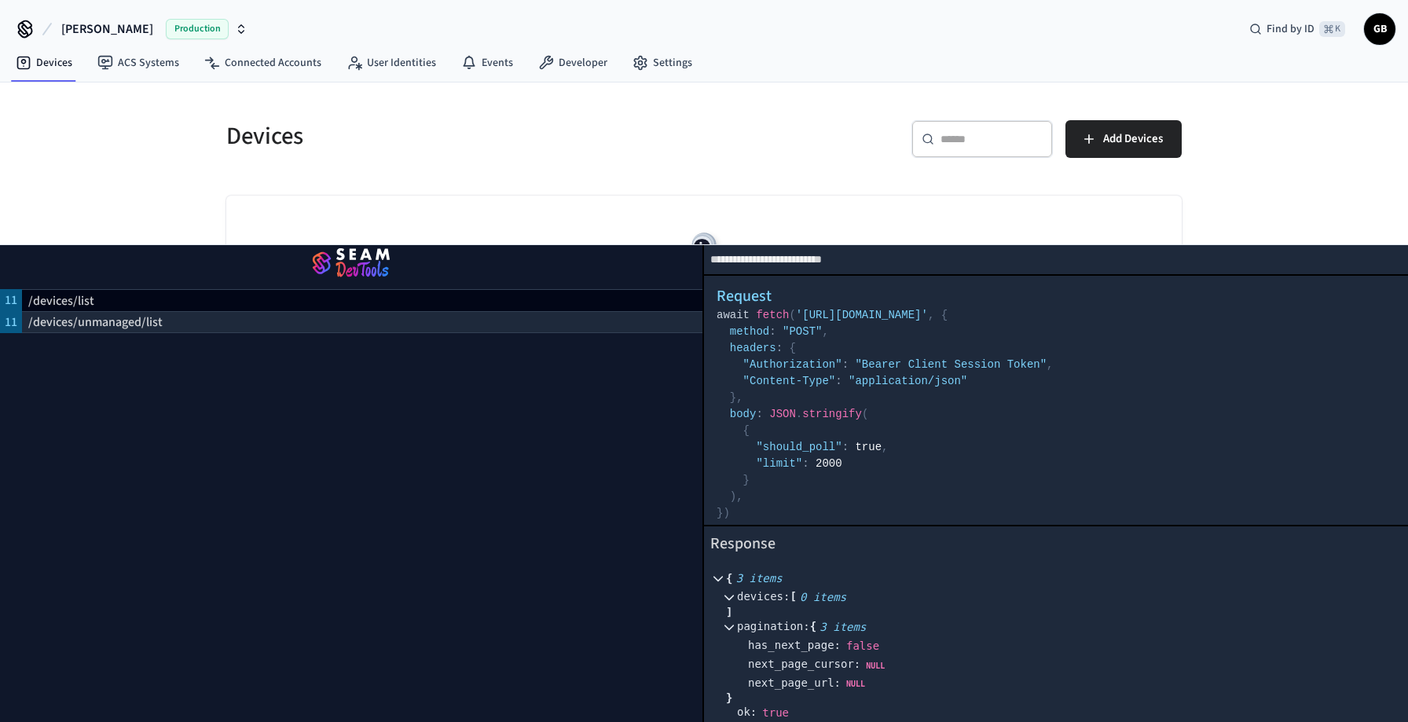
click at [581, 325] on div "/devices/unmanaged/list" at bounding box center [362, 322] width 680 height 22
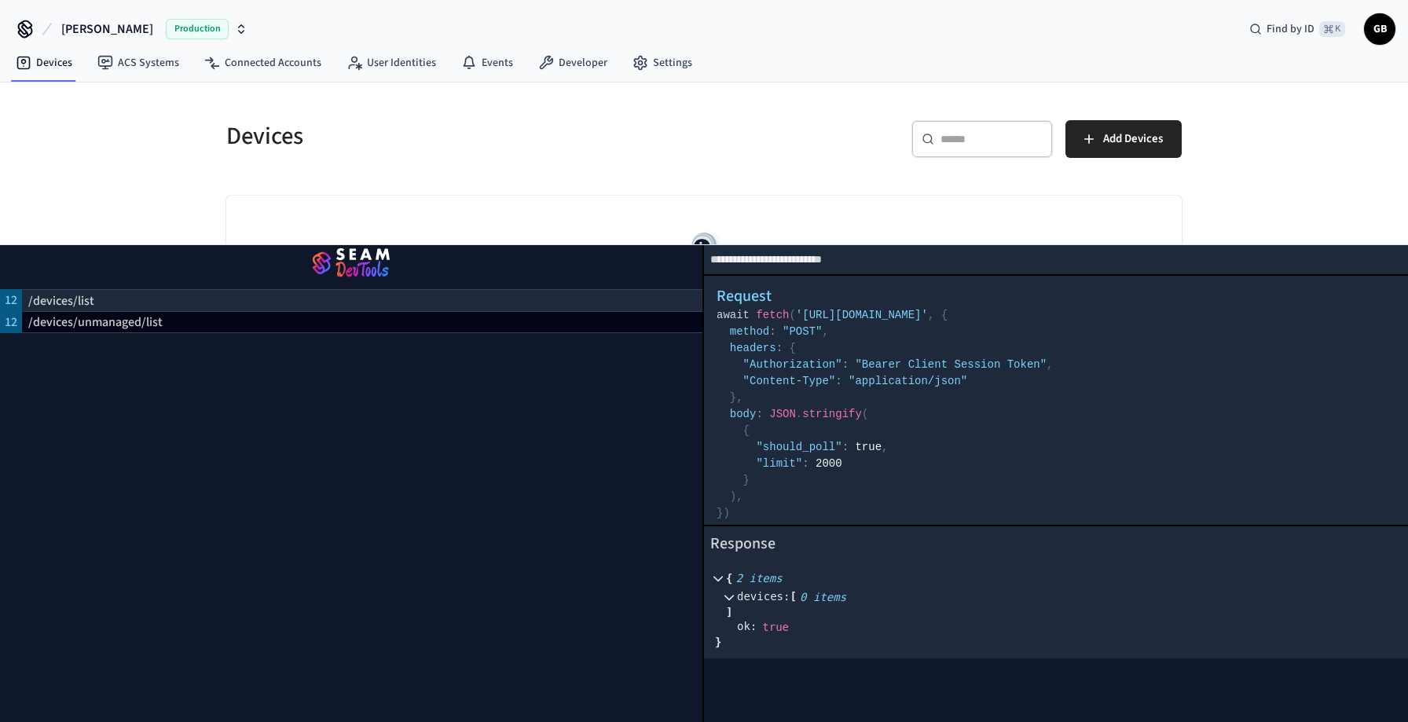
click at [574, 296] on div "/devices/list" at bounding box center [362, 300] width 680 height 22
select select "**********"
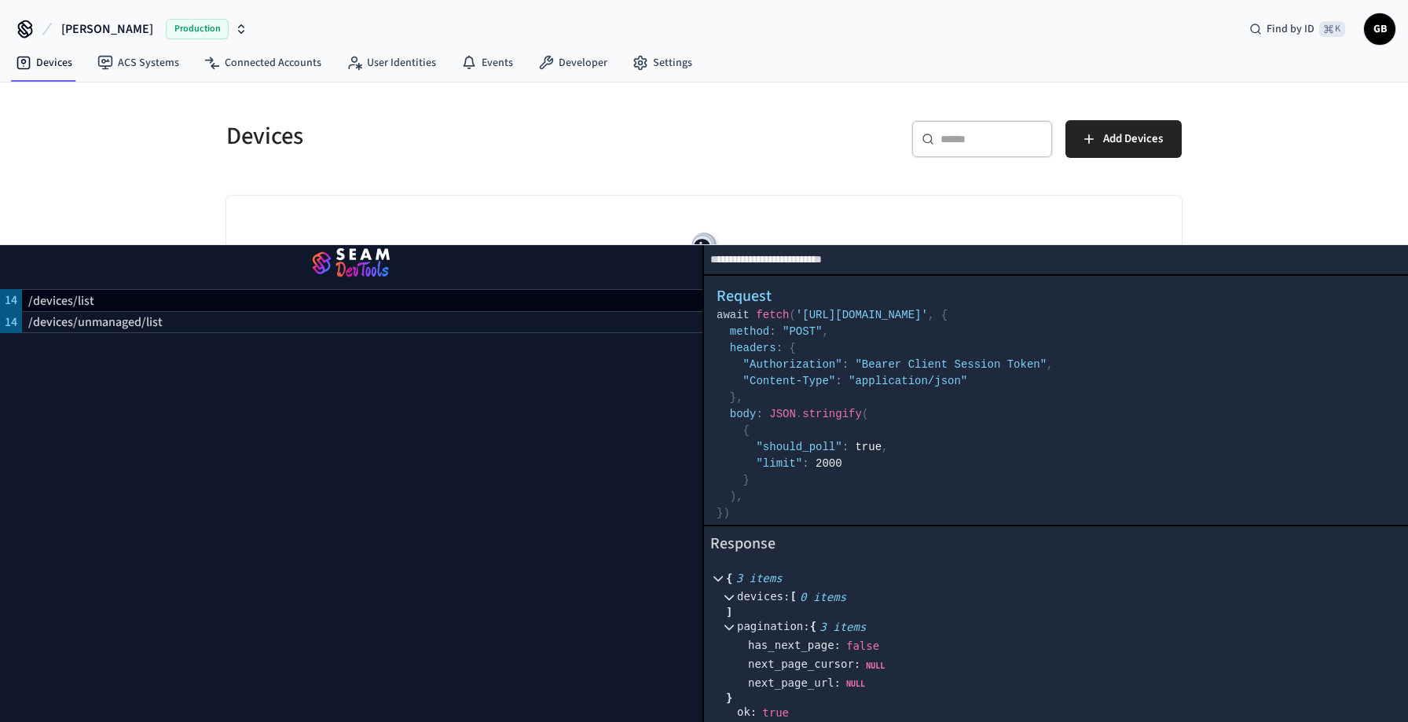
click at [621, 214] on div "No Devices yet. Add a Connected Account to view its devices here!" at bounding box center [703, 289] width 955 height 187
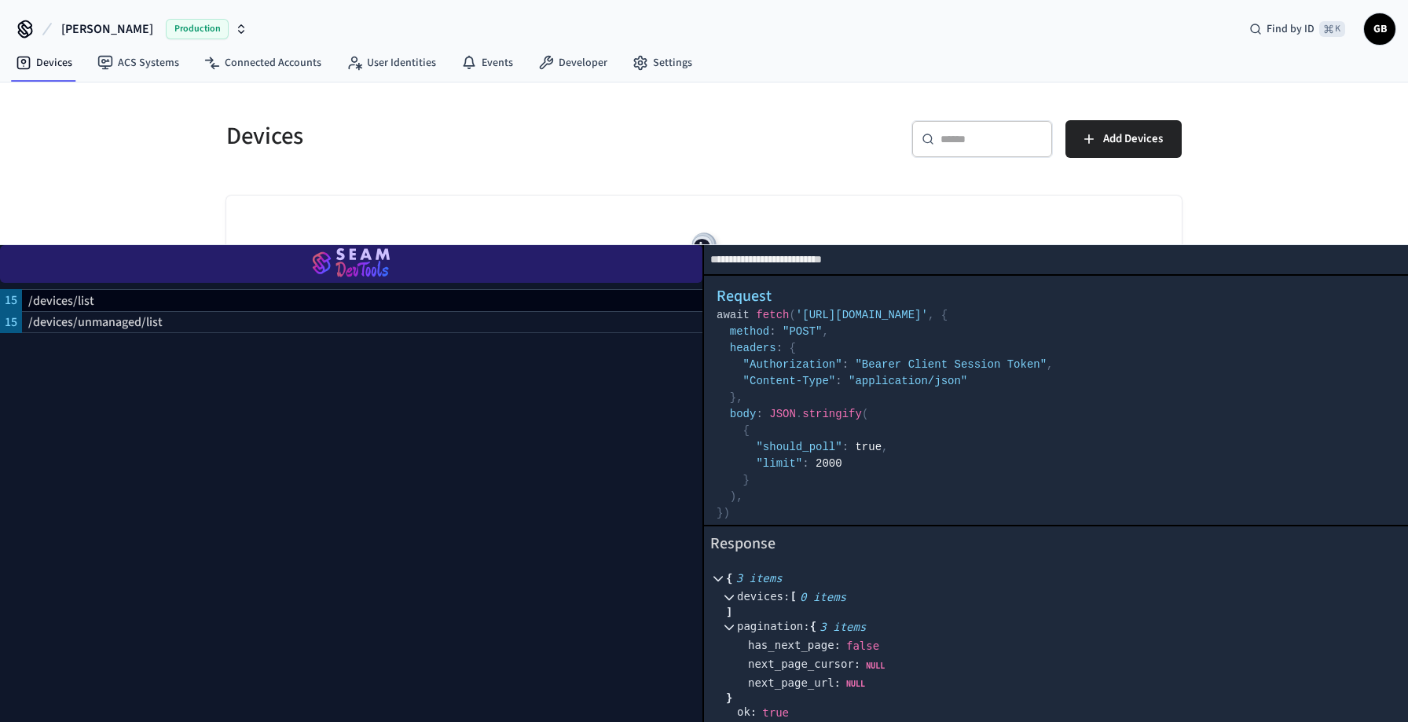
click at [481, 249] on img "button" at bounding box center [351, 264] width 665 height 44
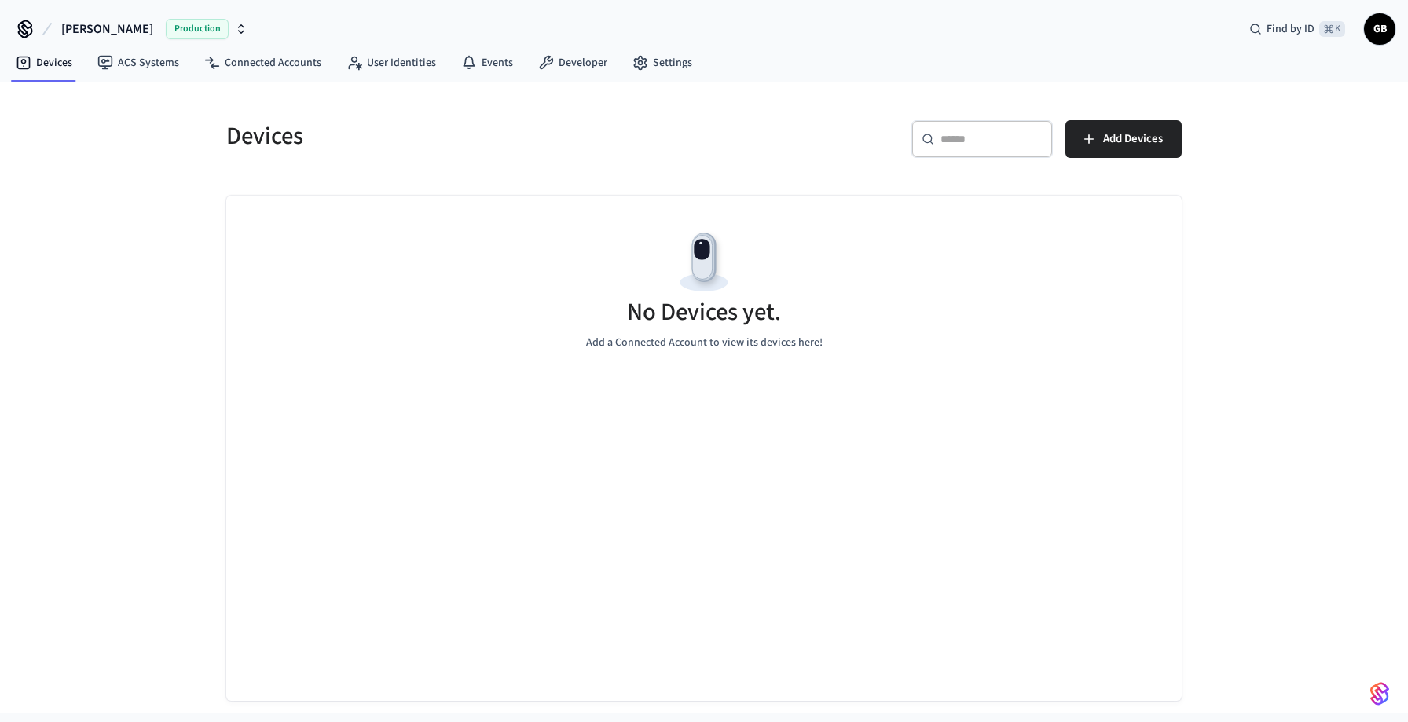
click at [925, 229] on div "No Devices yet. Add a Connected Account to view its devices here!" at bounding box center [703, 289] width 955 height 187
click at [648, 72] on link "Settings" at bounding box center [662, 63] width 85 height 28
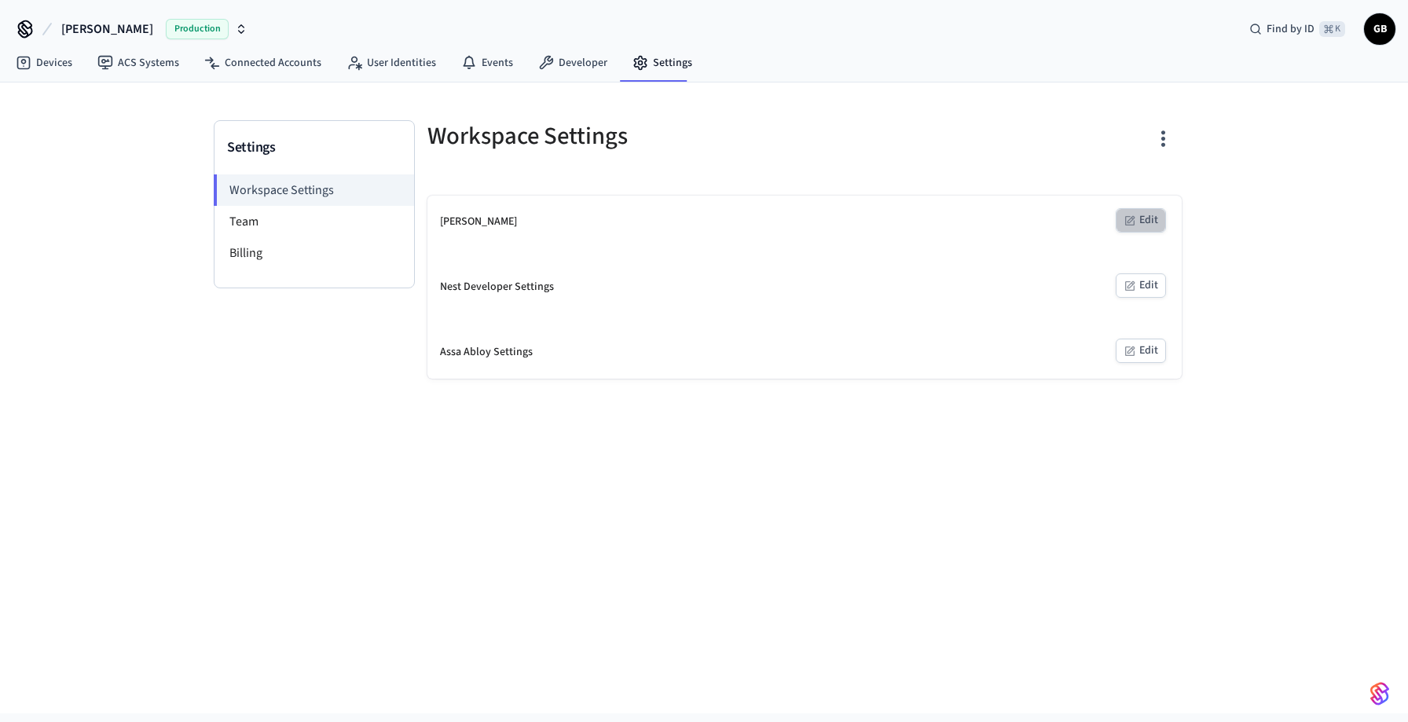
click at [1154, 222] on button "Edit" at bounding box center [1141, 220] width 50 height 24
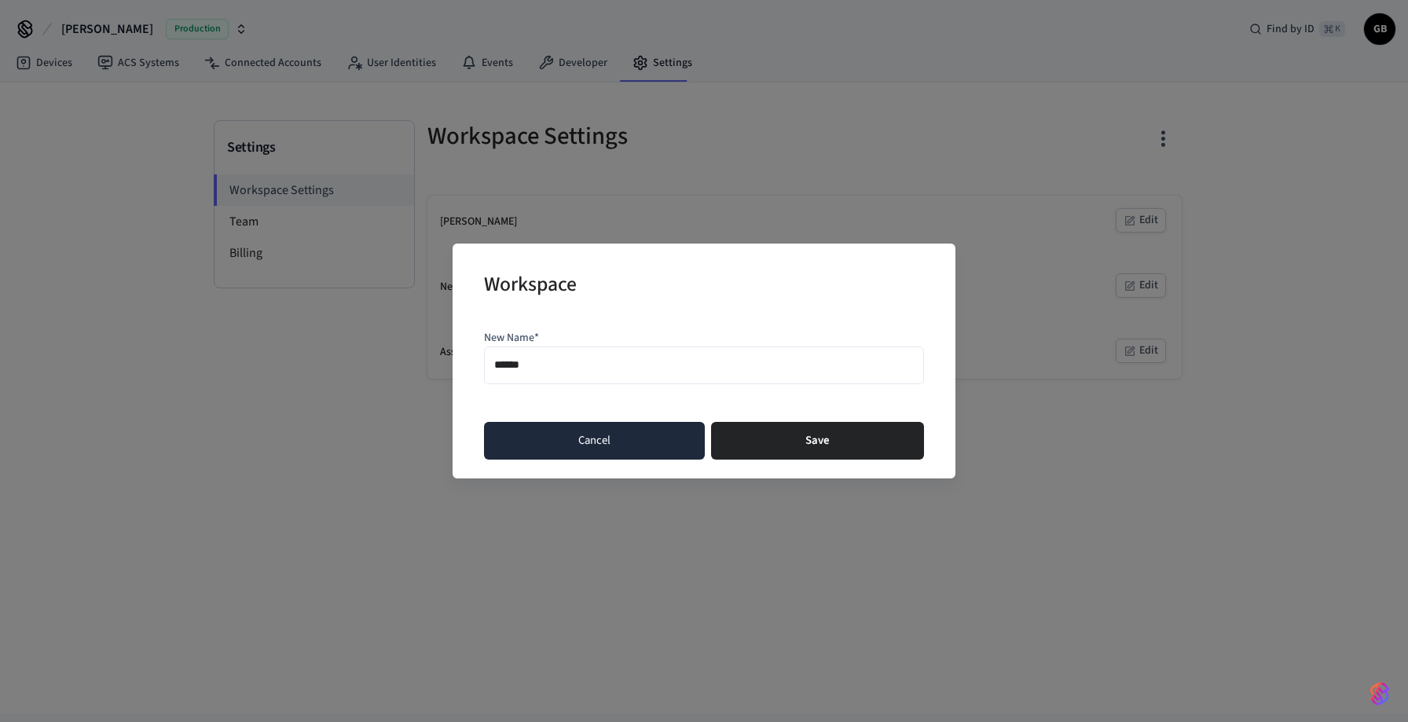
click at [584, 450] on button "Cancel" at bounding box center [594, 441] width 221 height 38
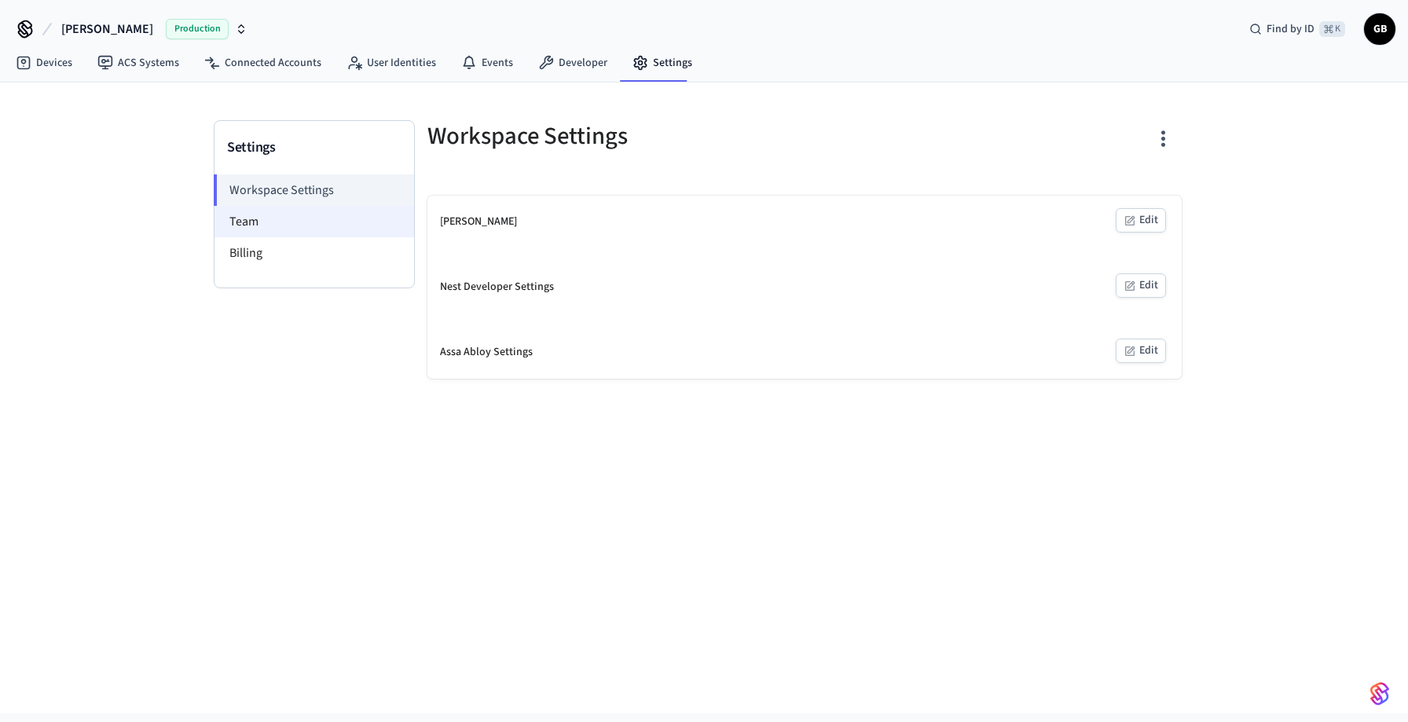
click at [358, 230] on li "Team" at bounding box center [315, 221] width 200 height 31
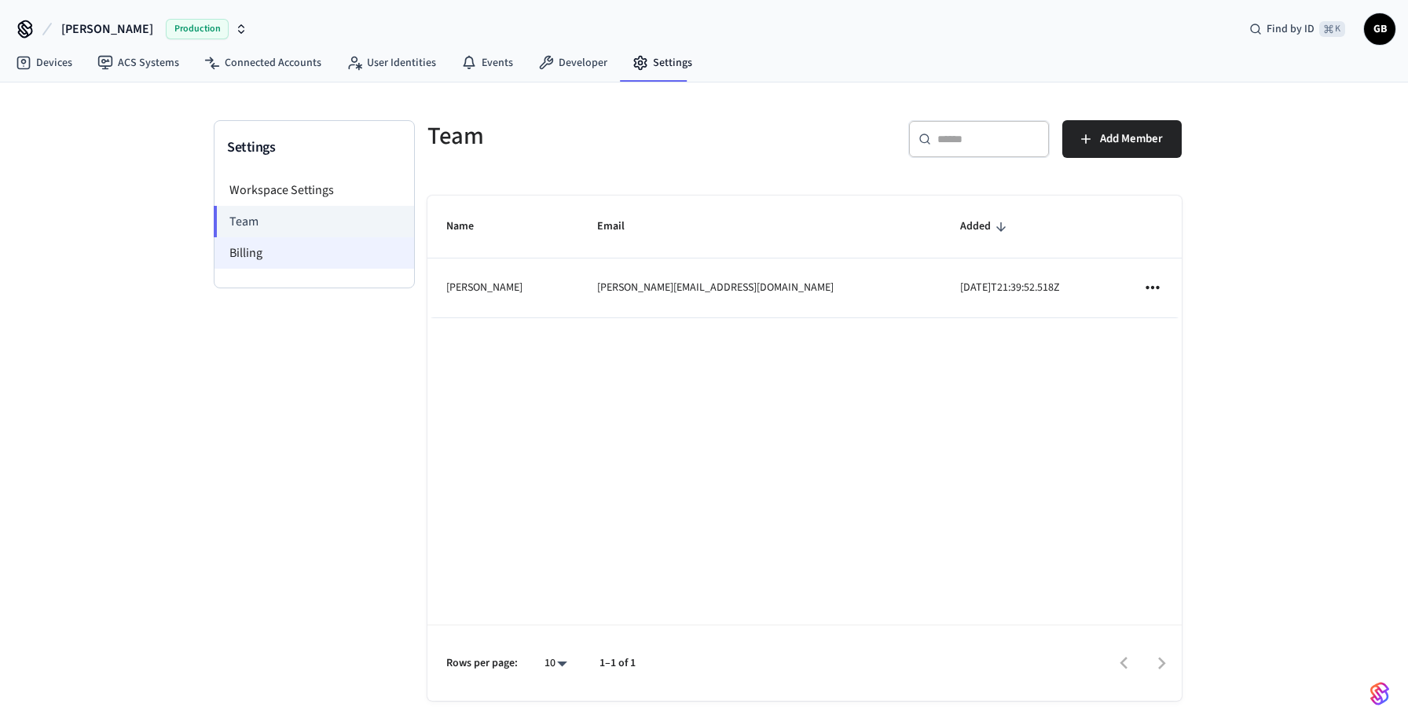
click at [323, 264] on li "Billing" at bounding box center [315, 252] width 200 height 31
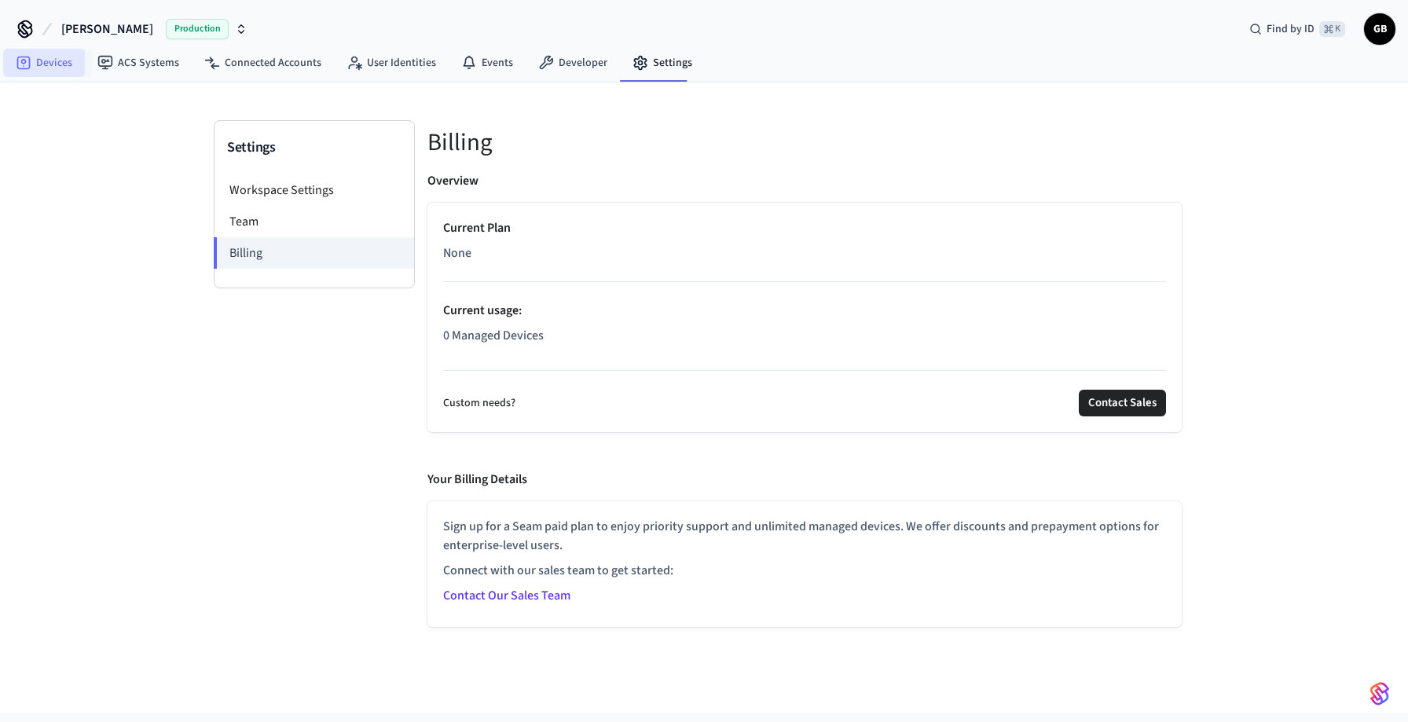
click at [35, 58] on link "Devices" at bounding box center [44, 63] width 82 height 28
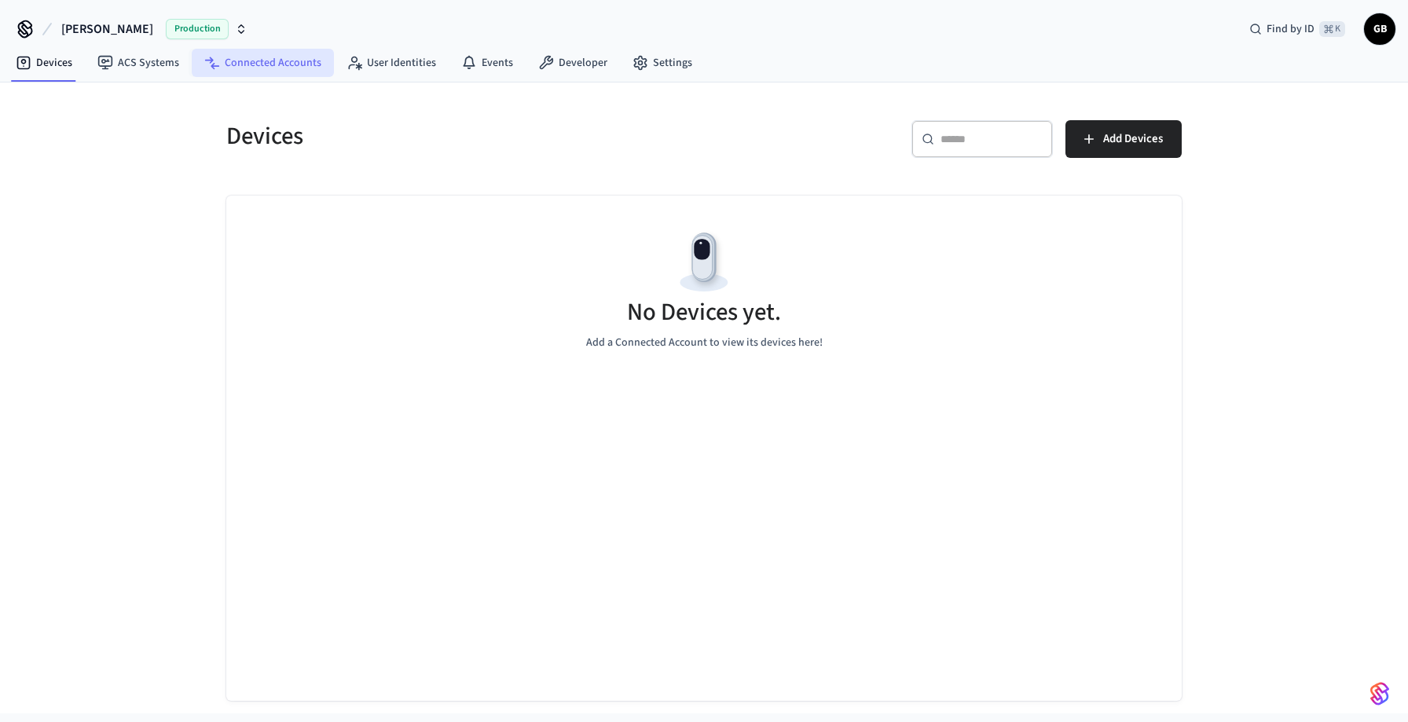
click at [236, 65] on link "Connected Accounts" at bounding box center [263, 63] width 142 height 28
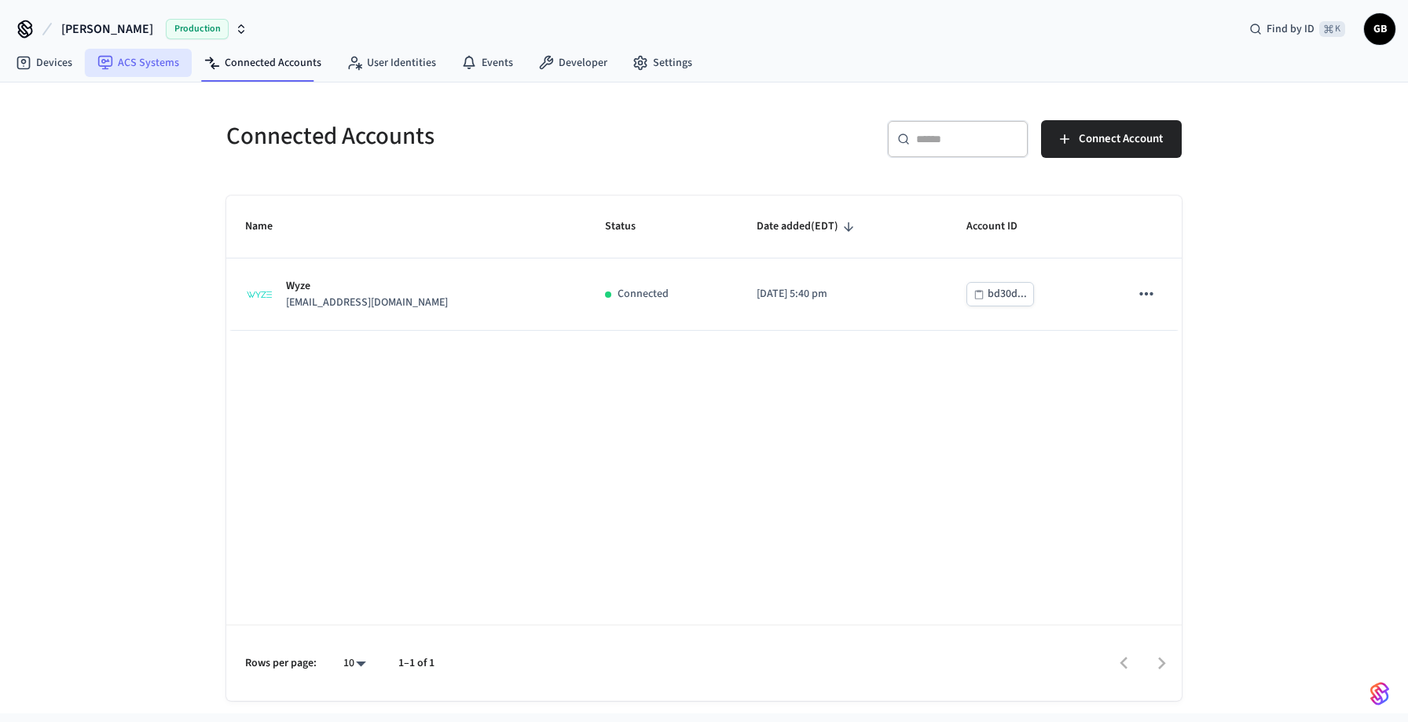
click at [161, 68] on link "ACS Systems" at bounding box center [138, 63] width 107 height 28
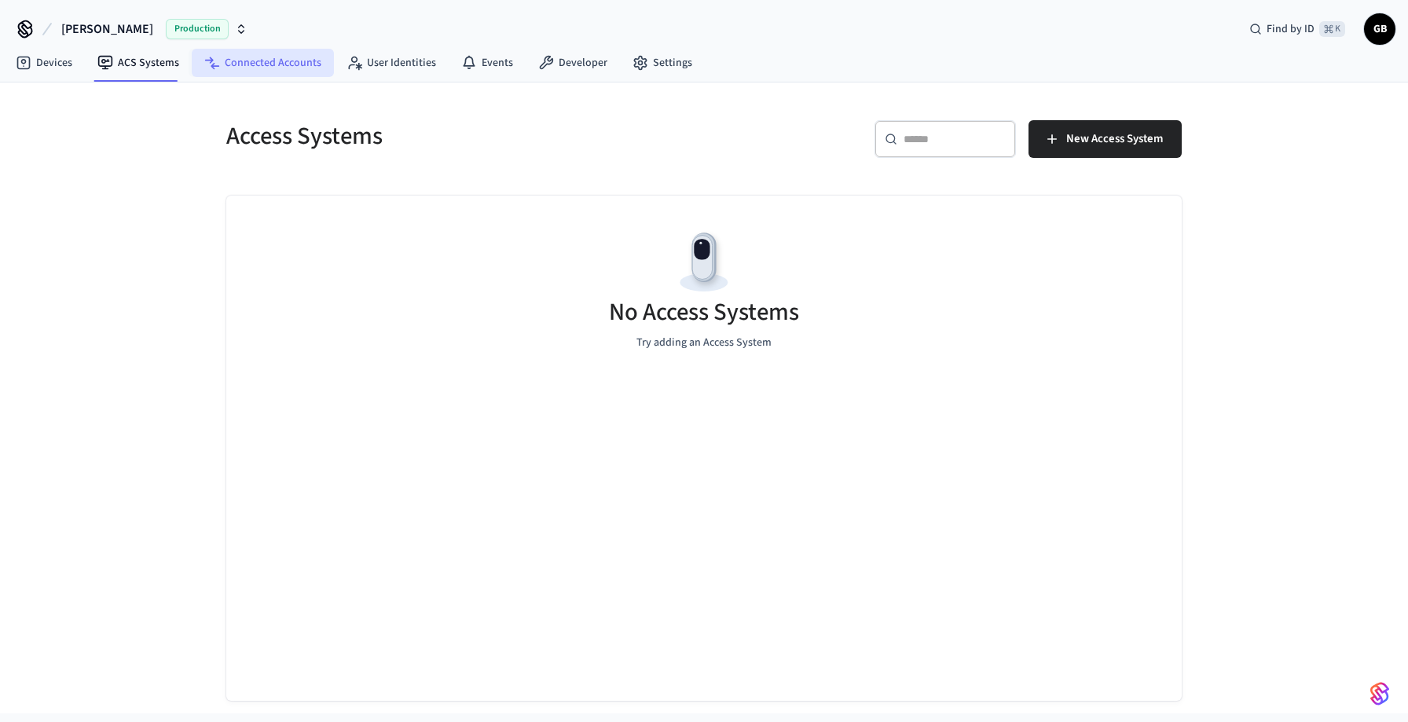
click at [259, 68] on link "Connected Accounts" at bounding box center [263, 63] width 142 height 28
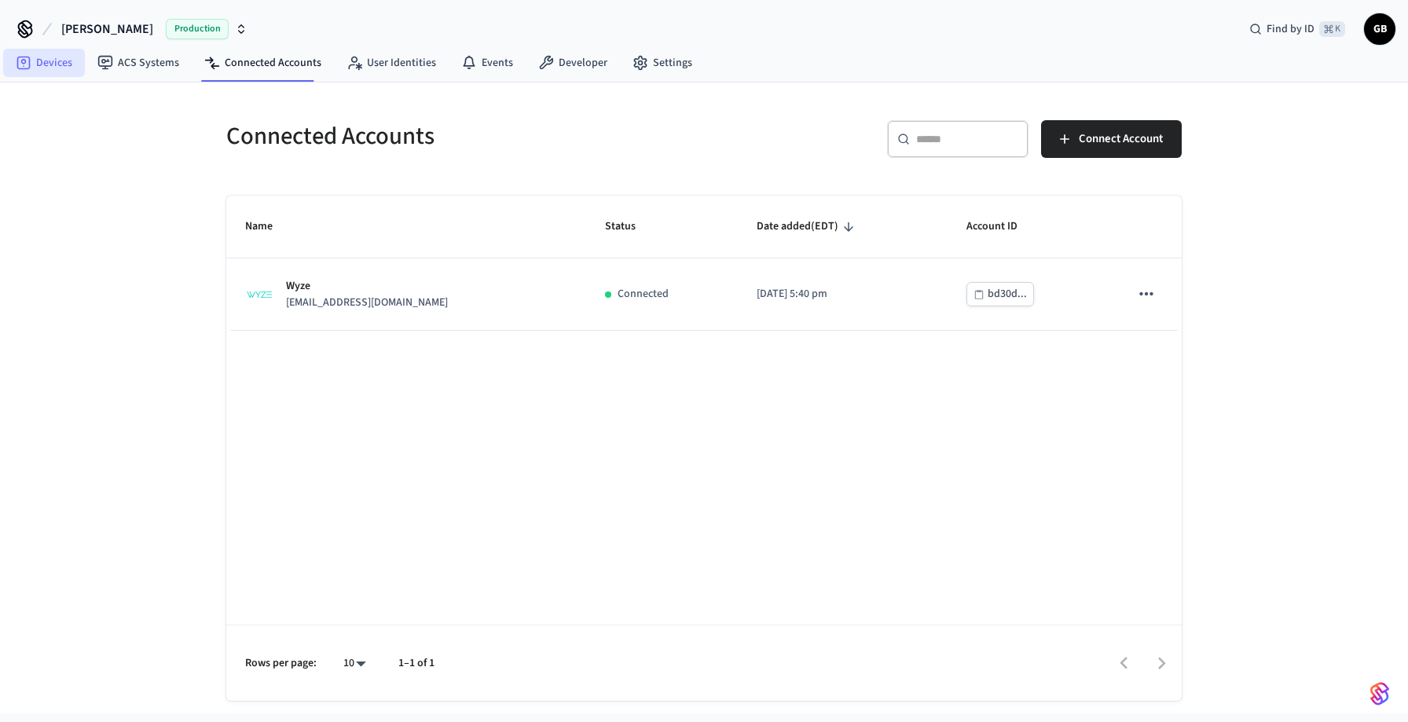
click at [61, 57] on link "Devices" at bounding box center [44, 63] width 82 height 28
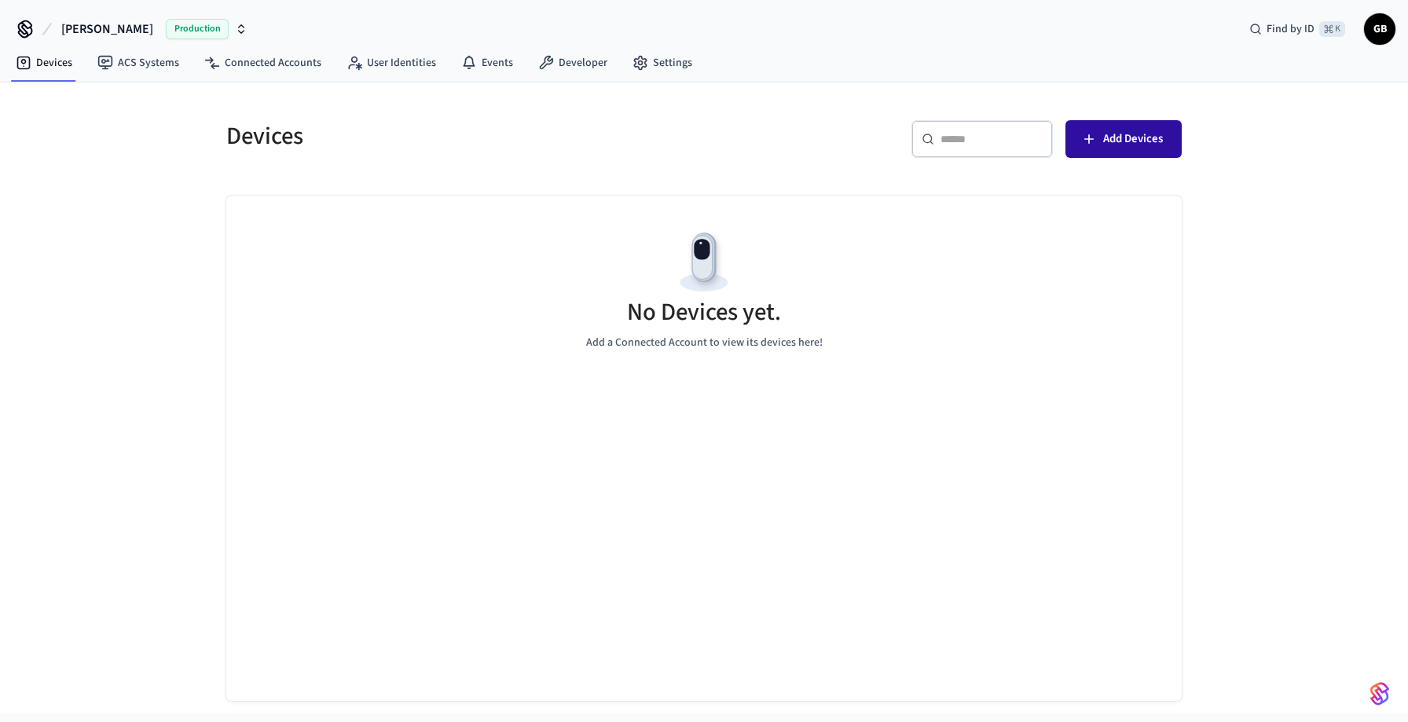
click at [1131, 140] on span "Add Devices" at bounding box center [1133, 139] width 60 height 20
click at [1377, 33] on span "GB" at bounding box center [1380, 29] width 28 height 28
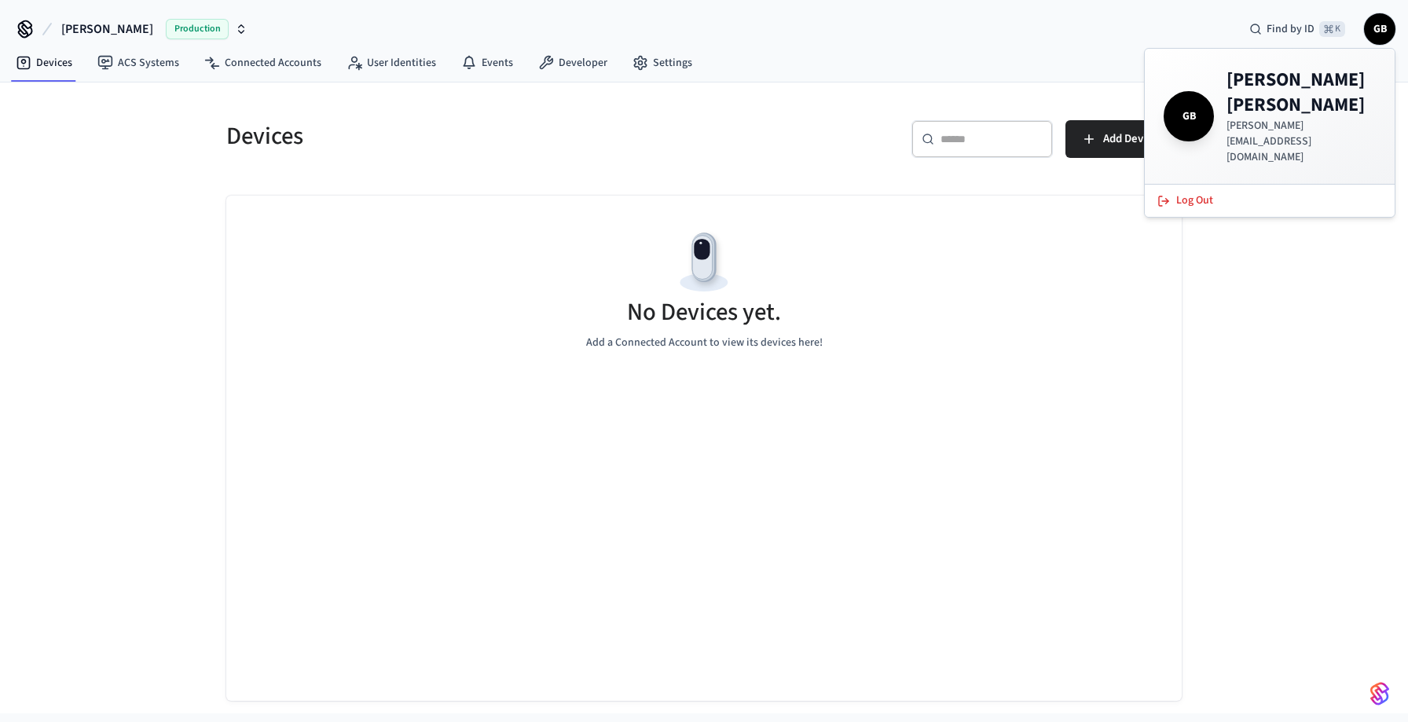
click at [968, 71] on div "Devices ACS Systems Connected Accounts User Identities Events Developer Settings" at bounding box center [704, 64] width 1408 height 37
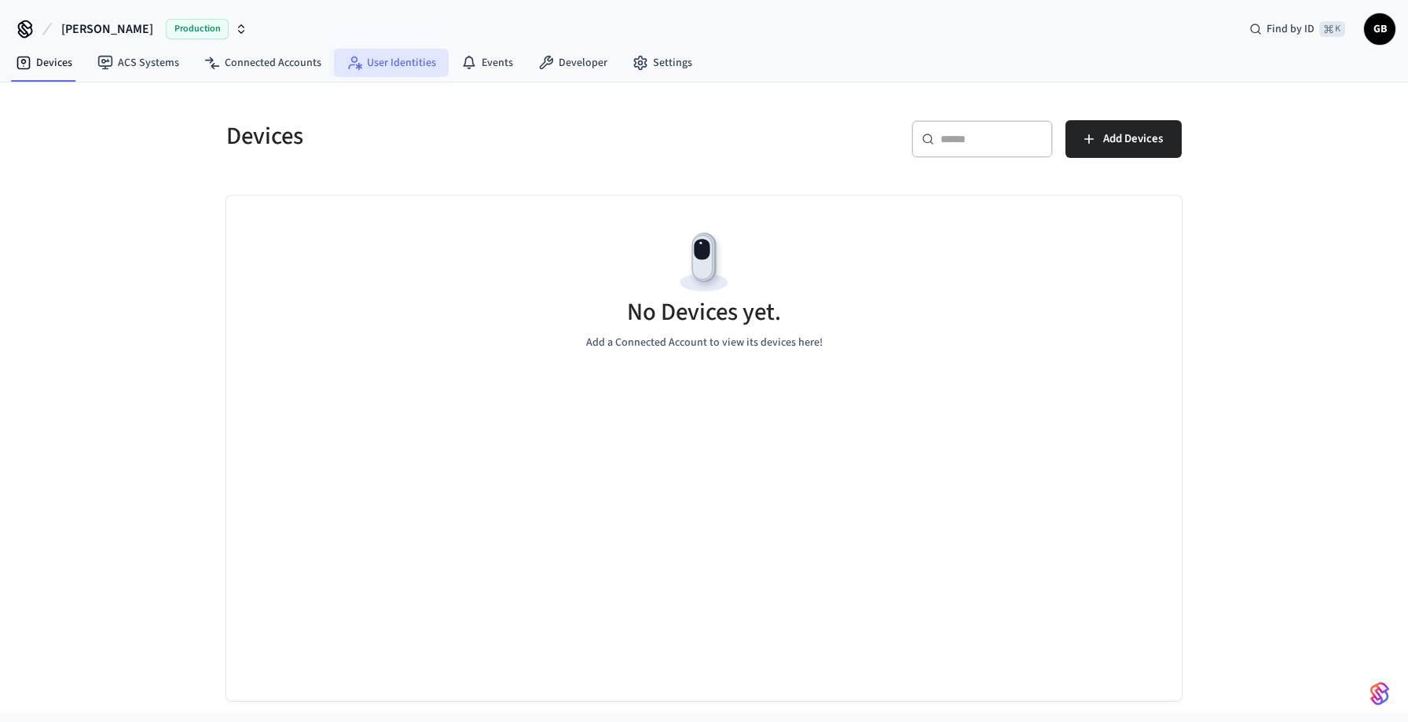
click at [406, 69] on link "User Identities" at bounding box center [391, 63] width 115 height 28
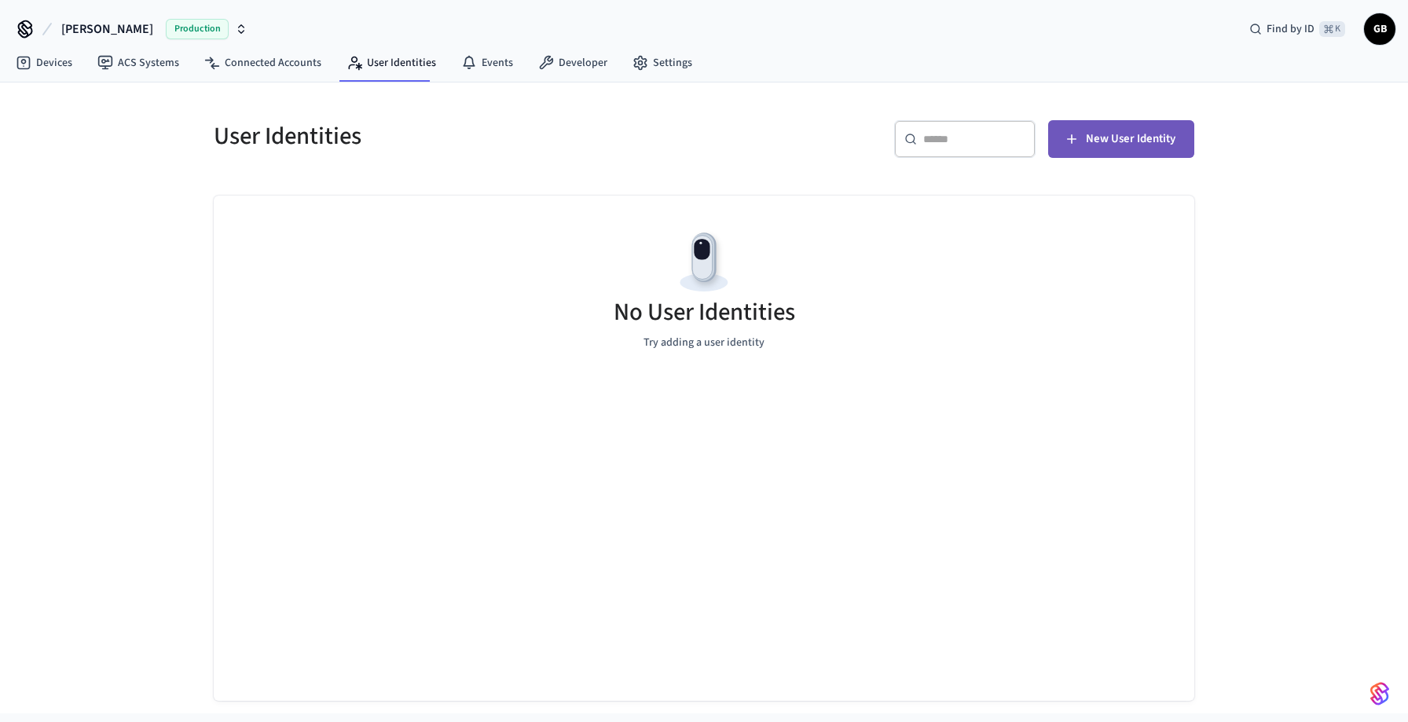
click at [1098, 152] on button "New User Identity" at bounding box center [1121, 139] width 146 height 38
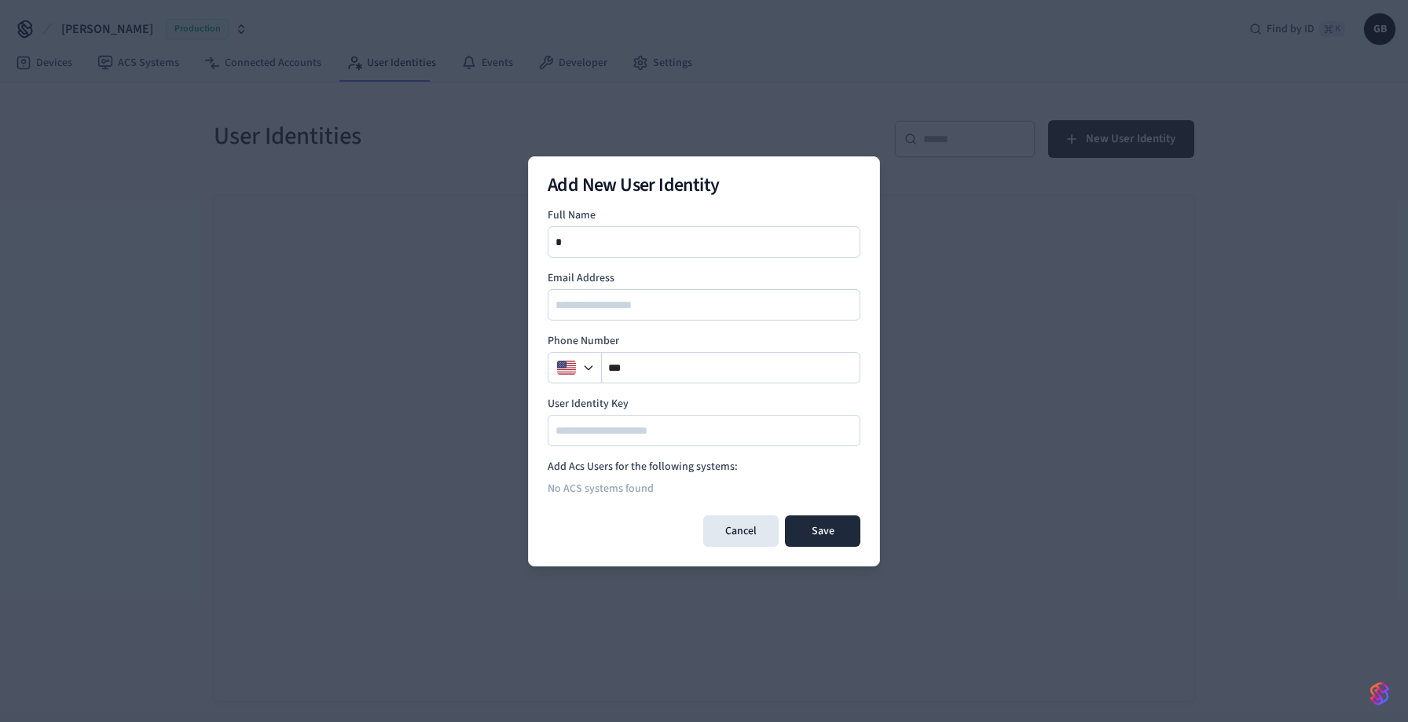
type input "**********"
click at [668, 361] on input "**" at bounding box center [731, 367] width 259 height 19
type input "**********"
click at [655, 429] on input at bounding box center [704, 430] width 311 height 19
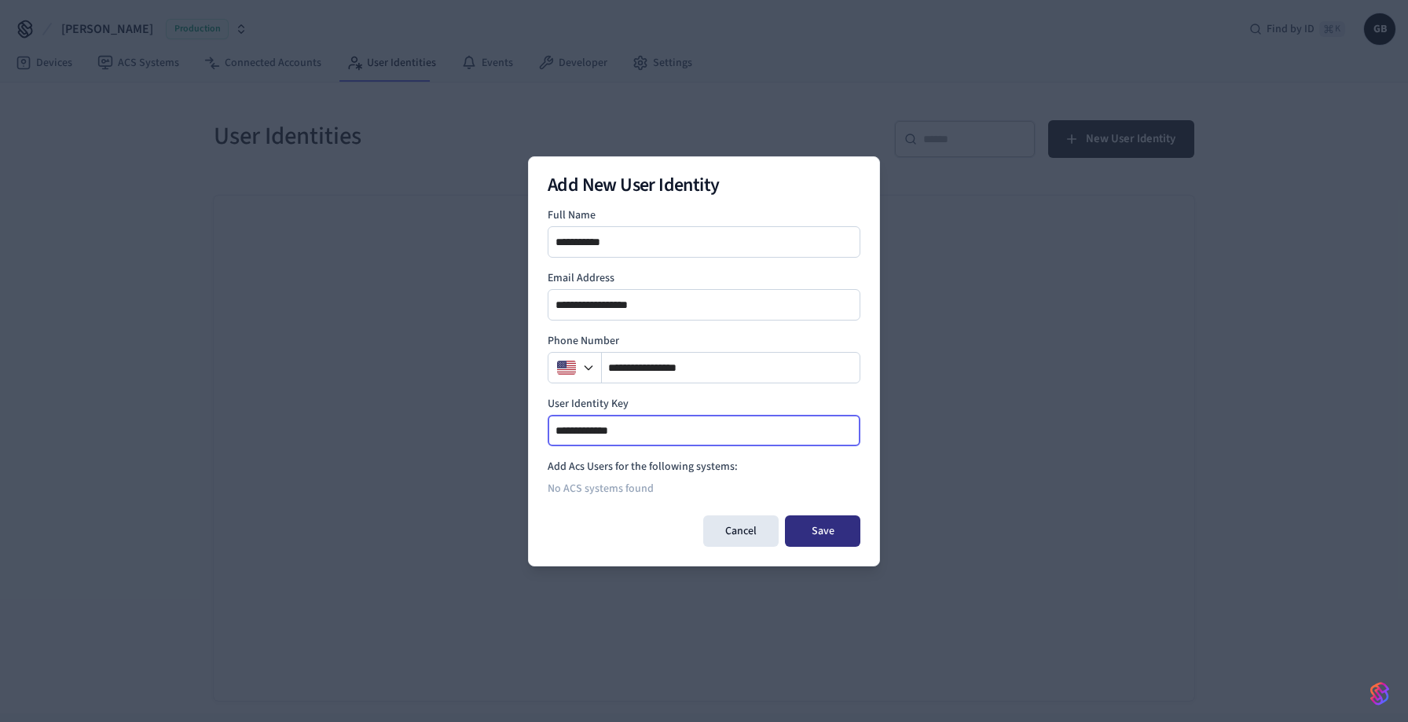
type input "**********"
click at [837, 530] on button "Save" at bounding box center [822, 530] width 75 height 31
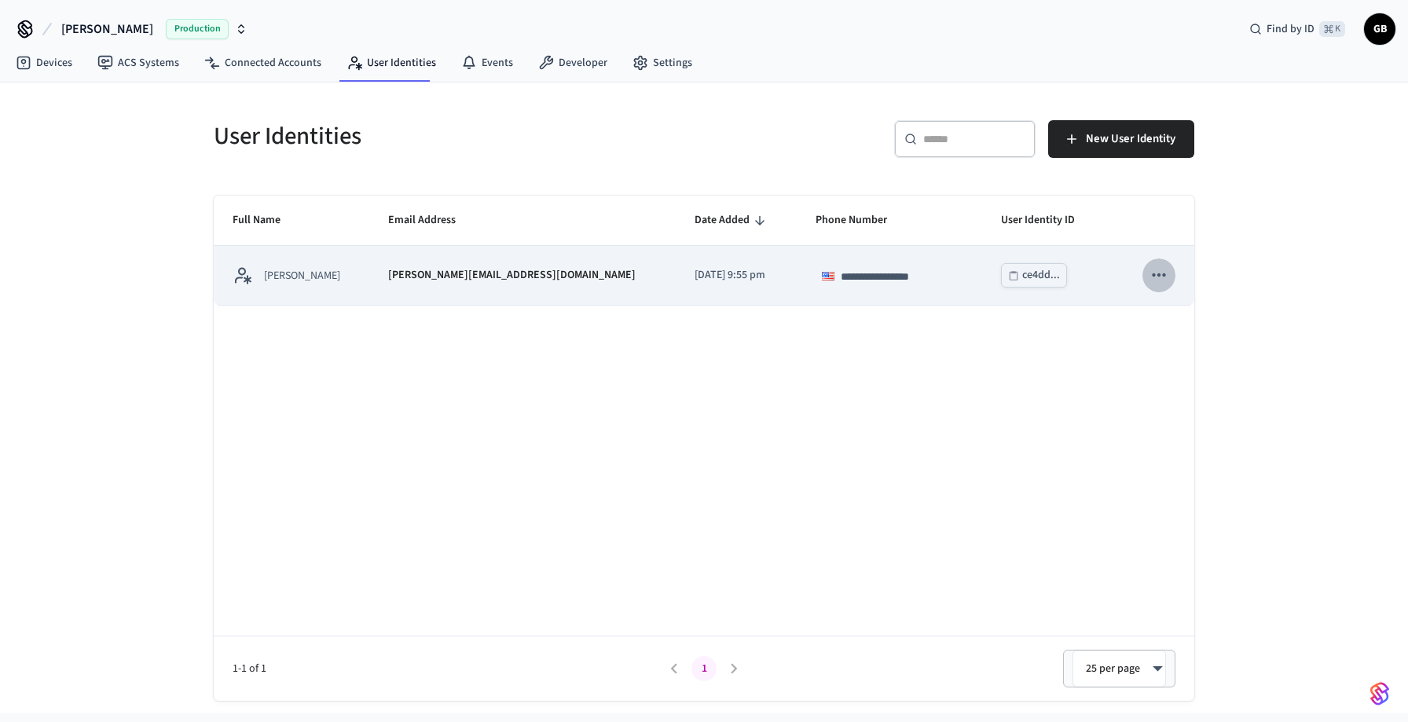
click at [1168, 273] on icon "sticky table" at bounding box center [1159, 275] width 20 height 20
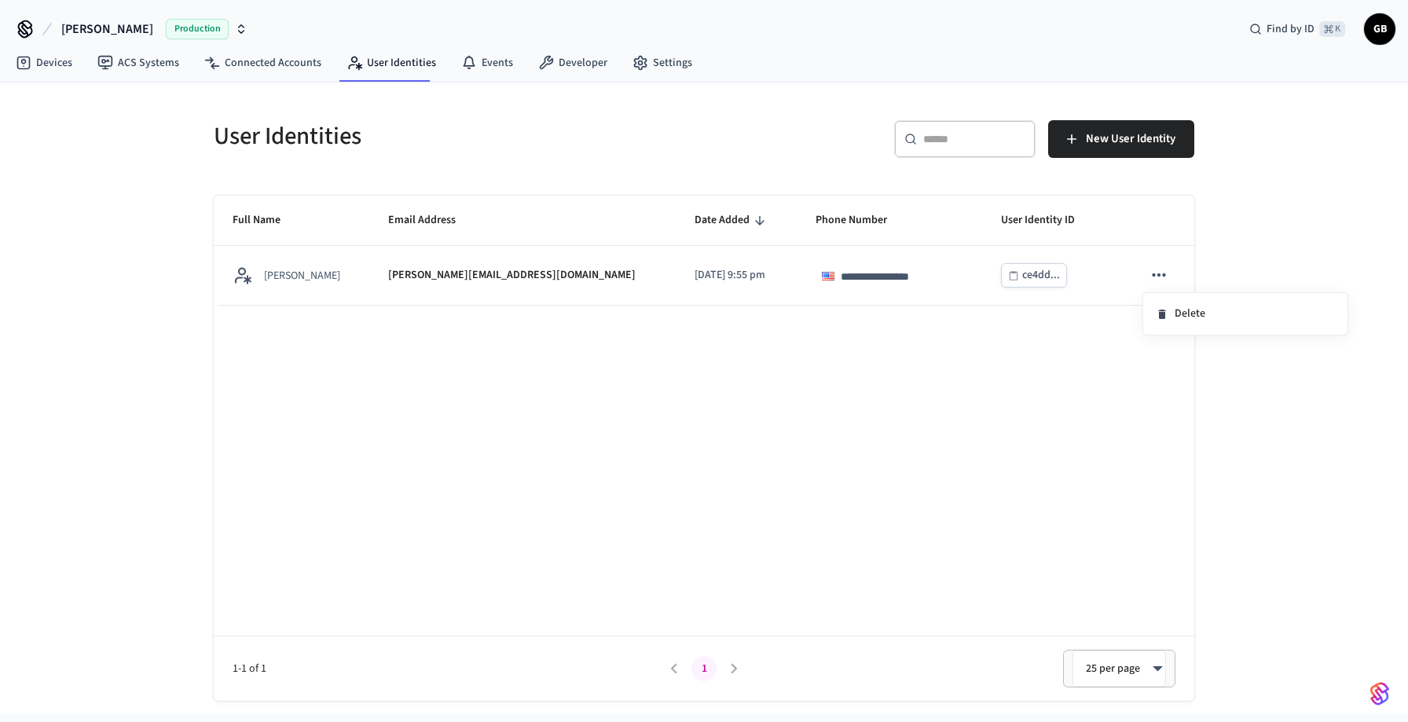
click at [1217, 261] on div at bounding box center [704, 361] width 1408 height 722
click at [479, 62] on link "Events" at bounding box center [487, 63] width 77 height 28
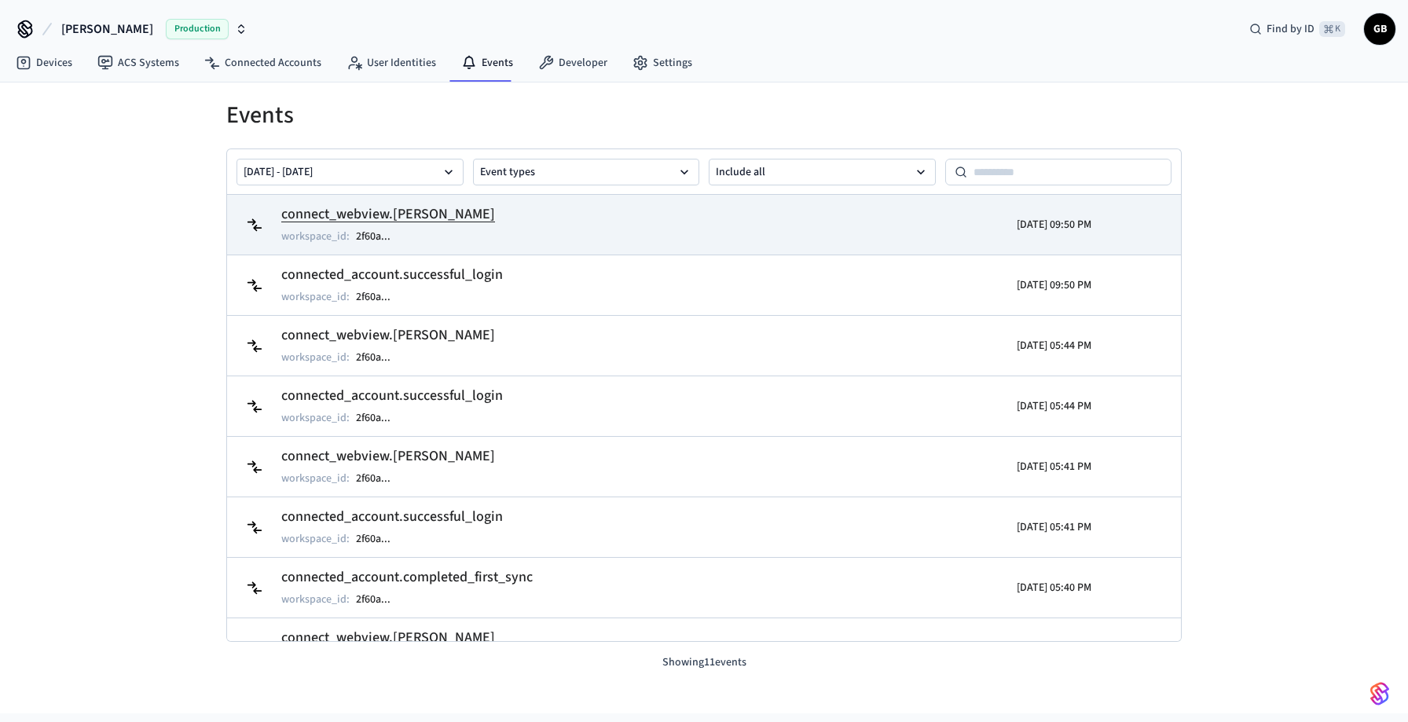
click at [466, 218] on h2 "connect_webview.[PERSON_NAME]" at bounding box center [388, 215] width 214 height 22
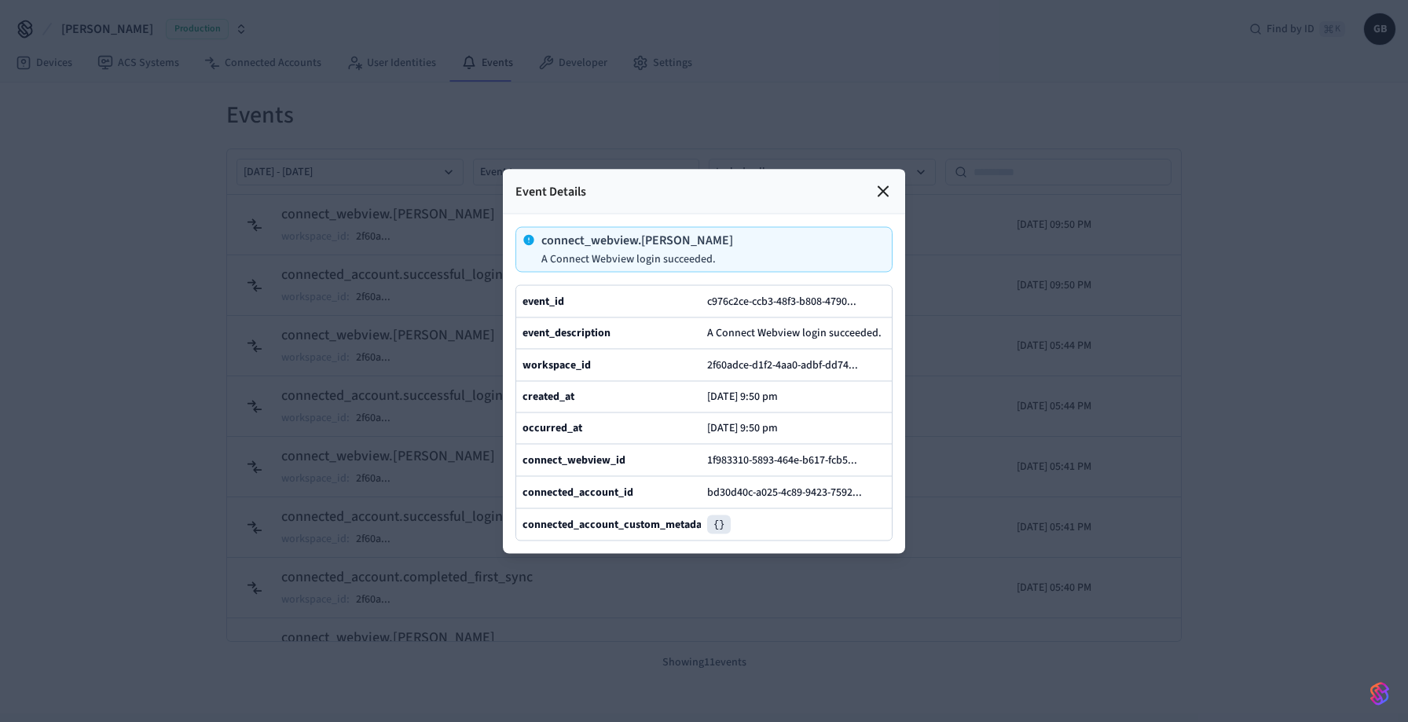
click at [887, 185] on icon at bounding box center [883, 191] width 19 height 19
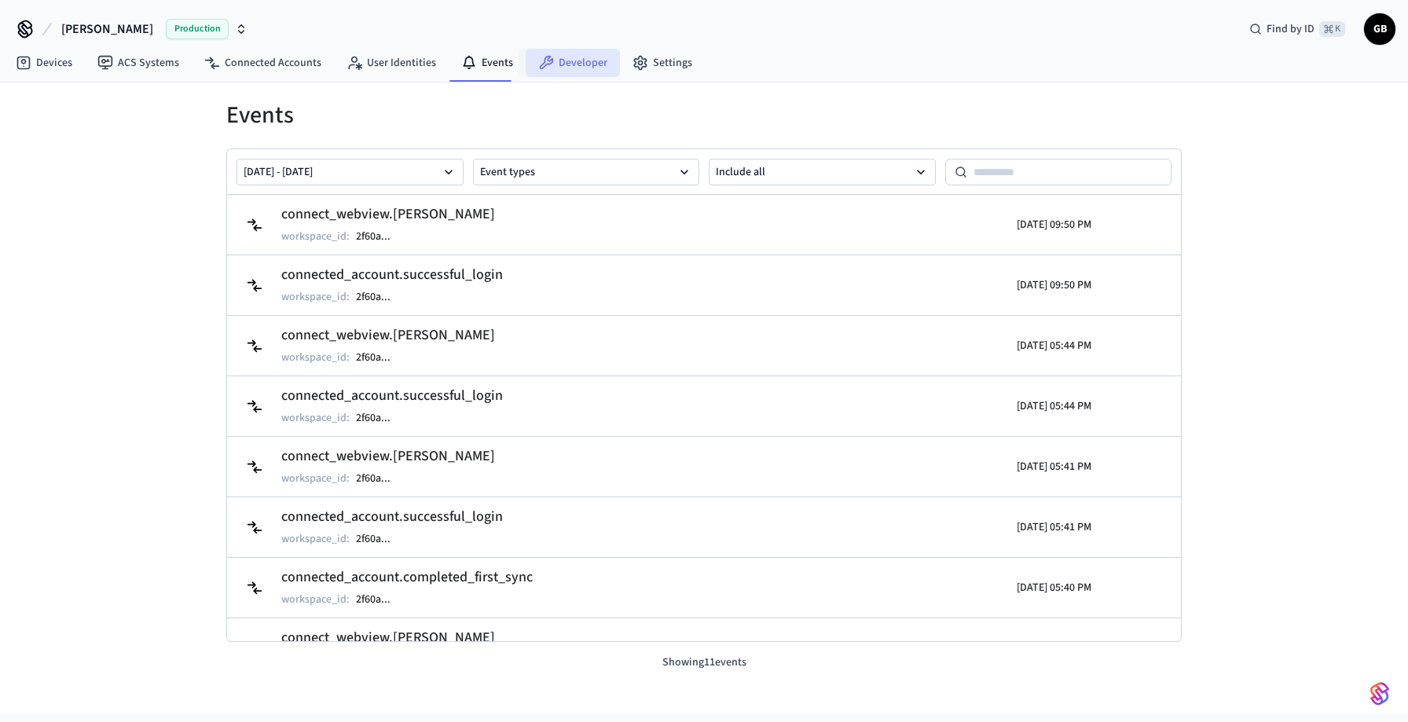
click at [547, 71] on link "Developer" at bounding box center [573, 63] width 94 height 28
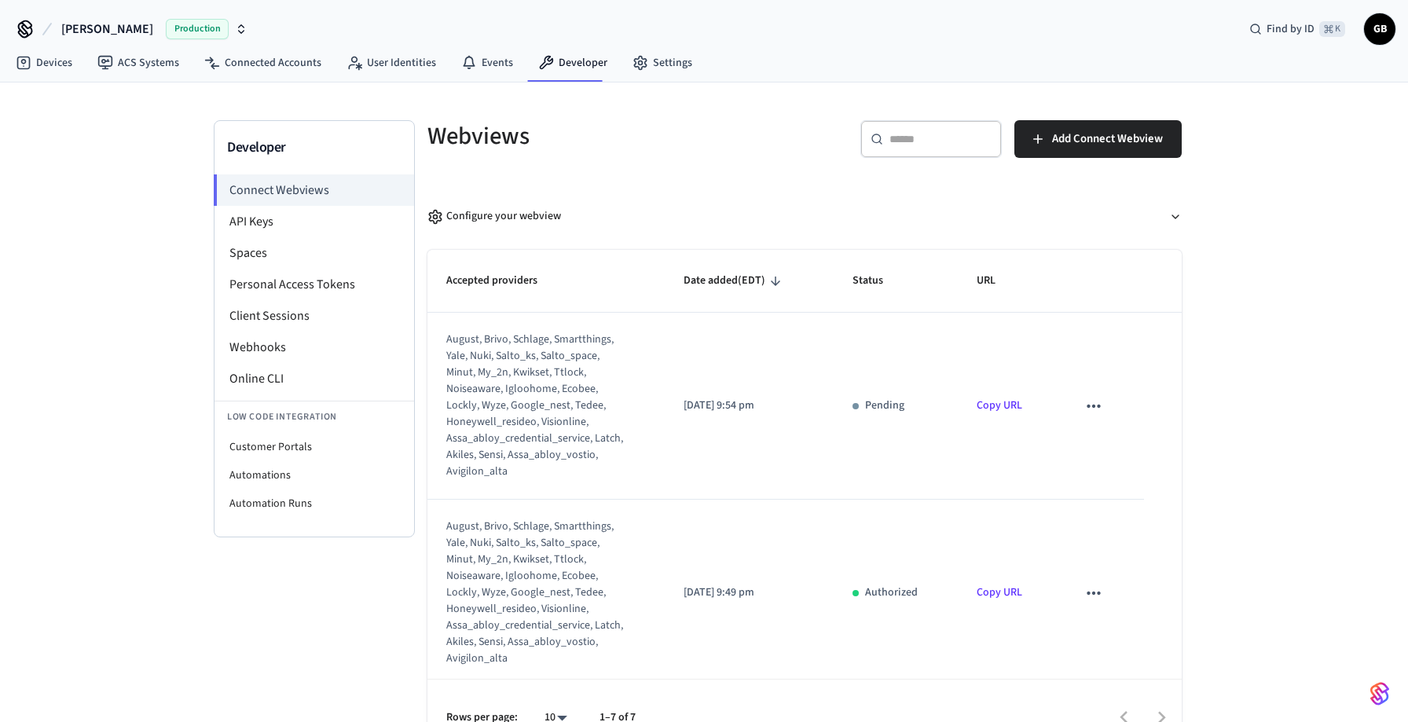
click at [1084, 409] on icon "sticky table" at bounding box center [1094, 406] width 20 height 20
click at [1218, 394] on div at bounding box center [704, 361] width 1408 height 722
click at [1133, 132] on span "Add Connect Webview" at bounding box center [1107, 139] width 111 height 20
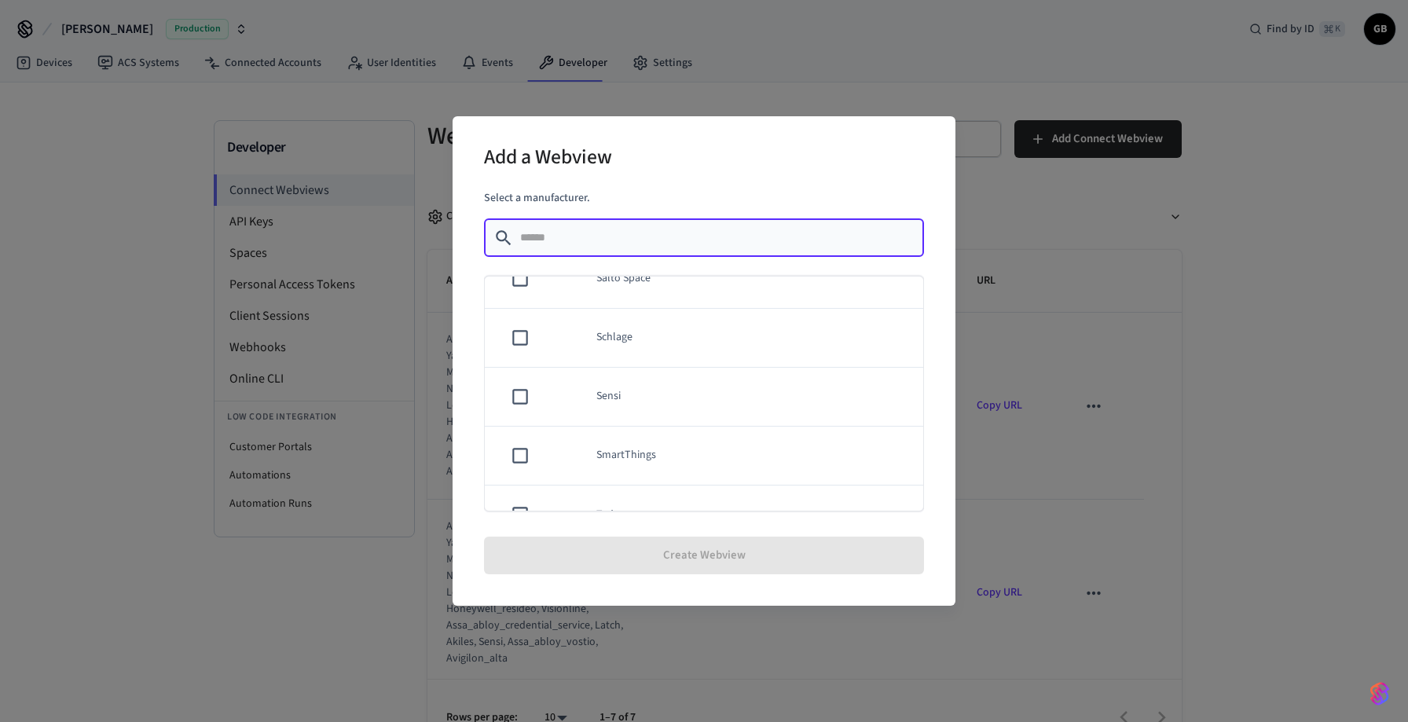
scroll to position [1359, 0]
click at [1277, 291] on div "Add a Webview Select a manufacturer. ​ ​ Akiles Assa Abloy Credential Service A…" at bounding box center [704, 361] width 1408 height 722
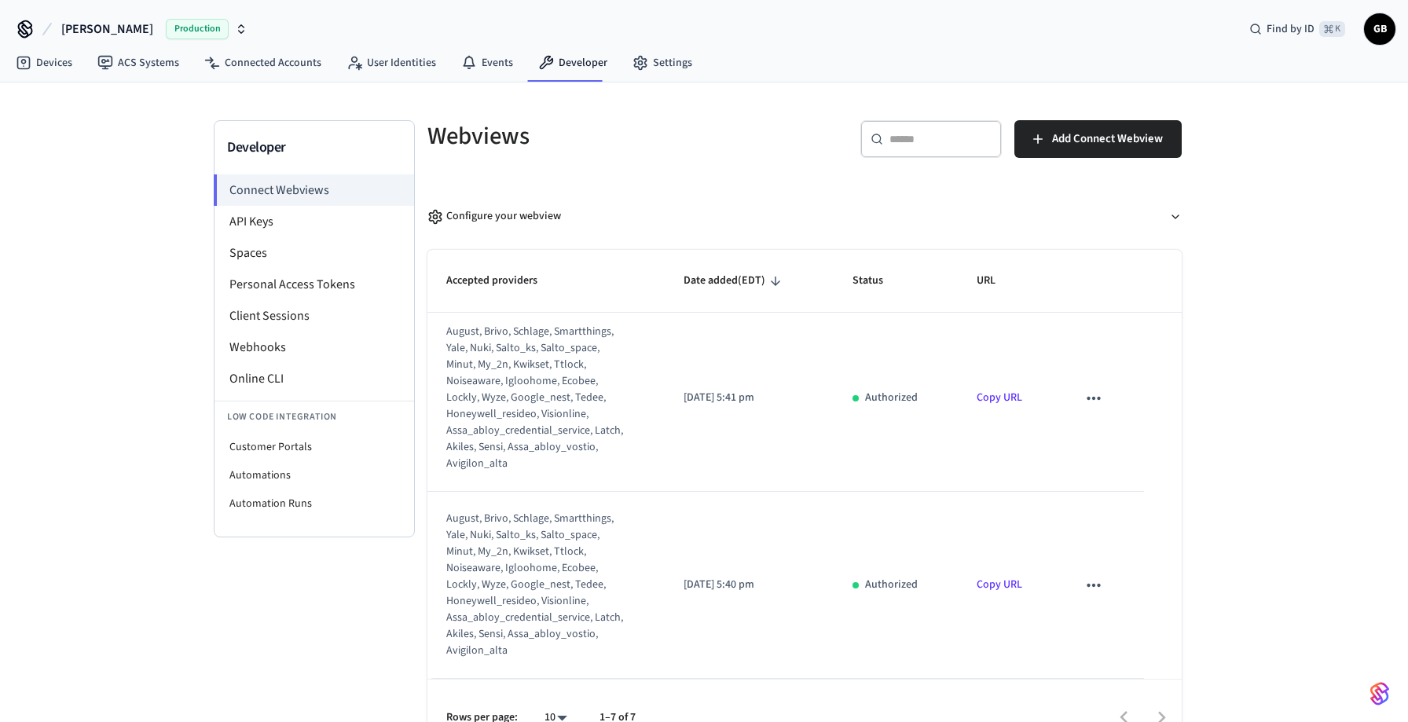
scroll to position [0, 0]
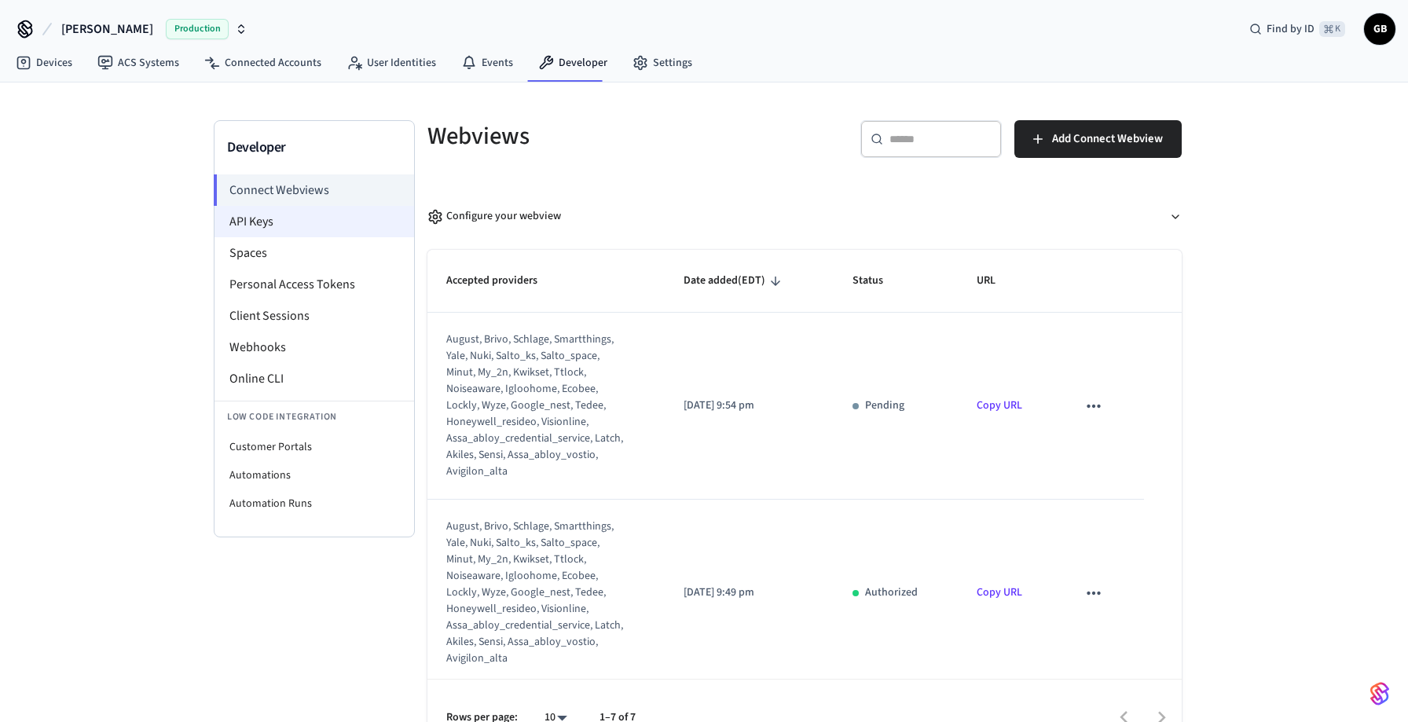
click at [321, 227] on li "API Keys" at bounding box center [315, 221] width 200 height 31
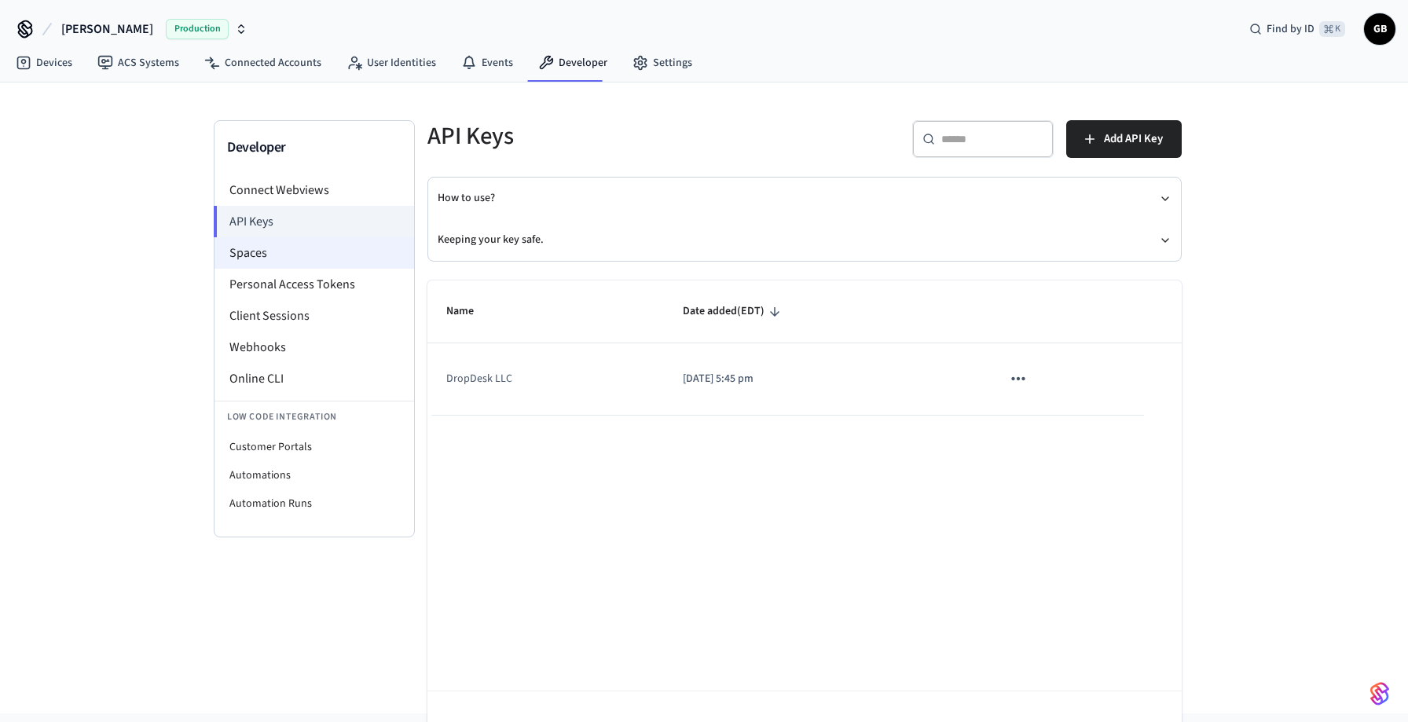
click at [278, 257] on li "Spaces" at bounding box center [315, 252] width 200 height 31
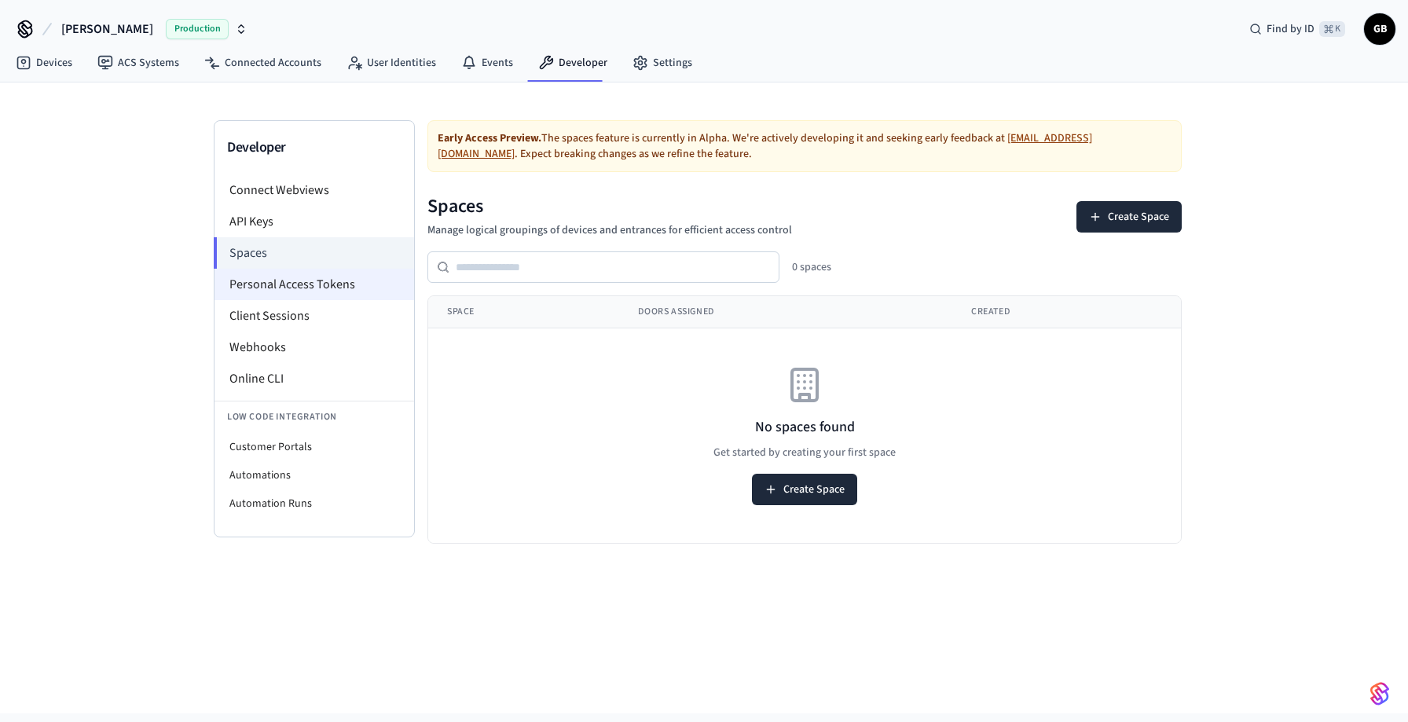
click at [289, 290] on li "Personal Access Tokens" at bounding box center [315, 284] width 200 height 31
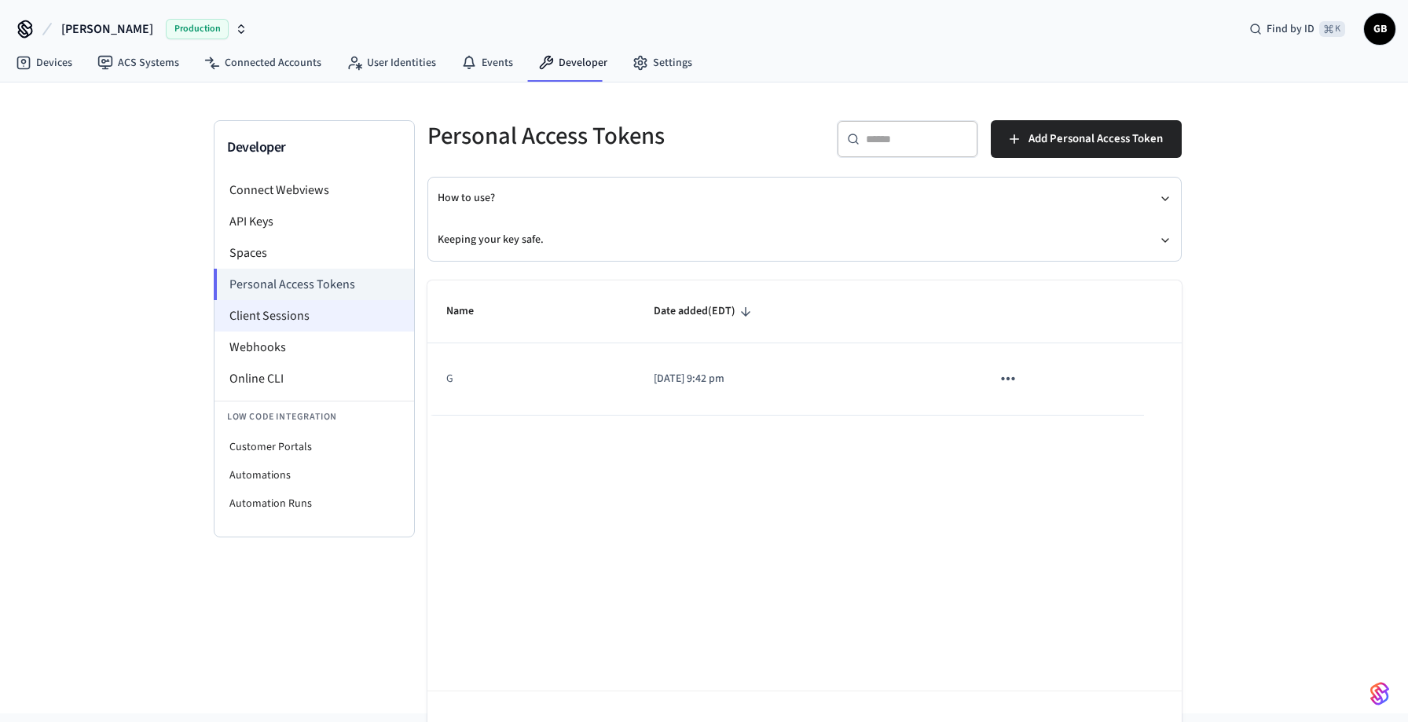
click at [300, 324] on li "Client Sessions" at bounding box center [315, 315] width 200 height 31
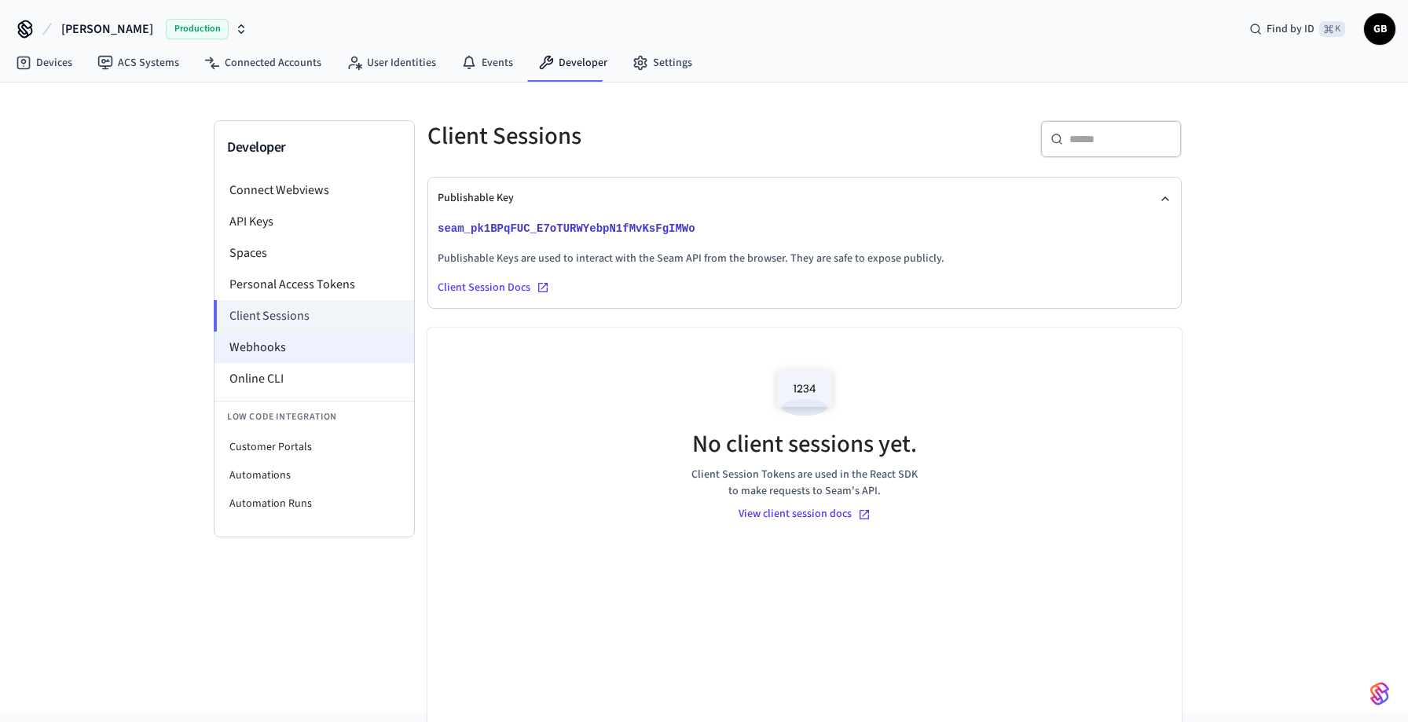
click at [308, 343] on li "Webhooks" at bounding box center [315, 347] width 200 height 31
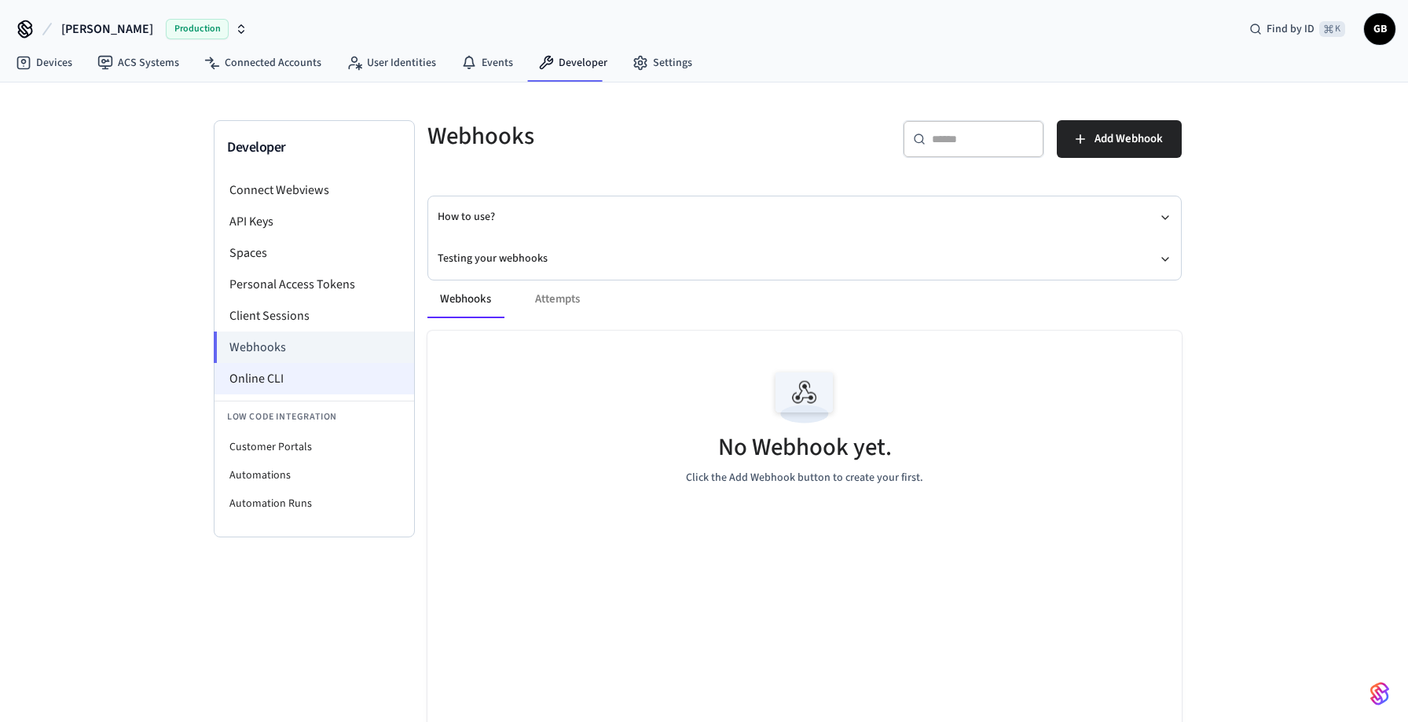
click at [316, 387] on li "Online CLI" at bounding box center [315, 378] width 200 height 31
